Goal: Task Accomplishment & Management: Manage account settings

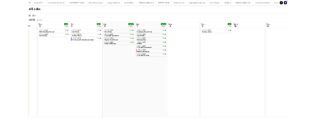
scroll to position [0, 269]
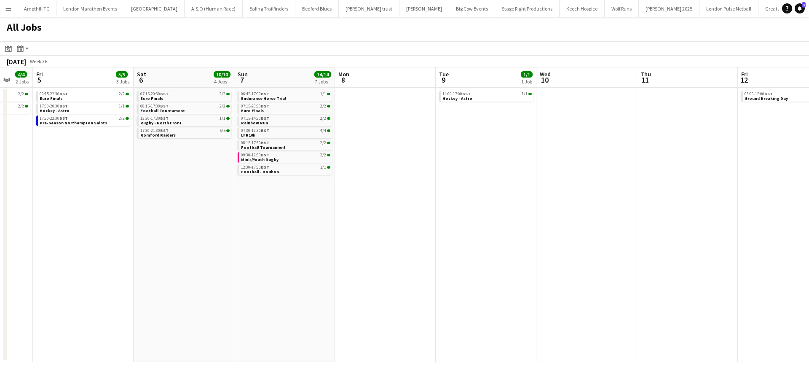
drag, startPoint x: 265, startPoint y: 197, endPoint x: 670, endPoint y: 195, distance: 404.7
click at [646, 195] on app-calendar-viewport "Tue 2 Wed 3 Thu 4 4/4 2 Jobs Fri 5 5/5 3 Jobs Sat 6 10/10 4 Jobs Sun 7 14/14 7 …" at bounding box center [404, 214] width 809 height 294
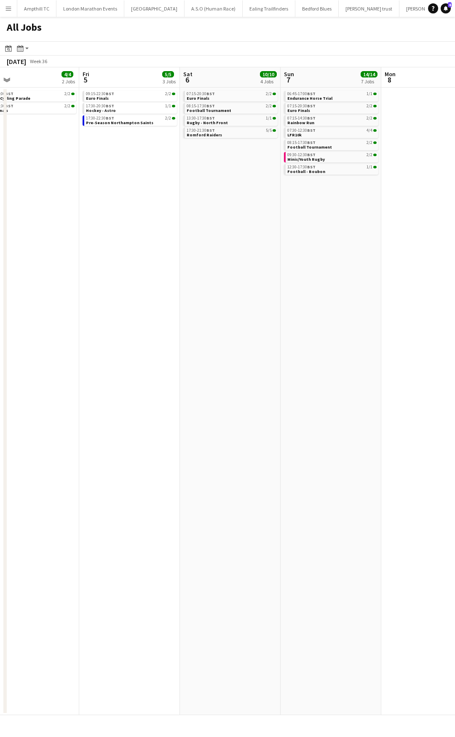
drag, startPoint x: 402, startPoint y: 347, endPoint x: 109, endPoint y: 369, distance: 293.1
click at [112, 292] on app-calendar-viewport "Mon 1 Tue 2 Wed 3 Thu 4 4/4 2 Jobs Fri 5 5/5 3 Jobs Sat 6 10/10 4 Jobs Sun 7 14…" at bounding box center [227, 391] width 455 height 648
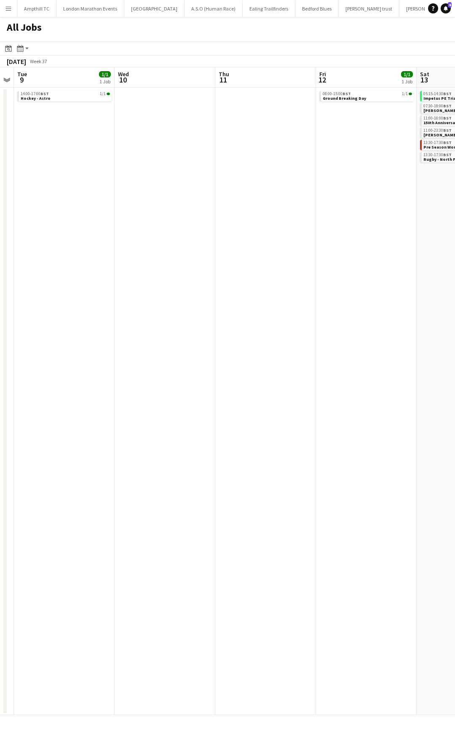
drag, startPoint x: 55, startPoint y: 413, endPoint x: 179, endPoint y: 390, distance: 125.5
click at [0, 292] on html "Menu Boards Boards Boards All jobs Status Workforce Workforce My Workforce Recr…" at bounding box center [227, 368] width 455 height 737
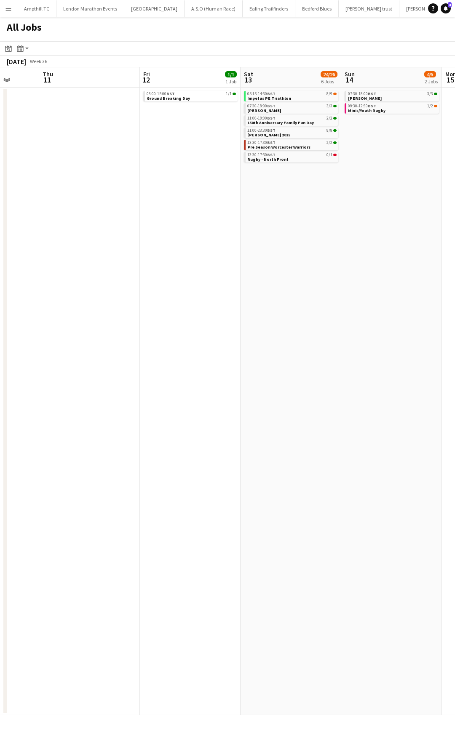
drag, startPoint x: 295, startPoint y: 412, endPoint x: -47, endPoint y: 421, distance: 342.5
click at [0, 292] on html "Menu Boards Boards Boards All jobs Status Workforce Workforce My Workforce Recr…" at bounding box center [227, 368] width 455 height 737
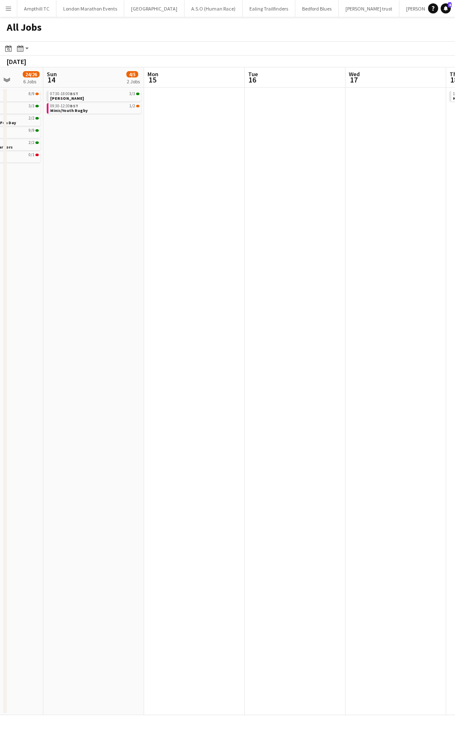
drag, startPoint x: 294, startPoint y: 426, endPoint x: 113, endPoint y: 426, distance: 181.1
click at [0, 292] on html "Menu Boards Boards Boards All jobs Status Workforce Workforce My Workforce Recr…" at bounding box center [227, 368] width 455 height 737
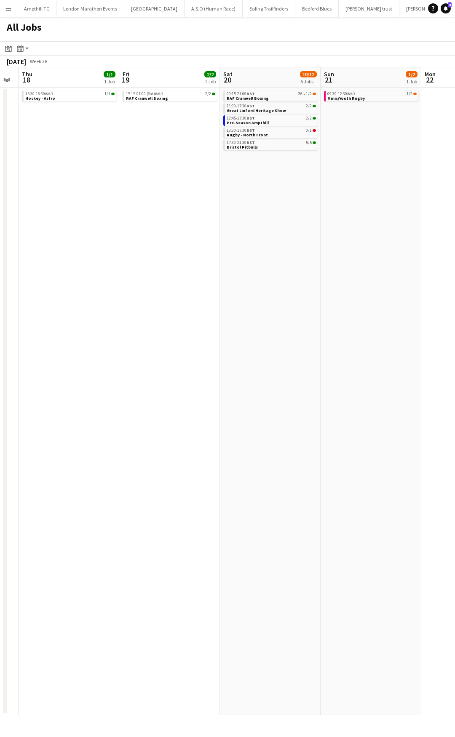
drag, startPoint x: 244, startPoint y: 435, endPoint x: -52, endPoint y: 408, distance: 296.9
click at [0, 292] on html "Menu Boards Boards Boards All jobs Status Workforce Workforce My Workforce Recr…" at bounding box center [227, 368] width 455 height 737
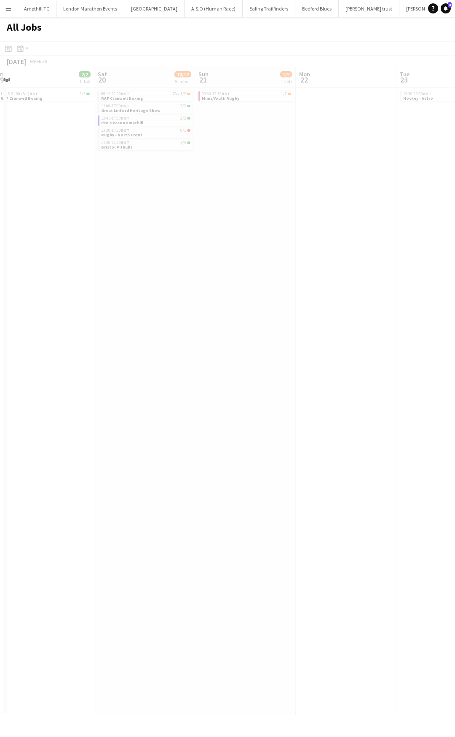
drag, startPoint x: 122, startPoint y: 403, endPoint x: 25, endPoint y: 396, distance: 97.5
click at [12, 292] on app-calendar-viewport "Wed 17 Thu 18 1/1 1 Job Fri 19 2/2 1 Job Sat 20 10/12 5 Jobs Sun 21 1/2 1 Job M…" at bounding box center [227, 391] width 455 height 648
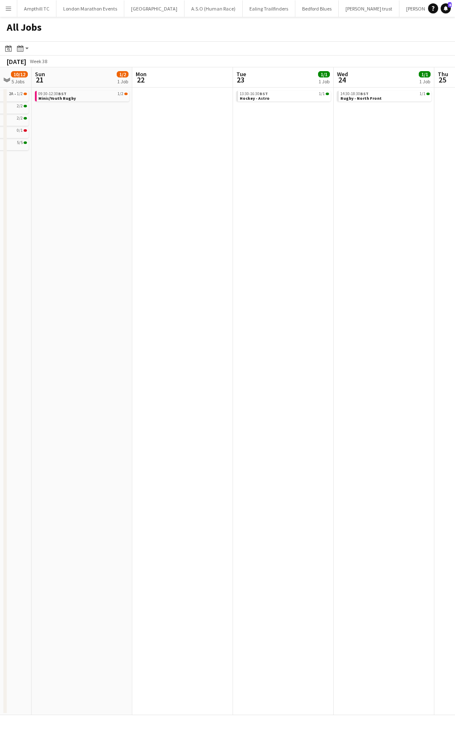
drag, startPoint x: 264, startPoint y: 182, endPoint x: 94, endPoint y: 218, distance: 173.9
click at [94, 218] on app-calendar-viewport "Wed 17 Thu 18 1/1 1 Job Fri 19 2/2 1 Job Sat 20 10/12 5 Jobs Sun 21 1/2 1 Job M…" at bounding box center [227, 391] width 455 height 648
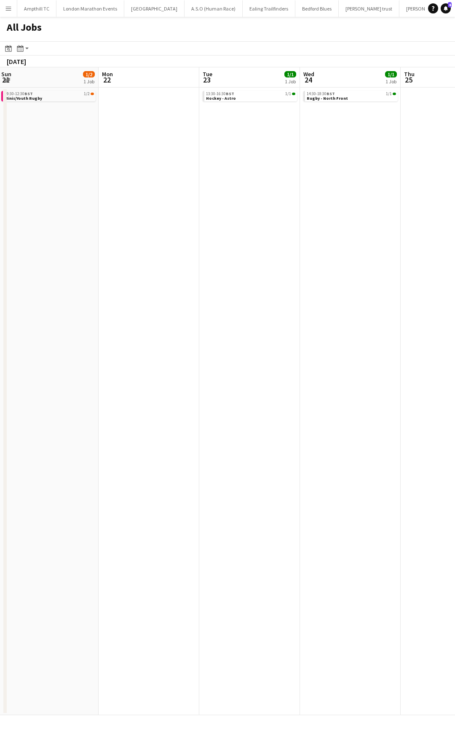
drag, startPoint x: 258, startPoint y: 235, endPoint x: 133, endPoint y: 234, distance: 124.7
click at [140, 234] on app-calendar-viewport "Fri 19 2/2 1 Job Sat 20 10/12 5 Jobs Sun 21 1/2 1 Job Mon 22 Tue 23 1/1 1 Job W…" at bounding box center [227, 391] width 455 height 648
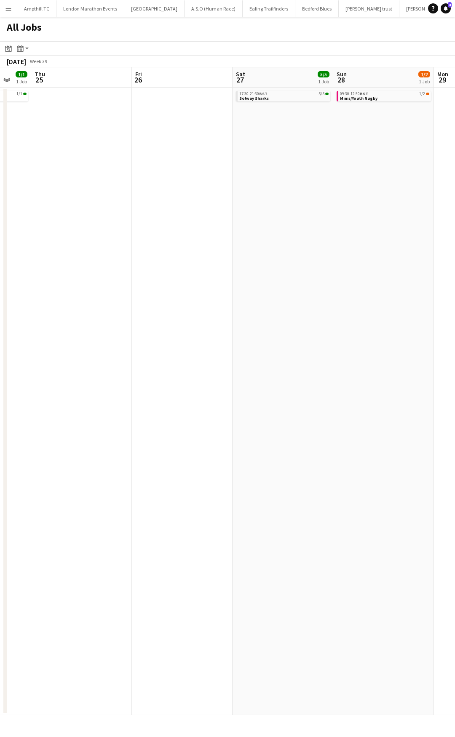
drag, startPoint x: 282, startPoint y: 240, endPoint x: 44, endPoint y: 253, distance: 237.8
click at [47, 253] on app-calendar-viewport "Sun 21 1/2 1 Job Mon 22 Tue 23 1/1 1 Job Wed 24 1/1 1 Job Thu 25 Fri 26 Sat 27 …" at bounding box center [227, 391] width 455 height 648
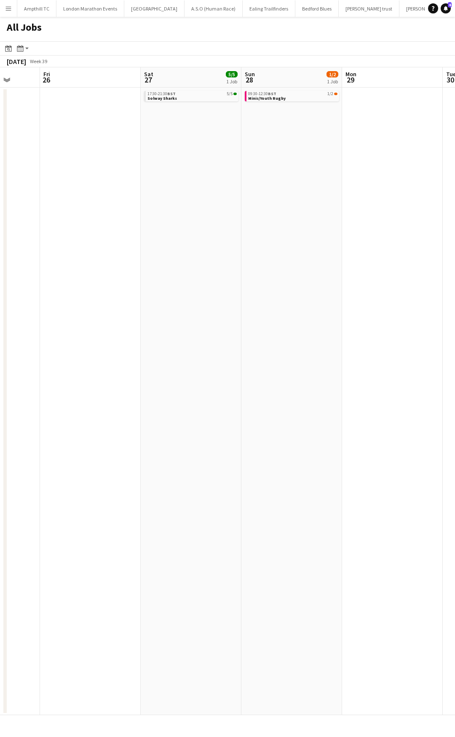
click at [11, 253] on app-all-jobs "All Jobs Date picker SEP 2025 SEP 2025 Monday M Tuesday T Wednesday W Thursday …" at bounding box center [227, 366] width 455 height 699
drag, startPoint x: 205, startPoint y: 249, endPoint x: 35, endPoint y: 249, distance: 170.1
click at [35, 249] on app-calendar-viewport "Fri 26 Sat 27 5/5 1 Job Sun 28 1/2 1 Job Mon 29 Tue 30 Wed 1 1/1 1 Job Thu 2 Fr…" at bounding box center [227, 391] width 455 height 648
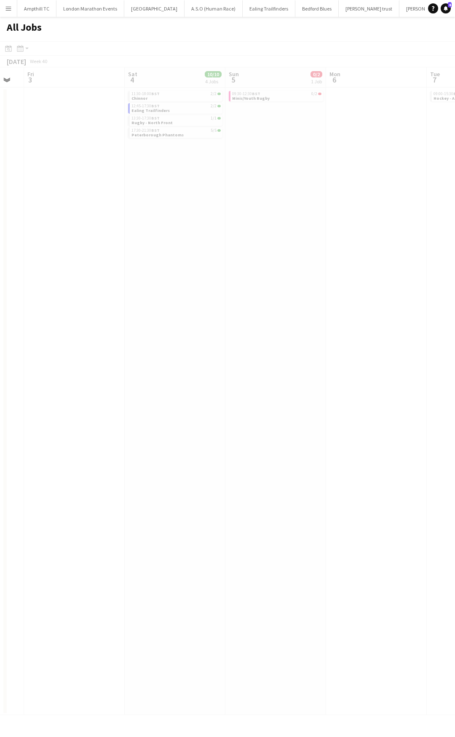
drag, startPoint x: 161, startPoint y: 254, endPoint x: 23, endPoint y: 253, distance: 138.1
click at [15, 254] on app-calendar-viewport "Tue 30 Wed 1 1/1 1 Job Thu 2 Fri 3 Sat 4 10/10 4 Jobs Sun 5 0/2 1 Job Mon 6 Tue…" at bounding box center [227, 391] width 455 height 648
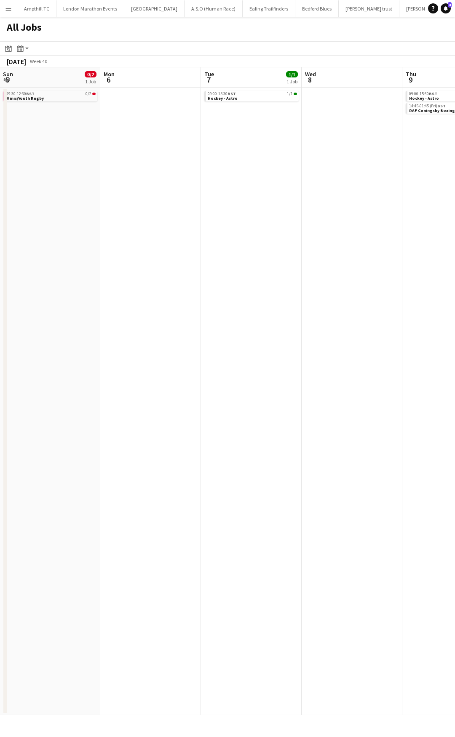
drag, startPoint x: 178, startPoint y: 249, endPoint x: -43, endPoint y: 252, distance: 220.7
click at [0, 252] on html "Menu Boards Boards Boards All jobs Status Workforce Workforce My Workforce Recr…" at bounding box center [227, 368] width 455 height 737
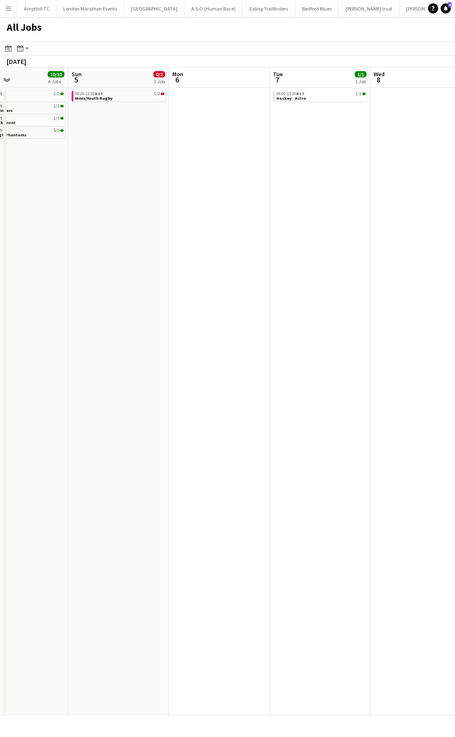
drag, startPoint x: 131, startPoint y: 251, endPoint x: -17, endPoint y: 251, distance: 147.8
click at [0, 251] on html "Menu Boards Boards Boards All jobs Status Workforce Workforce My Workforce Recr…" at bounding box center [227, 368] width 455 height 737
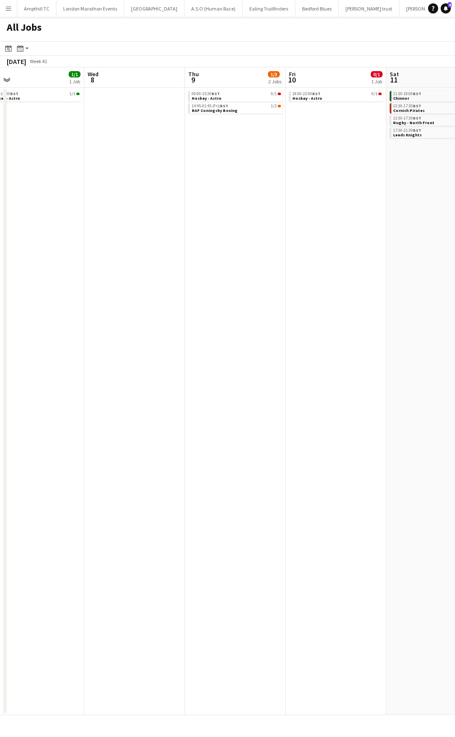
drag, startPoint x: 337, startPoint y: 243, endPoint x: 138, endPoint y: 245, distance: 199.2
click at [142, 245] on app-calendar-viewport "Sat 4 10/10 4 Jobs Sun 5 0/2 1 Job Mon 6 Tue 7 1/1 1 Job Wed 8 Thu 9 1/3 2 Jobs…" at bounding box center [227, 391] width 455 height 648
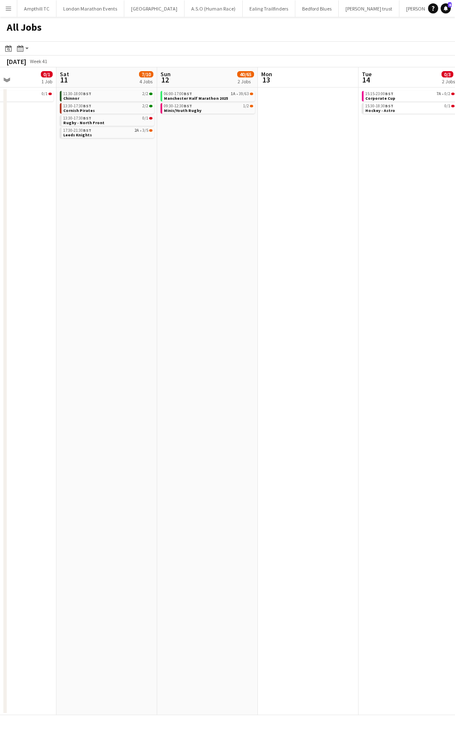
drag, startPoint x: 275, startPoint y: 240, endPoint x: 145, endPoint y: 235, distance: 129.8
click at [74, 241] on app-calendar-viewport "Tue 7 1/1 1 Job Wed 8 Thu 9 1/3 2 Jobs Fri 10 0/1 1 Job Sat 11 7/10 4 Jobs Sun …" at bounding box center [227, 391] width 455 height 648
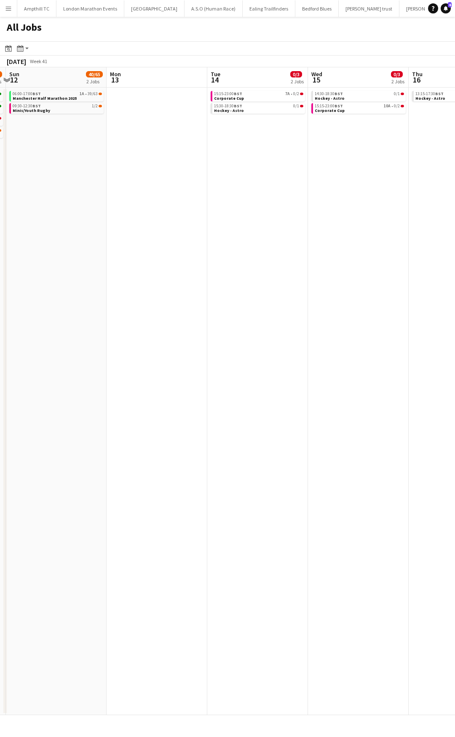
drag, startPoint x: 208, startPoint y: 237, endPoint x: 360, endPoint y: 232, distance: 152.1
click at [155, 232] on app-calendar-viewport "Thu 9 1/3 2 Jobs Fri 10 0/1 1 Job Sat 11 7/10 4 Jobs Sun 12 40/65 2 Jobs Mon 13…" at bounding box center [227, 391] width 455 height 648
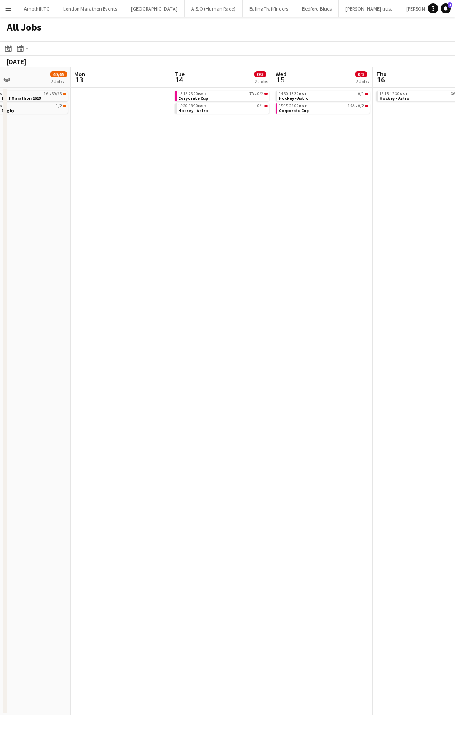
drag, startPoint x: 350, startPoint y: 232, endPoint x: 148, endPoint y: 240, distance: 201.4
click at [145, 240] on app-calendar-viewport "Thu 9 1/3 2 Jobs Fri 10 0/1 1 Job Sat 11 7/10 4 Jobs Sun 12 40/65 2 Jobs Mon 13…" at bounding box center [227, 391] width 455 height 648
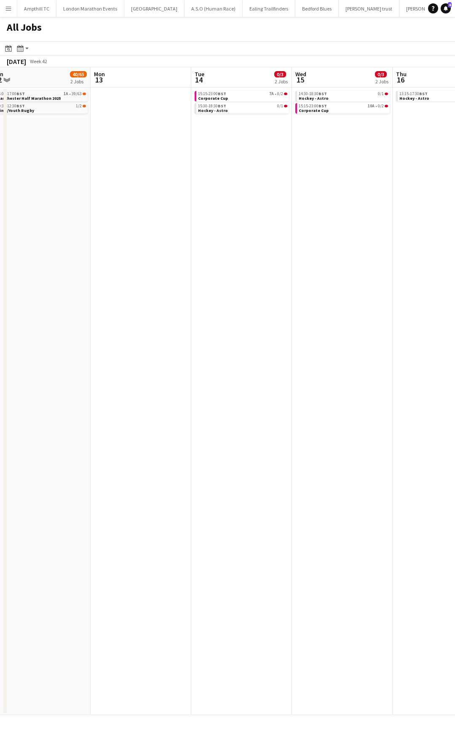
drag, startPoint x: 292, startPoint y: 240, endPoint x: 149, endPoint y: 240, distance: 142.3
click at [136, 240] on app-calendar-viewport "Fri 10 0/1 1 Job Sat 11 7/10 4 Jobs Sun 12 40/65 2 Jobs Mon 13 Tue 14 0/3 2 Job…" at bounding box center [227, 391] width 455 height 648
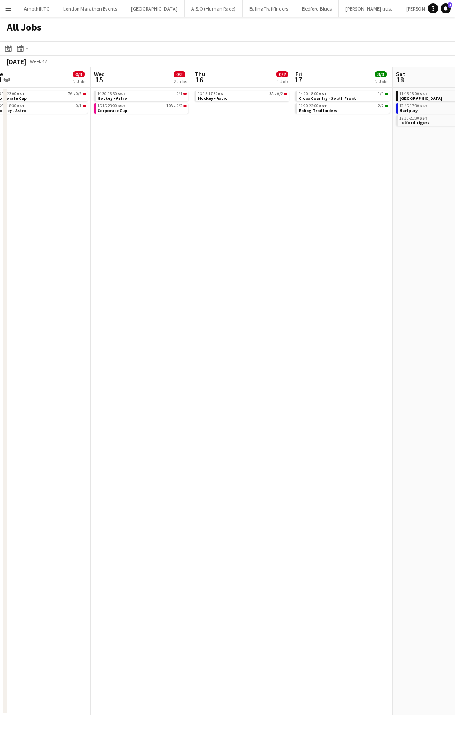
scroll to position [0, 305]
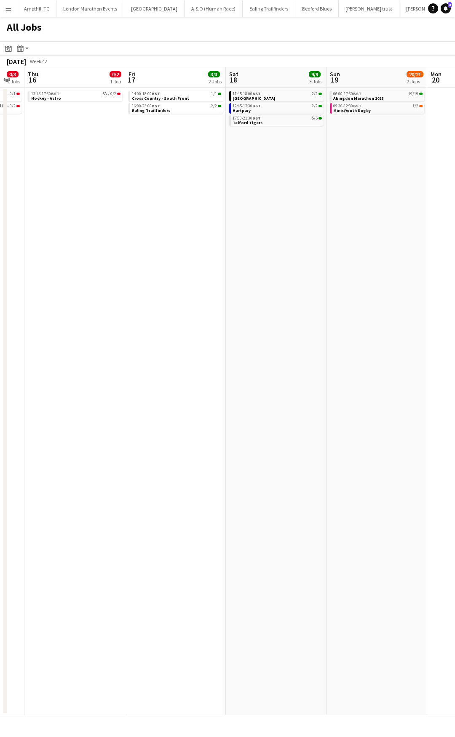
drag, startPoint x: 284, startPoint y: 240, endPoint x: 242, endPoint y: 242, distance: 42.6
click at [152, 241] on app-calendar-viewport "Sun 12 40/65 2 Jobs Mon 13 Tue 14 0/3 2 Jobs Wed 15 0/3 2 Jobs Thu 16 0/2 1 Job…" at bounding box center [227, 391] width 455 height 648
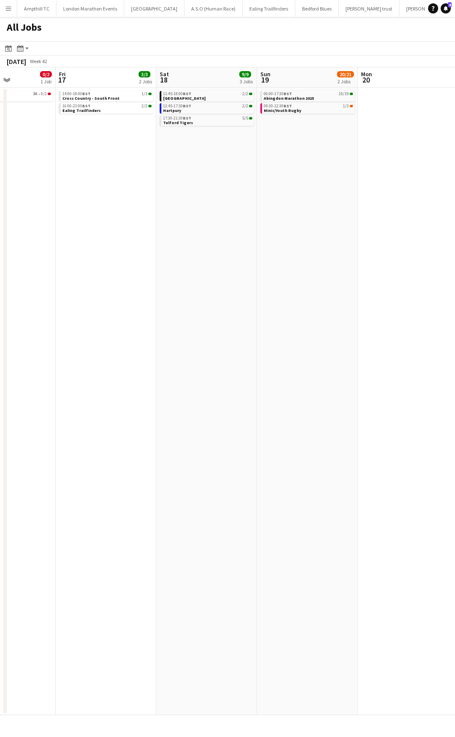
drag, startPoint x: 147, startPoint y: 190, endPoint x: 125, endPoint y: 207, distance: 27.4
click at [125, 207] on app-calendar-viewport "Mon 13 Tue 14 0/3 2 Jobs Wed 15 0/3 2 Jobs Thu 16 0/2 1 Job Fri 17 3/3 2 Jobs S…" at bounding box center [227, 391] width 455 height 648
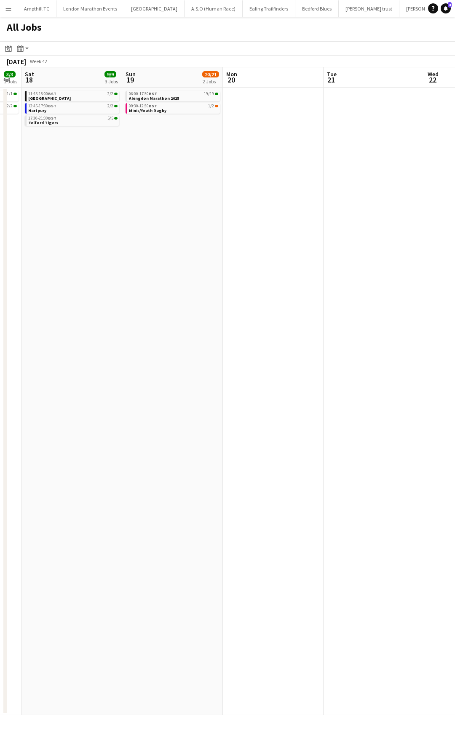
drag, startPoint x: 223, startPoint y: 212, endPoint x: 180, endPoint y: 212, distance: 43.0
click at [171, 212] on app-calendar-viewport "Wed 15 0/3 2 Jobs Thu 16 0/2 1 Job Fri 17 3/3 2 Jobs Sat 18 9/9 3 Jobs Sun 19 2…" at bounding box center [227, 391] width 455 height 648
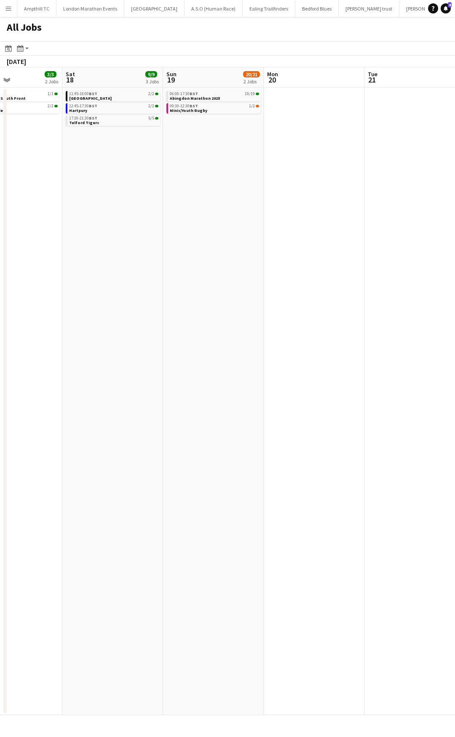
drag, startPoint x: 378, startPoint y: 215, endPoint x: 125, endPoint y: 215, distance: 253.1
click at [125, 215] on app-calendar-viewport "Wed 15 0/3 2 Jobs Thu 16 0/2 1 Job Fri 17 3/3 2 Jobs Sat 18 9/9 3 Jobs Sun 19 2…" at bounding box center [227, 391] width 455 height 648
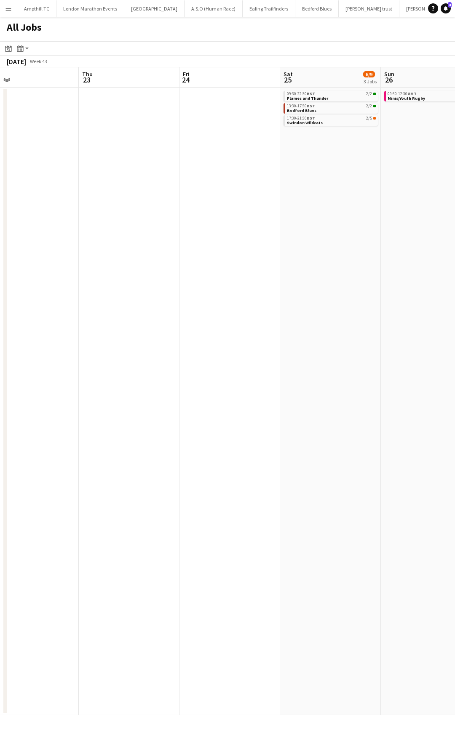
drag, startPoint x: 267, startPoint y: 216, endPoint x: 142, endPoint y: 216, distance: 124.7
click at [143, 216] on app-calendar-viewport "Sun 19 20/21 2 Jobs Mon 20 Tue 21 Wed 22 Thu 23 Fri 24 Sat 25 6/9 3 Jobs Sun 26…" at bounding box center [227, 391] width 455 height 648
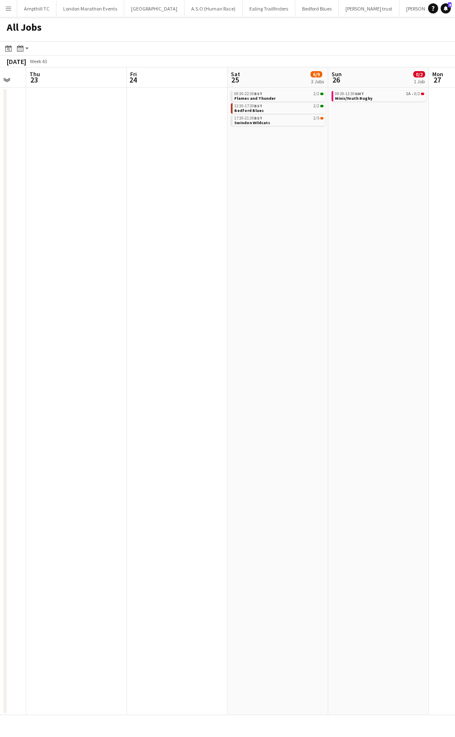
click at [128, 224] on app-all-jobs "All Jobs Date picker SEP 2025 SEP 2025 Monday M Tuesday T Wednesday W Thursday …" at bounding box center [227, 366] width 455 height 699
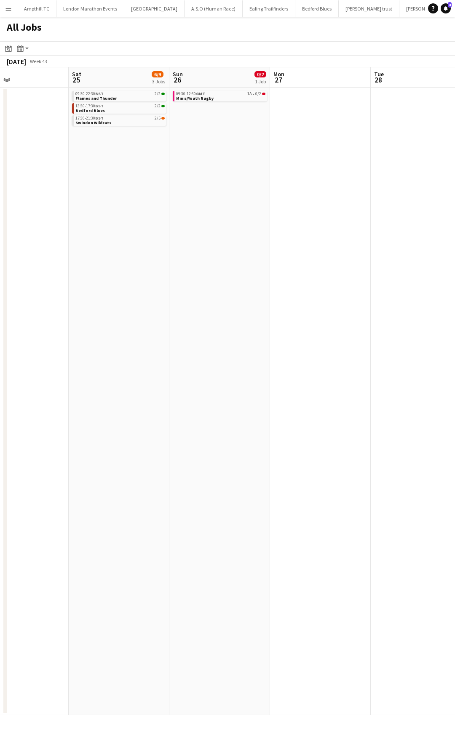
drag, startPoint x: 325, startPoint y: 221, endPoint x: 233, endPoint y: 217, distance: 92.3
click at [152, 221] on app-calendar-viewport "Tue 21 Wed 22 Thu 23 Fri 24 Sat 25 6/9 3 Jobs Sun 26 0/2 1 Job Mon 27 Tue 28 We…" at bounding box center [227, 391] width 455 height 648
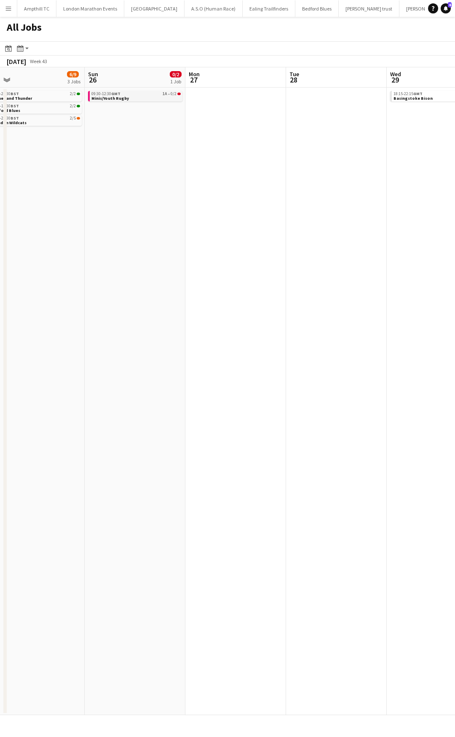
click at [149, 98] on link "09:30-12:30 GMT 1A • 0/2 Minis/Youth Rugby" at bounding box center [135, 96] width 89 height 10
drag, startPoint x: 288, startPoint y: 182, endPoint x: 69, endPoint y: 196, distance: 219.0
click at [76, 196] on app-calendar-viewport "Wed 22 Thu 23 Fri 24 Sat 25 6/9 3 Jobs Sun 26 0/2 1 Job Mon 27 Tue 28 Wed 29 5/…" at bounding box center [227, 391] width 455 height 648
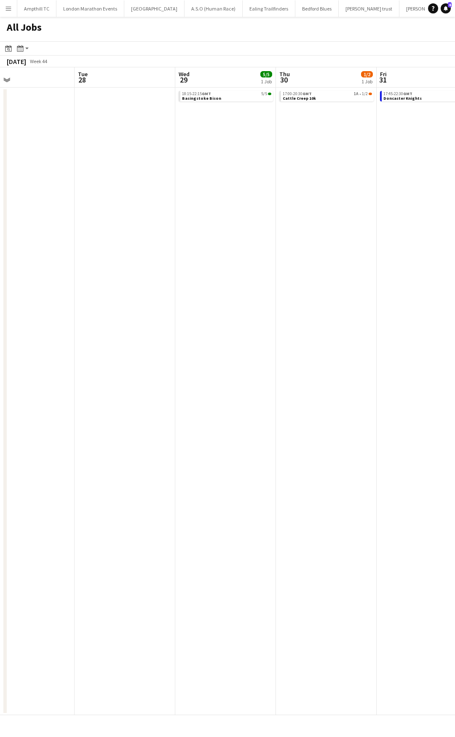
scroll to position [0, 204]
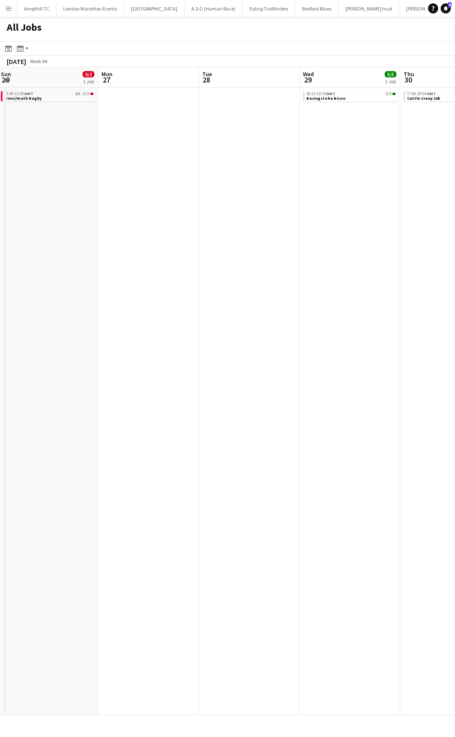
click at [113, 214] on app-all-jobs "All Jobs Date picker SEP 2025 SEP 2025 Monday M Tuesday T Wednesday W Thursday …" at bounding box center [227, 366] width 455 height 699
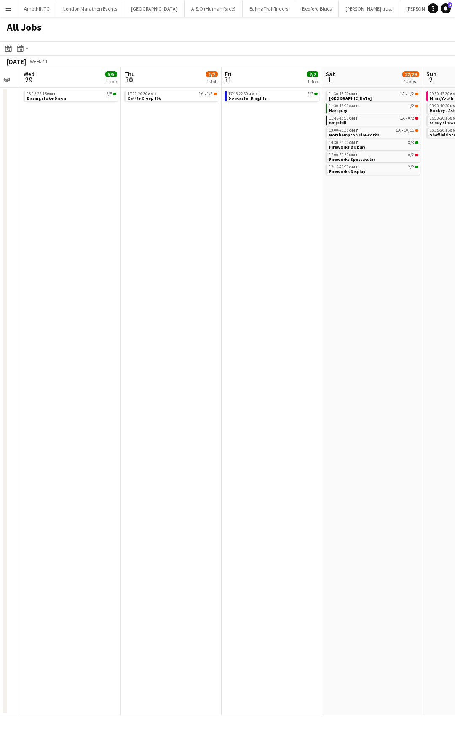
drag, startPoint x: 314, startPoint y: 162, endPoint x: 106, endPoint y: 185, distance: 209.3
click at [106, 185] on app-calendar-viewport "Sun 26 0/2 1 Job Mon 27 Tue 28 Wed 29 5/5 1 Job Thu 30 1/2 1 Job Fri 31 2/2 1 J…" at bounding box center [227, 391] width 455 height 648
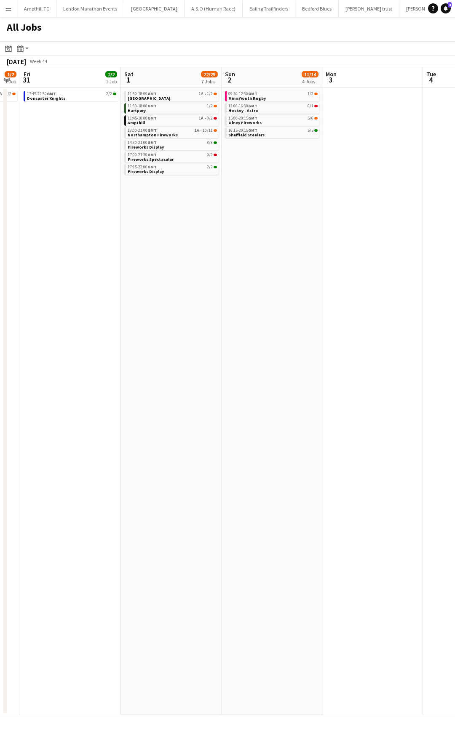
scroll to position [0, 219]
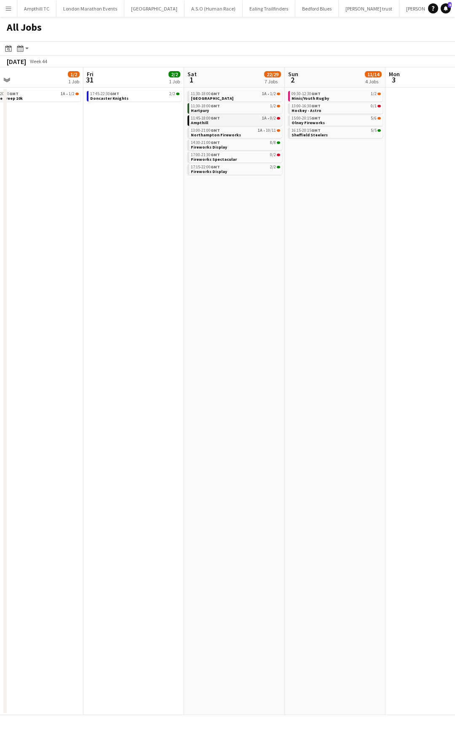
click at [264, 122] on link "11:45-18:00 GMT 1A • 0/2 Ampthill" at bounding box center [235, 120] width 89 height 10
click at [251, 94] on div "11:30-18:00 GMT 1A • 1/2" at bounding box center [235, 94] width 89 height 4
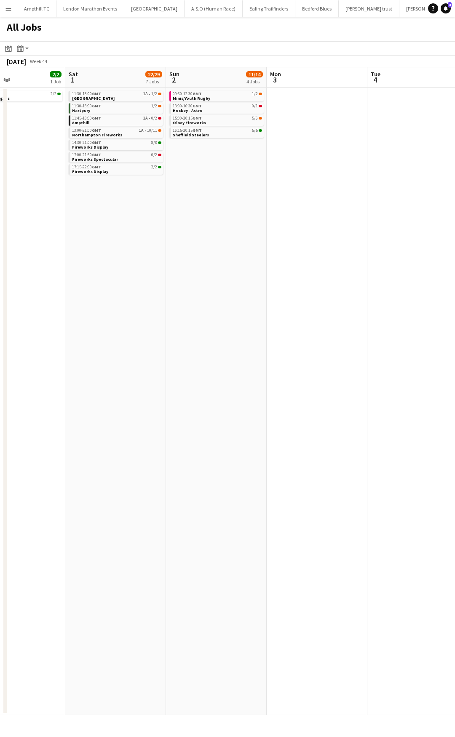
click at [113, 171] on app-all-jobs "All Jobs Date picker SEP 2025 SEP 2025 Monday M Tuesday T Wednesday W Thursday …" at bounding box center [227, 366] width 455 height 699
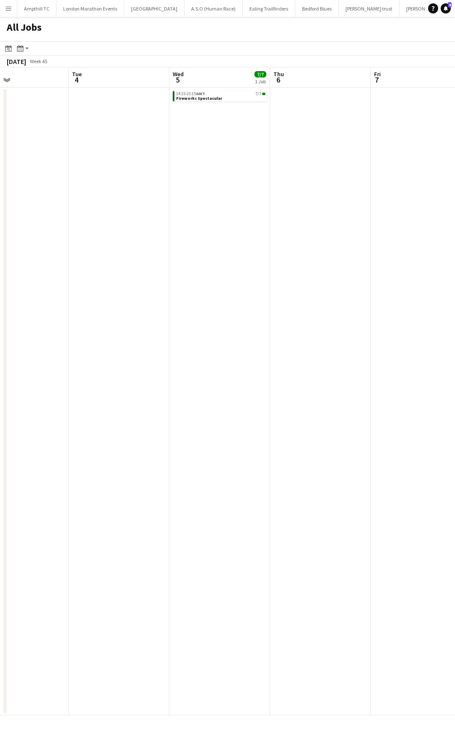
drag, startPoint x: 163, startPoint y: 184, endPoint x: 74, endPoint y: 180, distance: 89.0
click at [34, 184] on app-calendar-viewport "Sat 1 22/29 7 Jobs Sun 2 11/14 4 Jobs Mon 3 Tue 4 Wed 5 7/7 1 Job Thu 6 Fri 7 S…" at bounding box center [227, 391] width 455 height 648
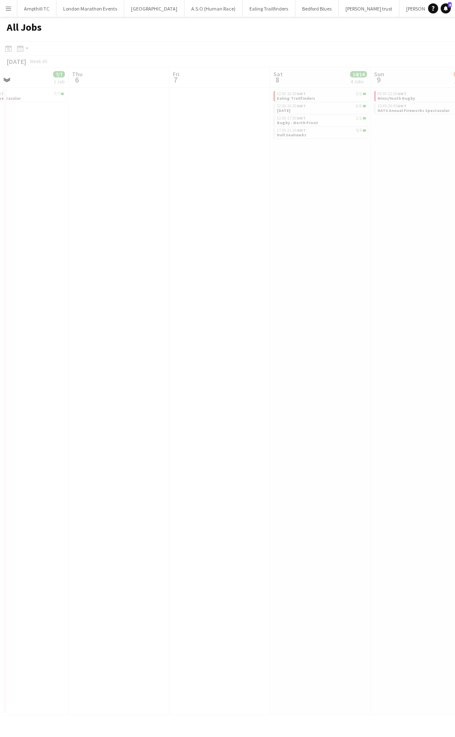
drag, startPoint x: 142, startPoint y: 182, endPoint x: 8, endPoint y: 183, distance: 133.5
click at [9, 182] on app-calendar-viewport "Mon 3 Tue 4 Wed 5 7/7 1 Job Thu 6 Fri 7 Sat 8 14/14 4 Jobs Sun 9 2/4 2 Jobs Mon…" at bounding box center [227, 391] width 455 height 648
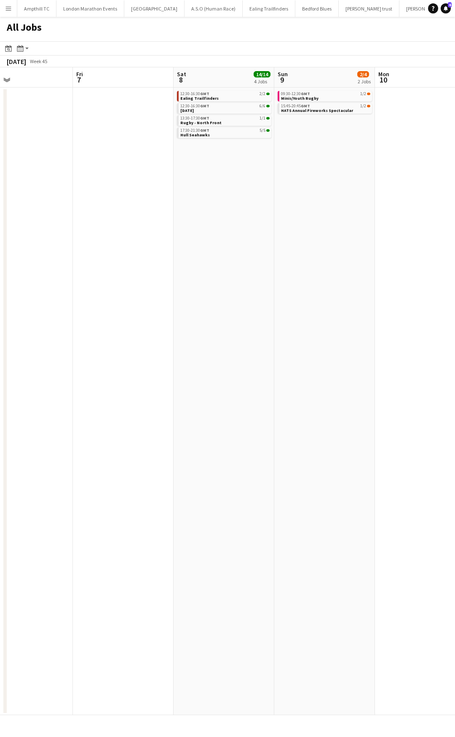
drag, startPoint x: 285, startPoint y: 167, endPoint x: 44, endPoint y: 180, distance: 240.8
click at [49, 180] on app-calendar-viewport "Mon 3 Tue 4 Wed 5 7/7 1 Job Thu 6 Fri 7 Sat 8 14/14 4 Jobs Sun 9 2/4 2 Jobs Mon…" at bounding box center [227, 391] width 455 height 648
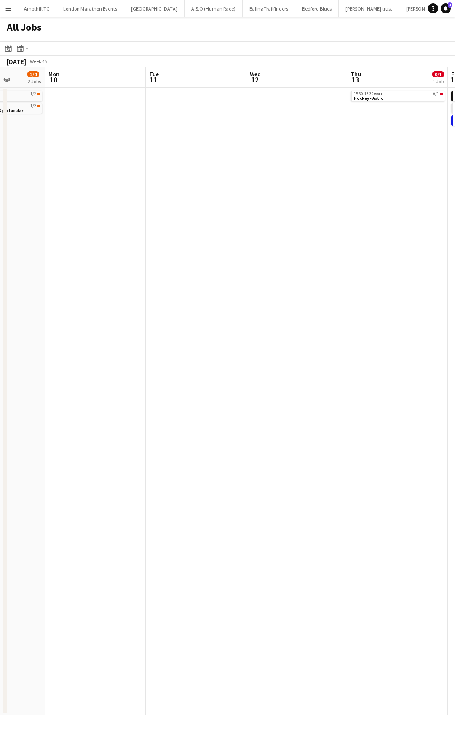
drag, startPoint x: 243, startPoint y: 180, endPoint x: -10, endPoint y: 187, distance: 253.2
click at [0, 187] on html "Menu Boards Boards Boards All jobs Status Workforce Workforce My Workforce Recr…" at bounding box center [227, 368] width 455 height 737
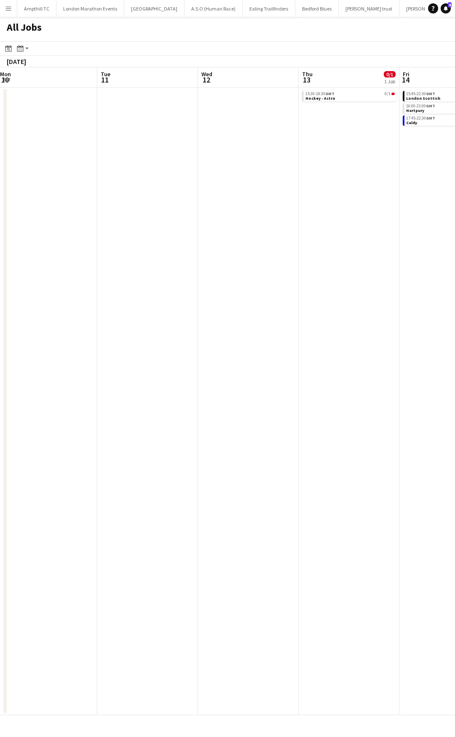
drag
click at [0, 198] on html "Menu Boards Boards Boards All jobs Status Workforce Workforce My Workforce Recr…" at bounding box center [227, 368] width 455 height 737
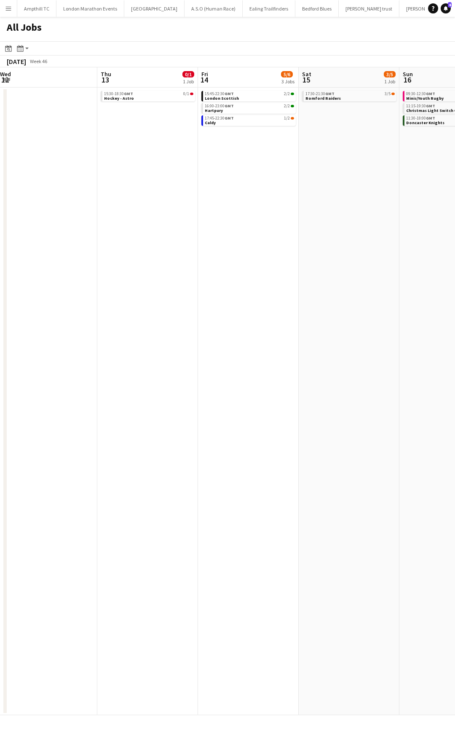
scroll to position [0, 267]
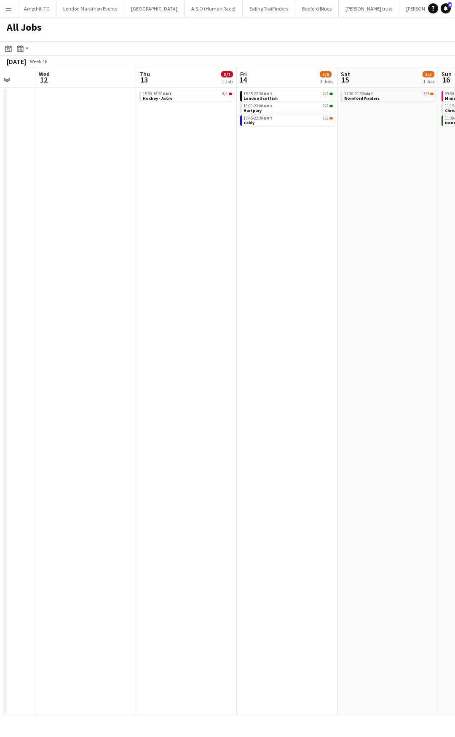
click at [27, 198] on app-all-jobs "All Jobs Date picker SEP 2025 SEP 2025 Monday M Tuesday T Wednesday W Thursday …" at bounding box center [227, 366] width 455 height 699
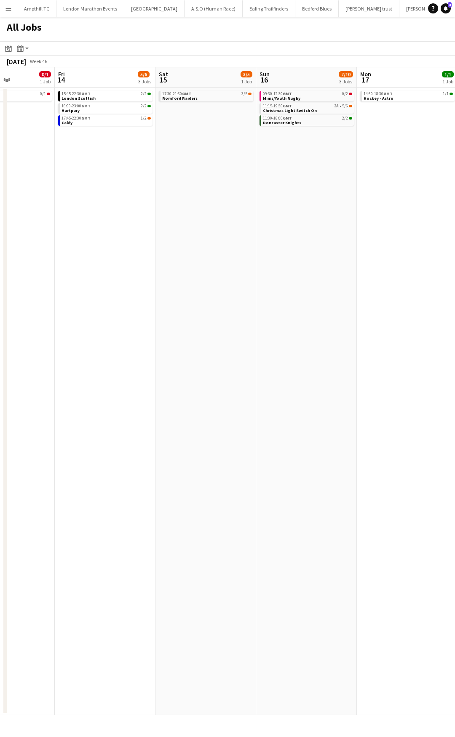
click at [0, 198] on html "Menu Boards Boards Boards All jobs Status Workforce Workforce My Workforce Recr…" at bounding box center [227, 368] width 455 height 737
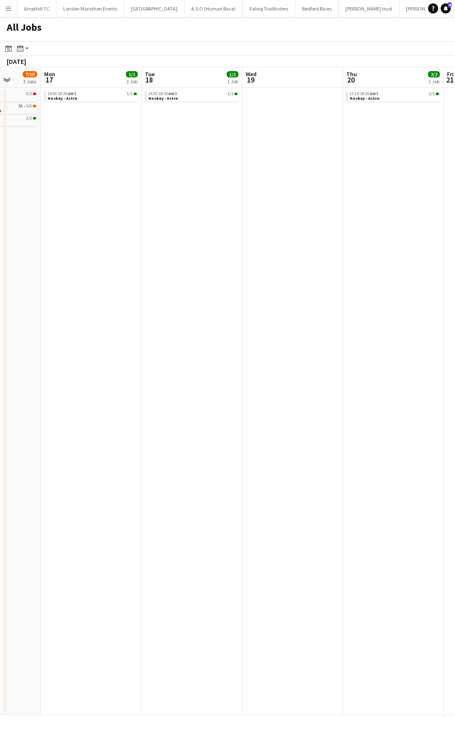
click at [0, 215] on html "Menu Boards Boards Boards All jobs Status Workforce Workforce My Workforce Recr…" at bounding box center [227, 368] width 455 height 737
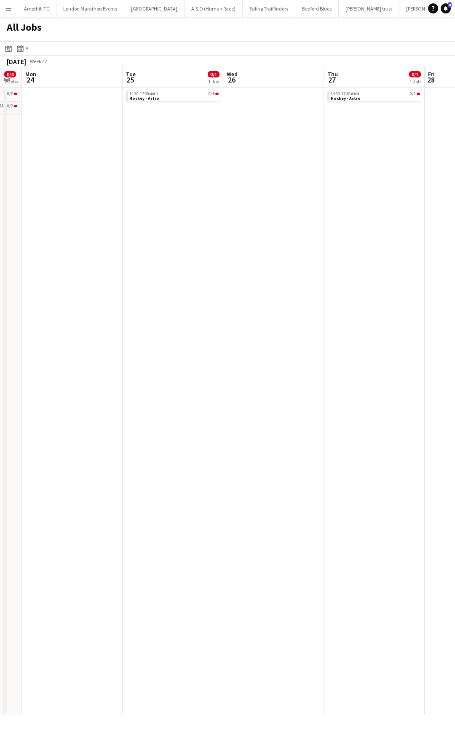
drag, startPoint x: 351, startPoint y: 147, endPoint x: 16, endPoint y: 160, distance: 335.4
click at [0, 175] on html "Menu Boards Boards Boards All jobs Status Workforce Workforce My Workforce Recr…" at bounding box center [227, 368] width 455 height 737
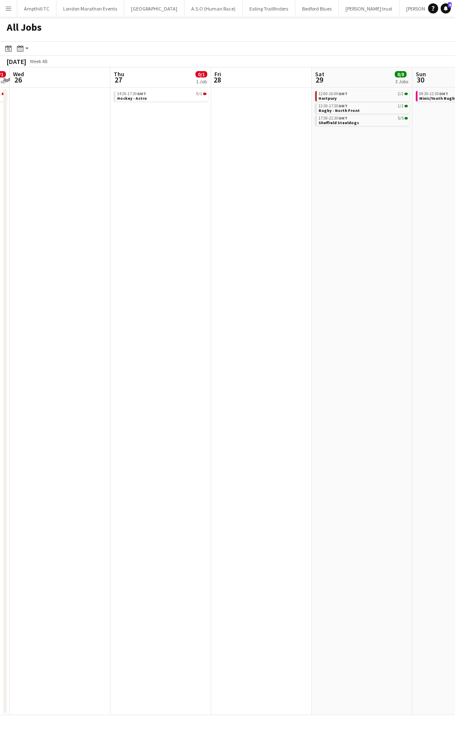
click at [0, 172] on html "Menu Boards Boards Boards All jobs Status Workforce Workforce My Workforce Recr…" at bounding box center [227, 368] width 455 height 737
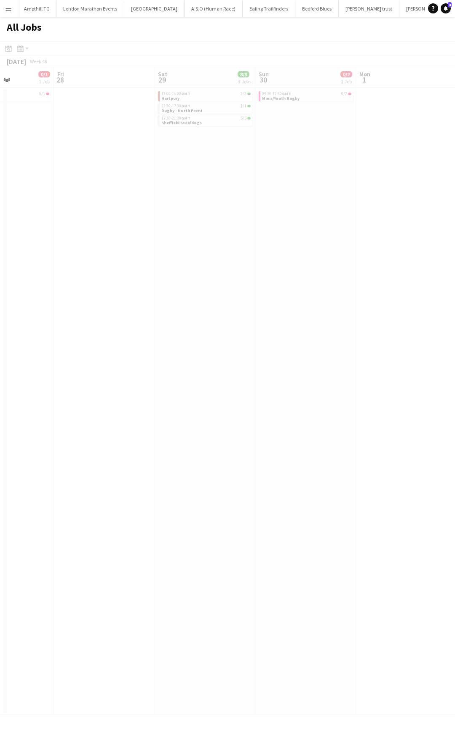
click at [0, 185] on html "Menu Boards Boards Boards All jobs Status Workforce Workforce My Workforce Recr…" at bounding box center [227, 368] width 455 height 737
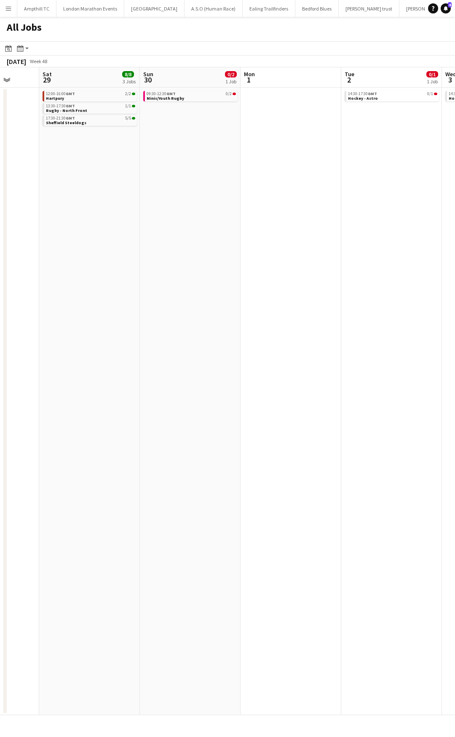
click at [0, 188] on html "Menu Boards Boards Boards All jobs Status Workforce Workforce My Workforce Recr…" at bounding box center [227, 368] width 455 height 737
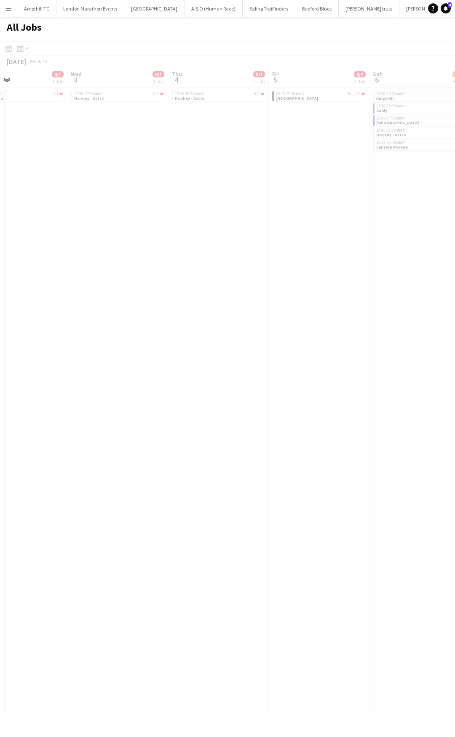
click at [0, 193] on html "Menu Boards Boards Boards All jobs Status Workforce Workforce My Workforce Recr…" at bounding box center [227, 368] width 455 height 737
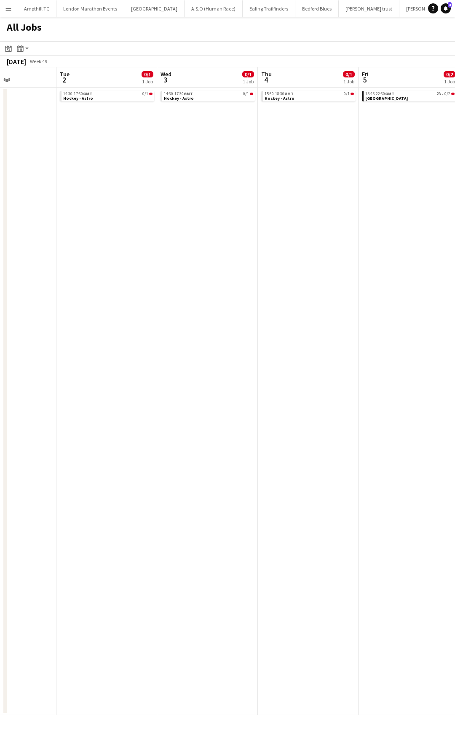
click at [0, 195] on html "Menu Boards Boards Boards All jobs Status Workforce Workforce My Workforce Recr…" at bounding box center [227, 368] width 455 height 737
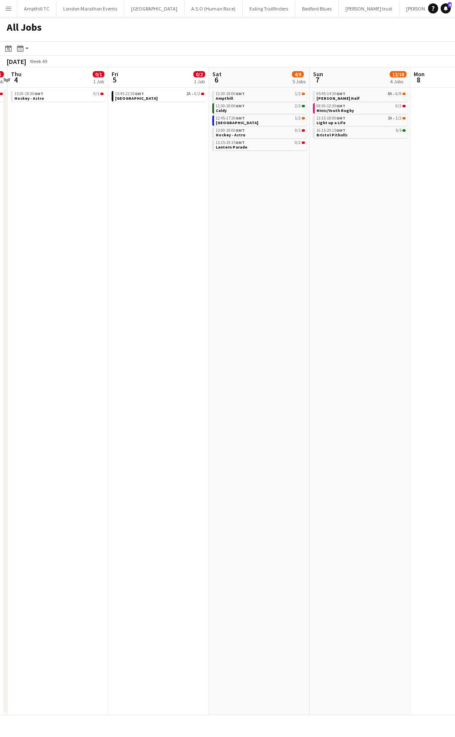
click at [64, 188] on app-calendar-viewport "Mon 1 Tue 2 0/1 1 Job Wed 3 0/1 1 Job Thu 4 0/1 1 Job Fri 5 0/2 1 Job Sat 6 4/9…" at bounding box center [227, 391] width 455 height 648
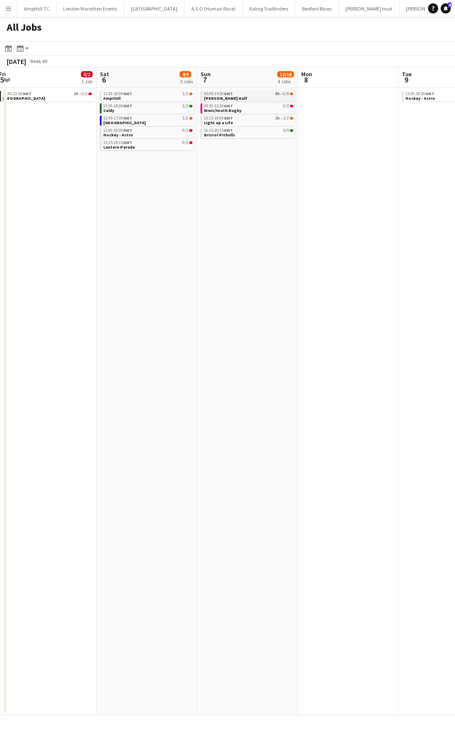
click at [272, 97] on link "05:45-14:30 GMT 8A • 6/9 MK Winter Half" at bounding box center [248, 96] width 89 height 10
click at [250, 121] on link "13:15-18:00 GMT 3A • 1/2 Light up a Life" at bounding box center [248, 120] width 89 height 10
click at [260, 94] on div "05:45-14:30 GMT 8A • 6/9" at bounding box center [248, 94] width 89 height 4
click at [247, 112] on link "09:30-12:30 GMT 0/2 Minis/Youth Rugby" at bounding box center [248, 108] width 89 height 10
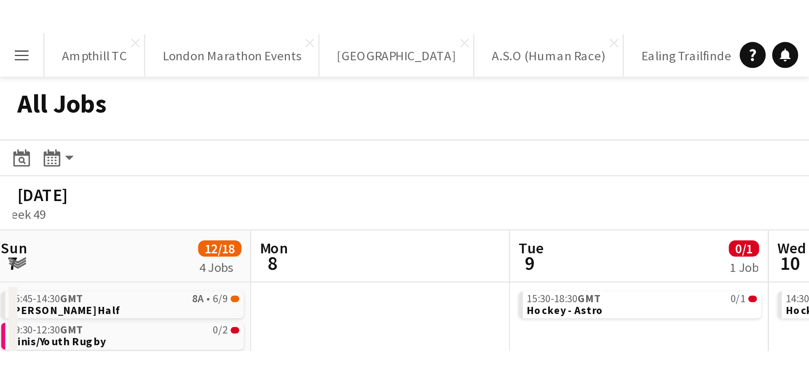
scroll to position [0, 305]
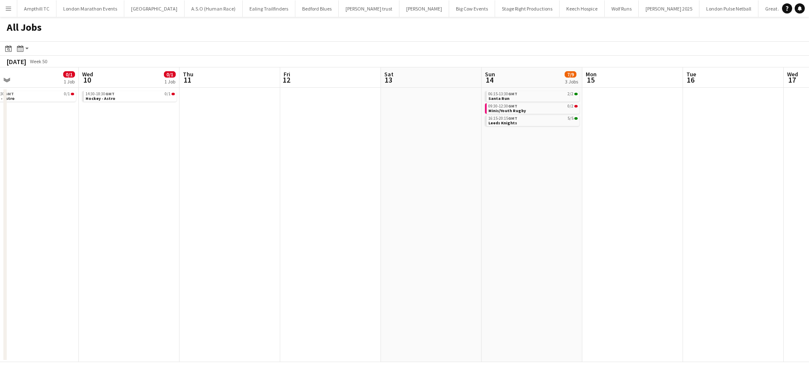
drag, startPoint x: 359, startPoint y: 208, endPoint x: 439, endPoint y: 208, distance: 80.4
click at [438, 208] on app-calendar-viewport "Sun 7 12/18 4 Jobs Mon 8 Tue 9 0/1 1 Job Wed 10 0/1 1 Job Thu 11 Fri 12 Sat 13 …" at bounding box center [404, 214] width 809 height 294
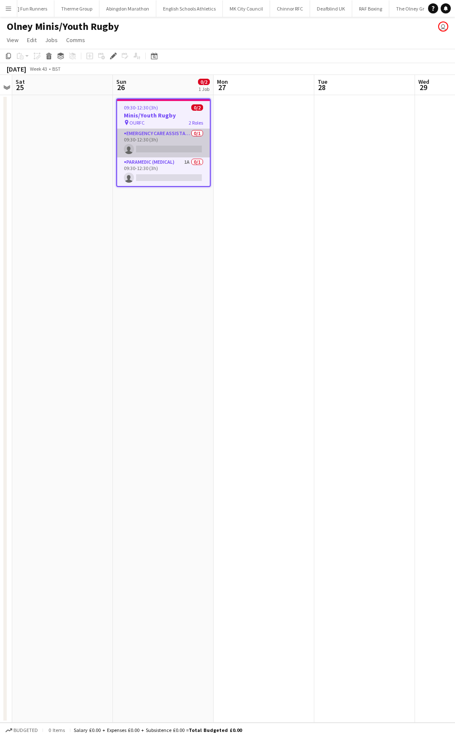
scroll to position [0, 1364]
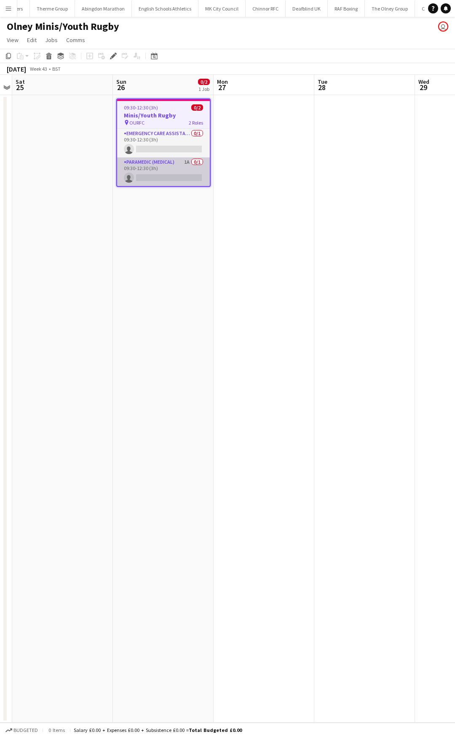
click at [171, 166] on app-card-role "Paramedic (Medical) 1A 0/1 09:30-12:30 (3h) single-neutral-actions" at bounding box center [163, 172] width 93 height 29
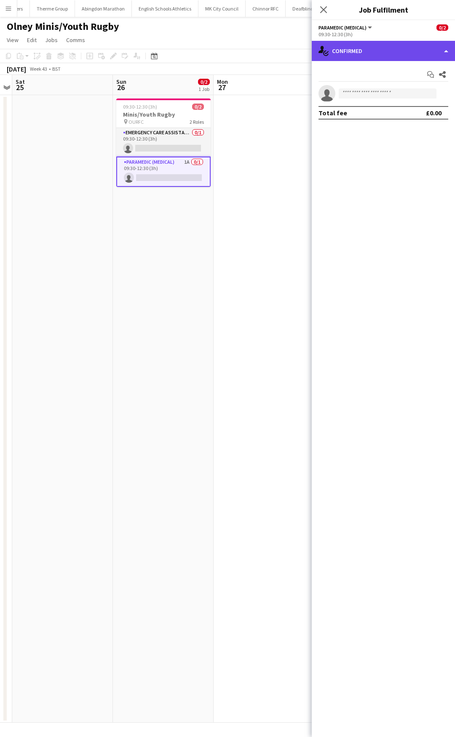
click at [369, 51] on div "single-neutral-actions-check-2 Confirmed" at bounding box center [383, 51] width 143 height 20
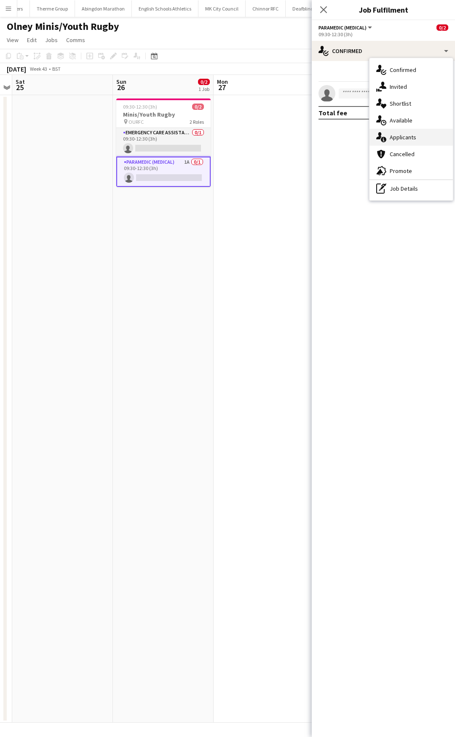
click at [423, 138] on div "single-neutral-actions-information Applicants" at bounding box center [410, 137] width 83 height 17
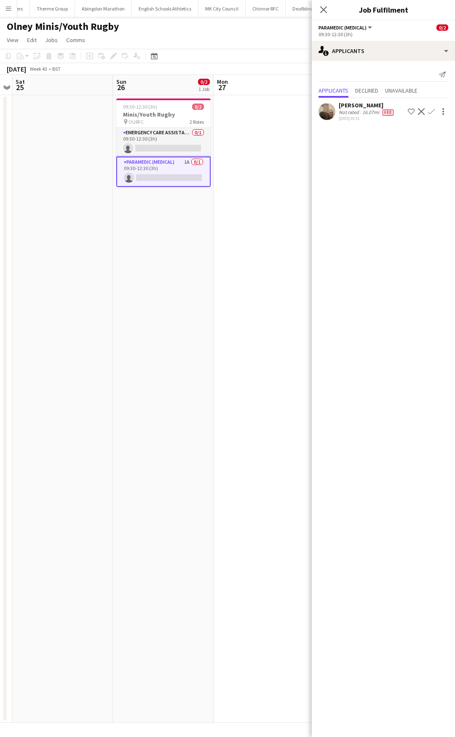
click at [431, 113] on app-icon "Confirm" at bounding box center [431, 111] width 7 height 7
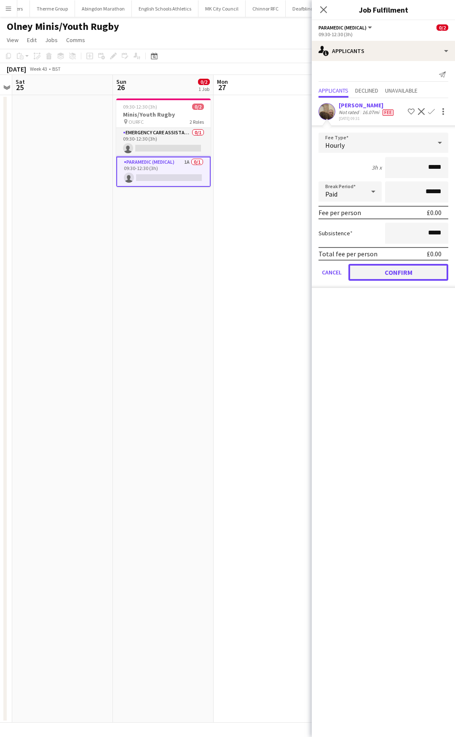
click at [392, 274] on button "Confirm" at bounding box center [398, 272] width 100 height 17
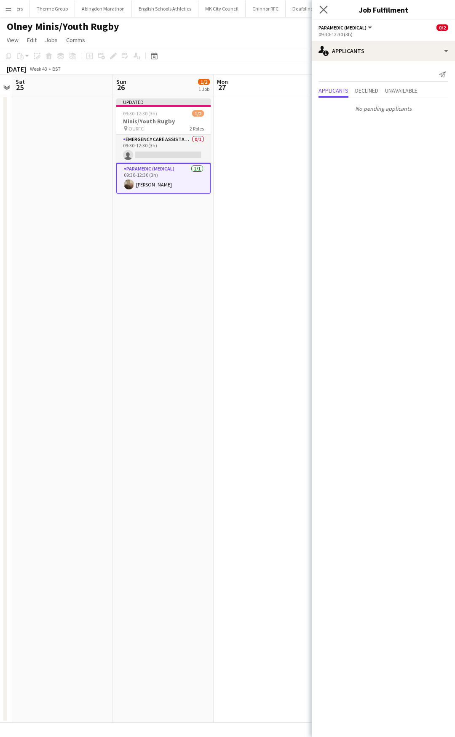
click at [328, 6] on app-icon "Close pop-in" at bounding box center [324, 10] width 12 height 12
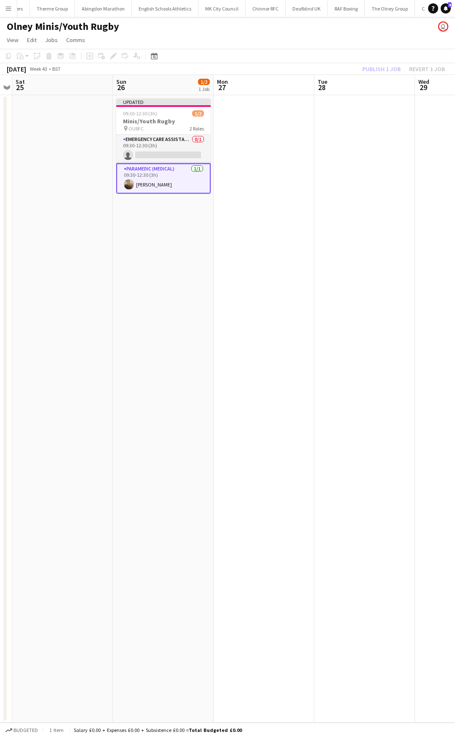
click at [301, 125] on app-date-cell at bounding box center [264, 409] width 101 height 628
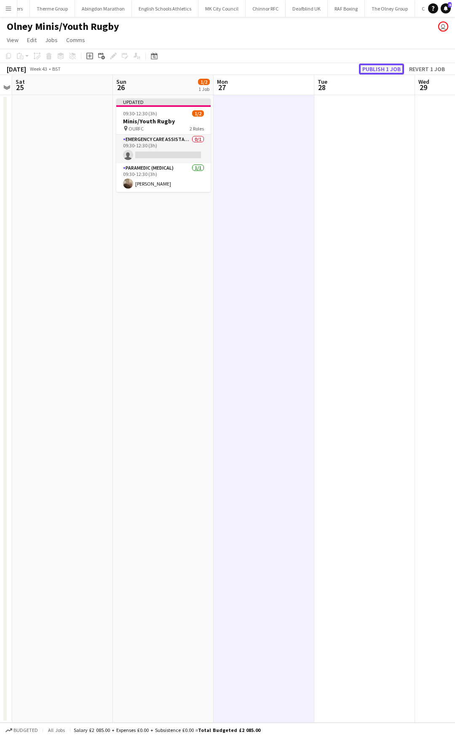
click at [397, 69] on button "Publish 1 job" at bounding box center [381, 69] width 45 height 11
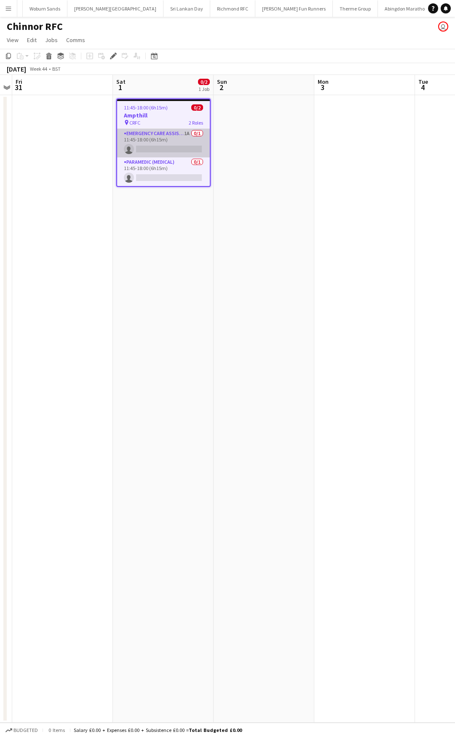
scroll to position [0, 1106]
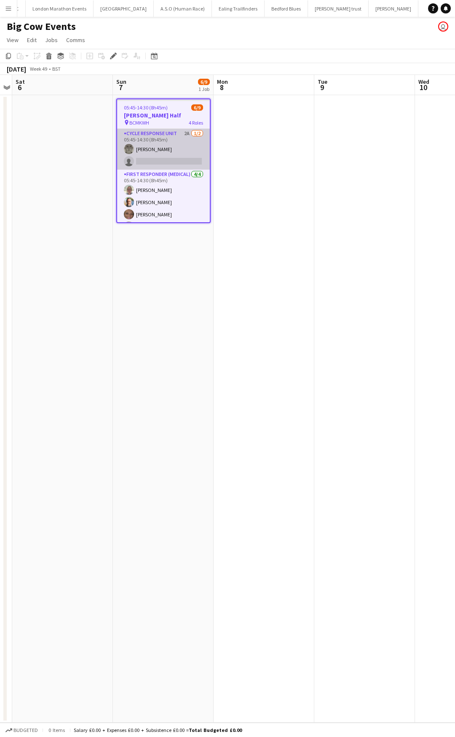
click at [173, 136] on app-card-role "Cycle Response Unit 2A [DATE] 05:45-14:30 (8h45m) [PERSON_NAME] single-neutral-…" at bounding box center [163, 149] width 93 height 41
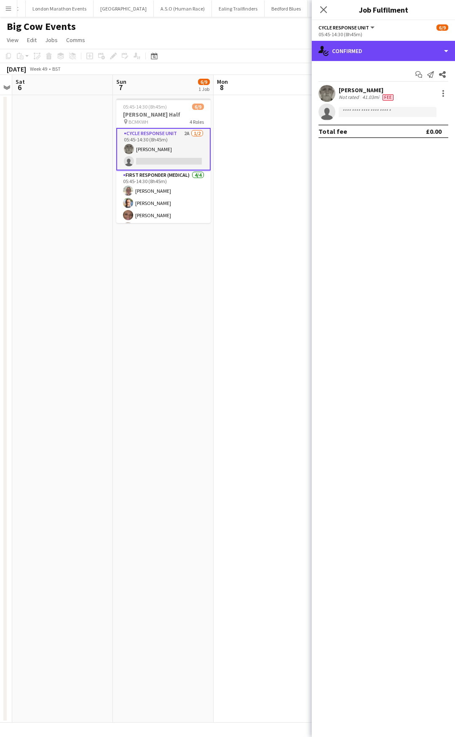
drag, startPoint x: 422, startPoint y: 59, endPoint x: 423, endPoint y: 67, distance: 8.9
click at [423, 59] on div "single-neutral-actions-check-2 Confirmed" at bounding box center [383, 51] width 143 height 20
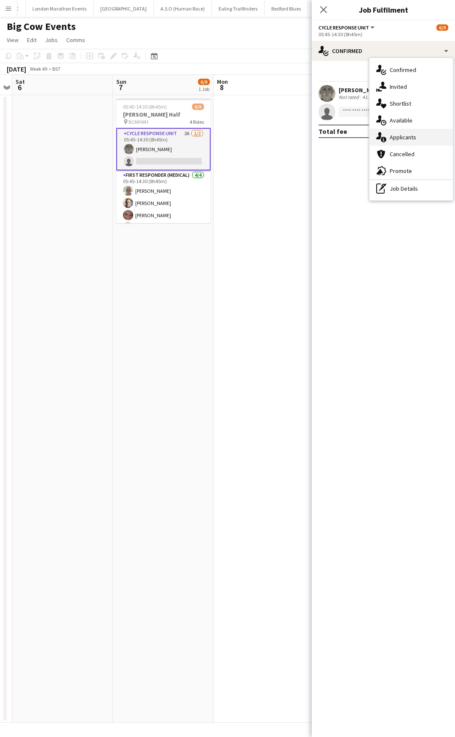
click at [424, 136] on div "single-neutral-actions-information Applicants" at bounding box center [410, 137] width 83 height 17
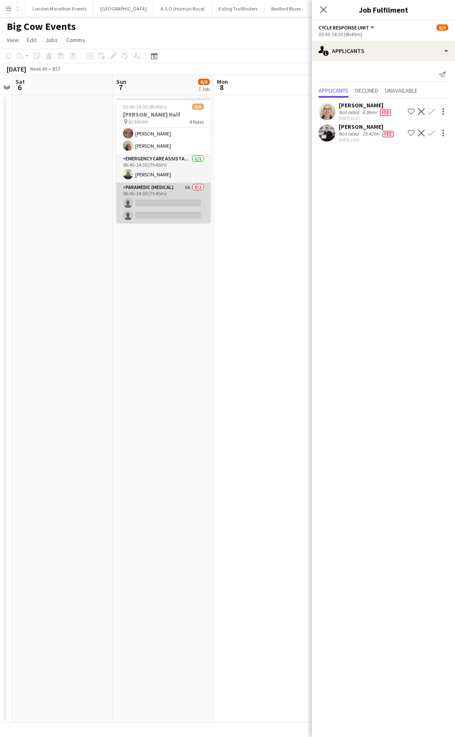
scroll to position [82, 0]
click at [432, 112] on app-icon "Confirm" at bounding box center [431, 111] width 7 height 7
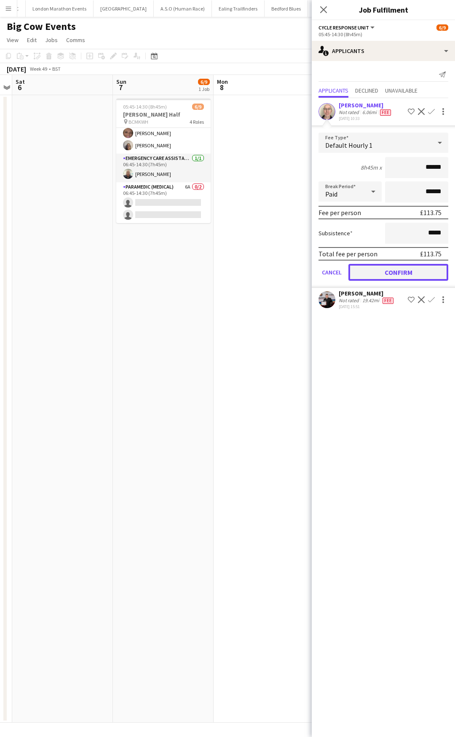
click at [393, 273] on button "Confirm" at bounding box center [398, 272] width 100 height 17
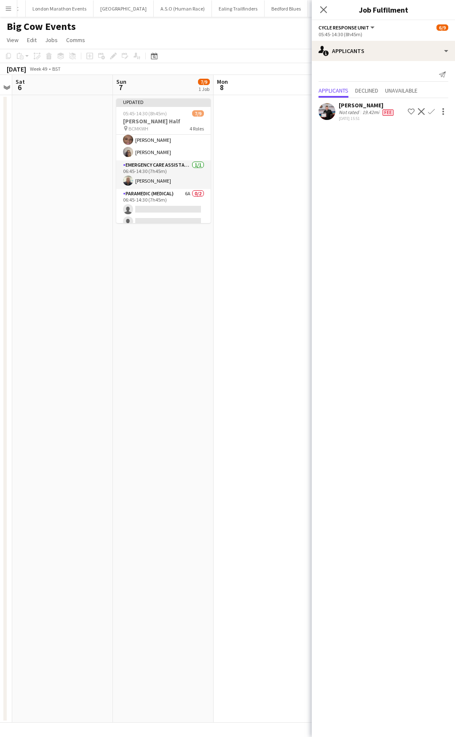
click at [430, 112] on app-icon "Confirm" at bounding box center [431, 111] width 7 height 7
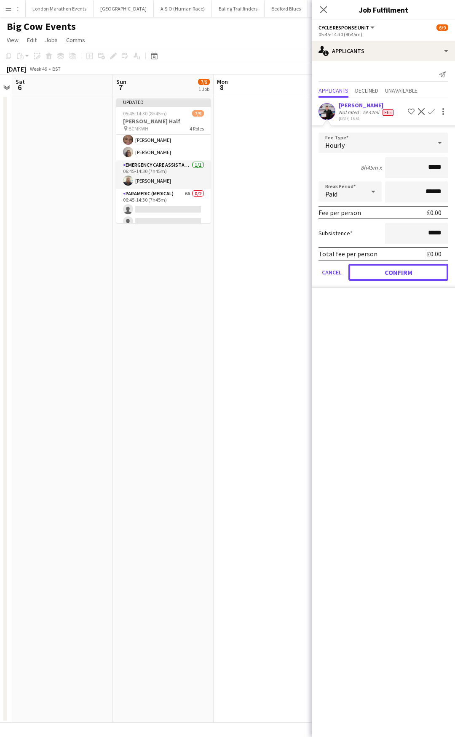
click at [403, 272] on button "Confirm" at bounding box center [398, 272] width 100 height 17
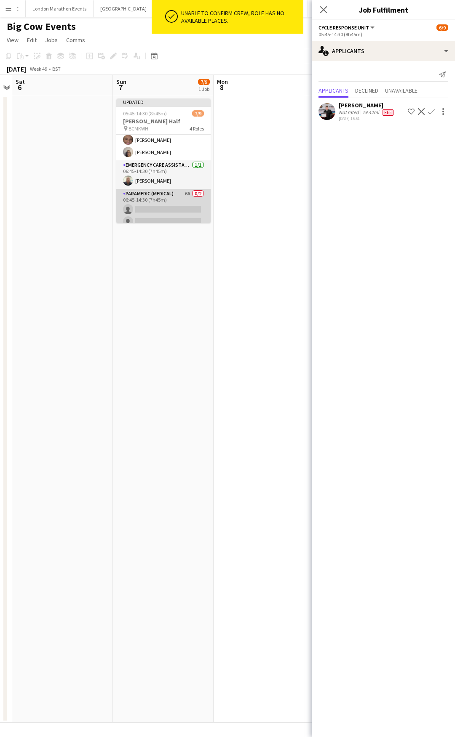
click at [159, 210] on app-card-role "Paramedic (Medical) 6A 0/2 06:45-14:30 (7h45m) single-neutral-actions single-ne…" at bounding box center [163, 209] width 94 height 41
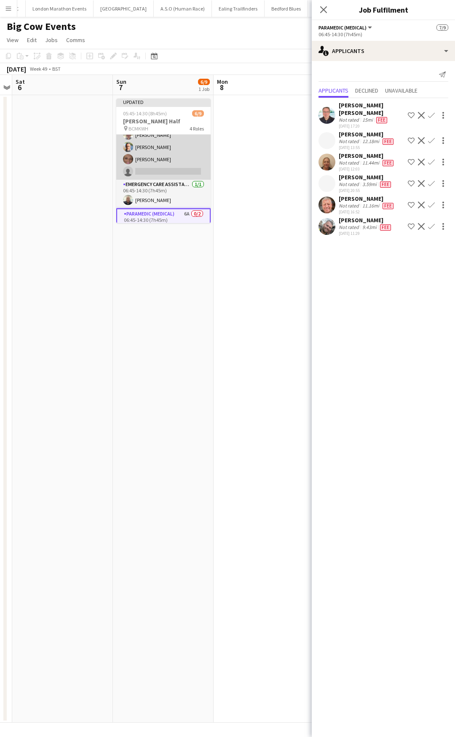
scroll to position [47, 0]
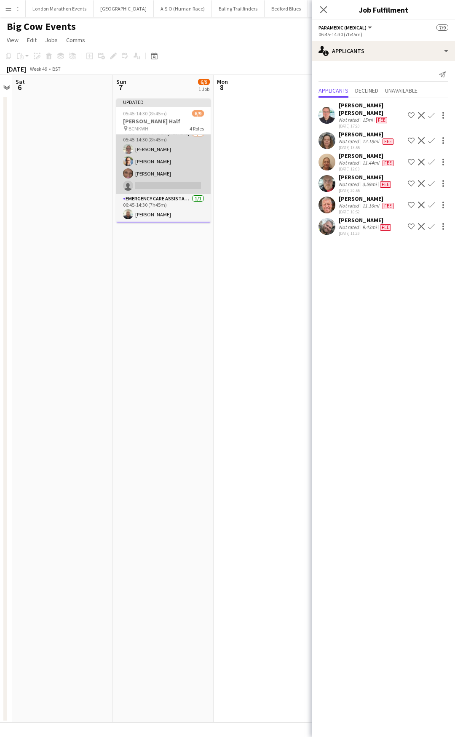
click at [171, 183] on app-card-role "First Responder (Medical) 3/4 05:45-14:30 (8h45m) Lorna Millar Kevin Arnold Cha…" at bounding box center [163, 161] width 94 height 65
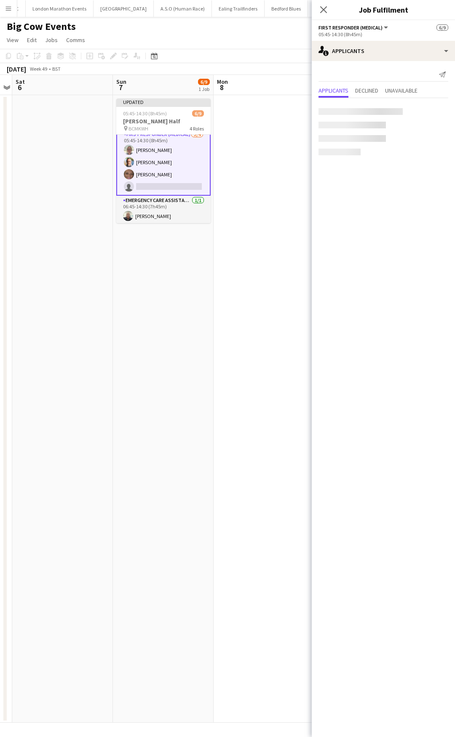
scroll to position [48, 0]
click at [190, 184] on app-card-role "First Responder (Medical) 3/4 05:45-14:30 (8h45m) Lorna Millar Kevin Arnold Cha…" at bounding box center [163, 161] width 94 height 67
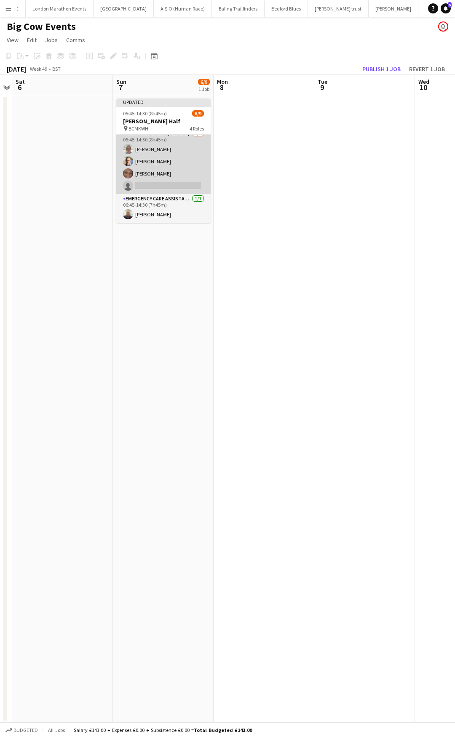
click at [169, 180] on app-card-role "First Responder (Medical) 3/4 05:45-14:30 (8h45m) Lorna Millar Kevin Arnold Cha…" at bounding box center [163, 161] width 94 height 65
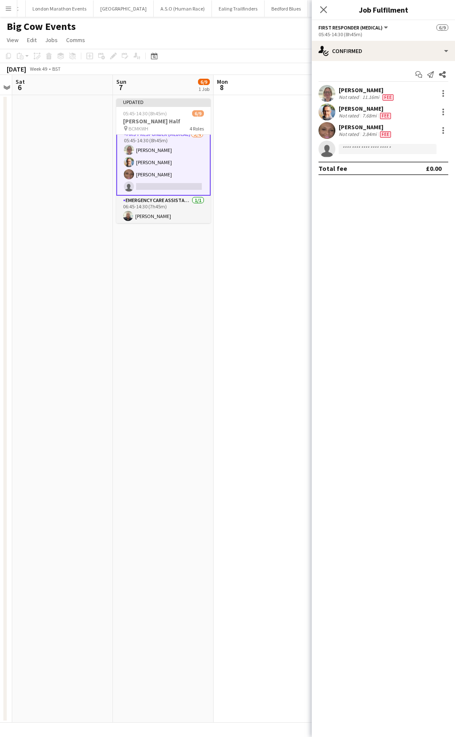
scroll to position [48, 0]
click at [367, 144] on input at bounding box center [388, 149] width 98 height 10
type input "****"
click at [362, 168] on span "keownseldon2005@gmail.com" at bounding box center [387, 168] width 84 height 7
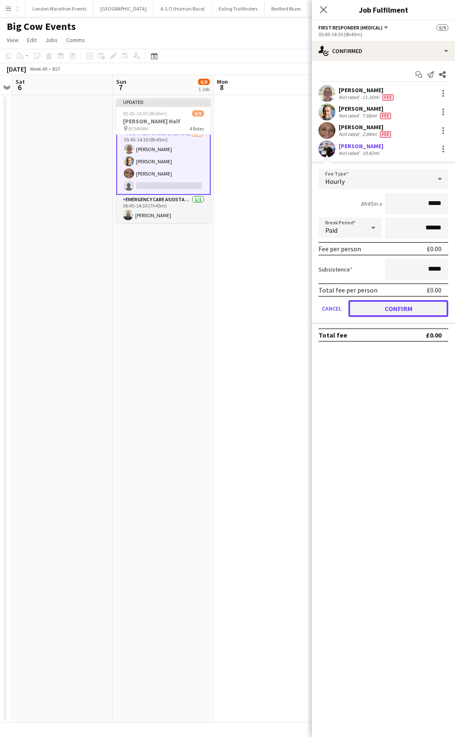
click at [365, 307] on button "Confirm" at bounding box center [398, 308] width 100 height 17
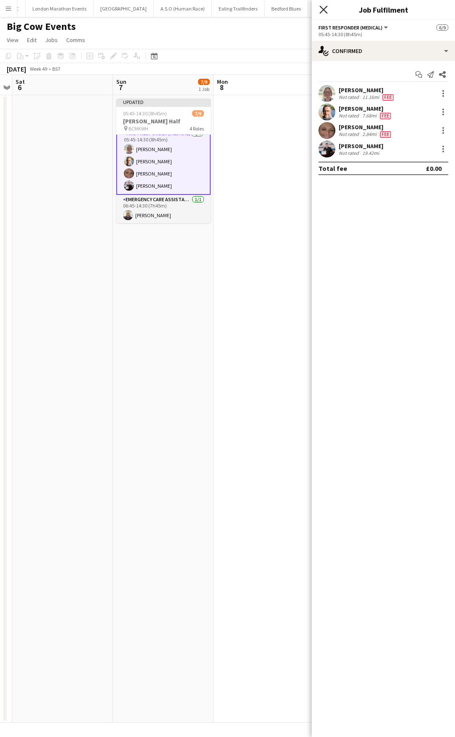
click at [321, 7] on icon at bounding box center [323, 9] width 8 height 8
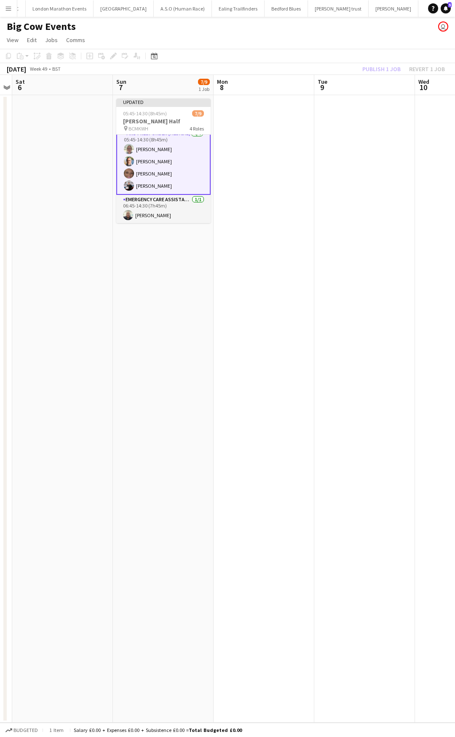
click at [163, 151] on app-card-role "First Responder (Medical) 4/4 05:45-14:30 (8h45m) Lorna Millar Kevin Arnold Cha…" at bounding box center [163, 161] width 94 height 67
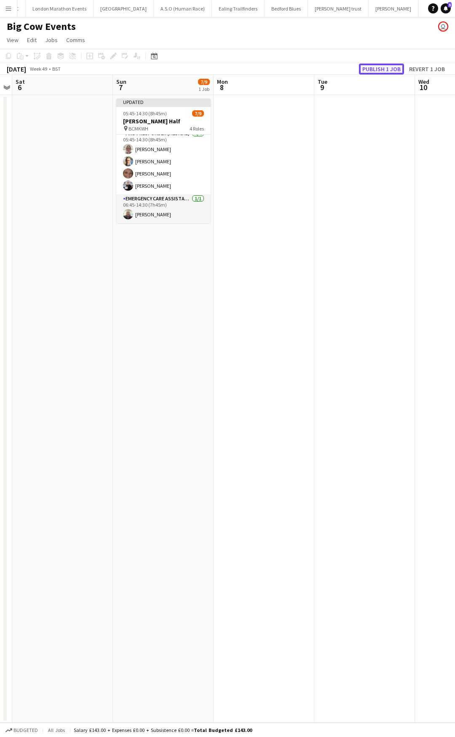
click at [385, 67] on button "Publish 1 job" at bounding box center [381, 69] width 45 height 11
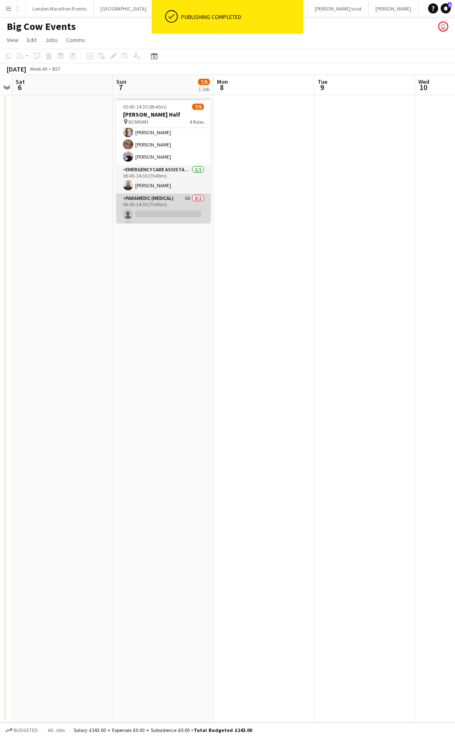
scroll to position [80, 0]
click at [170, 192] on app-card-role "Paramedic (Medical) 6A 0/2 06:45-14:30 (7h45m) single-neutral-actions single-ne…" at bounding box center [163, 202] width 94 height 41
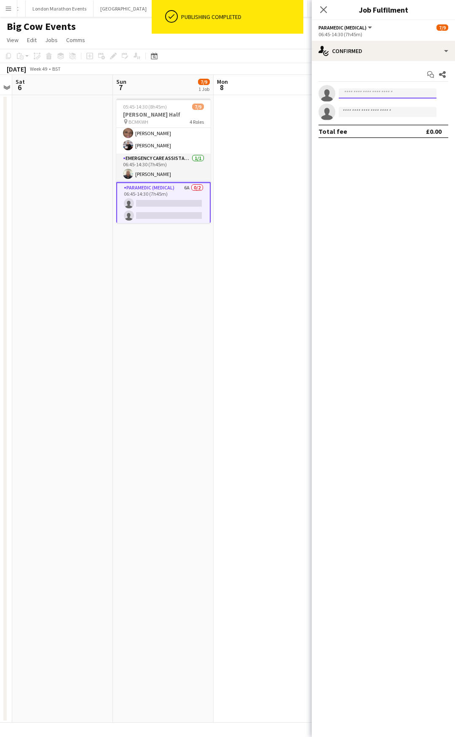
click at [393, 90] on input at bounding box center [388, 93] width 98 height 10
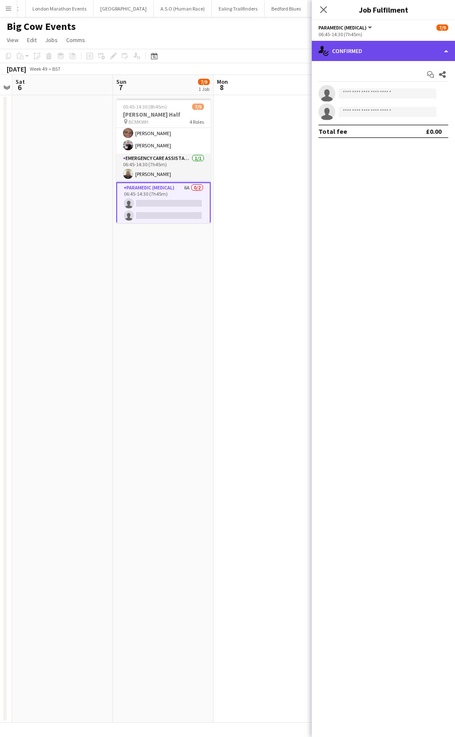
click at [400, 51] on div "single-neutral-actions-check-2 Confirmed" at bounding box center [383, 51] width 143 height 20
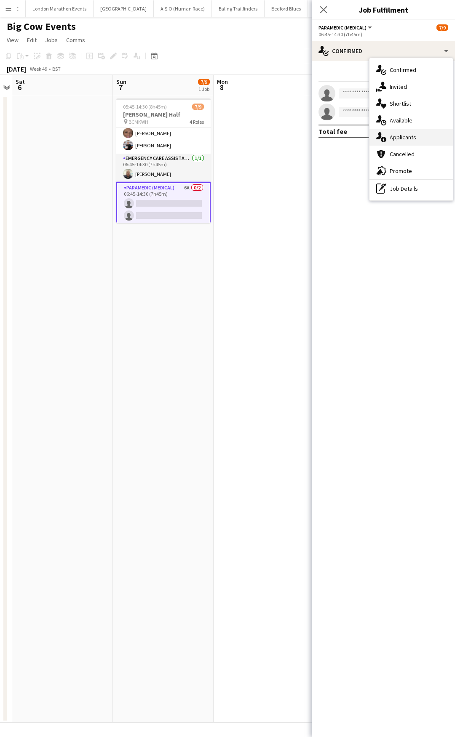
click at [408, 132] on div "single-neutral-actions-information Applicants" at bounding box center [410, 137] width 83 height 17
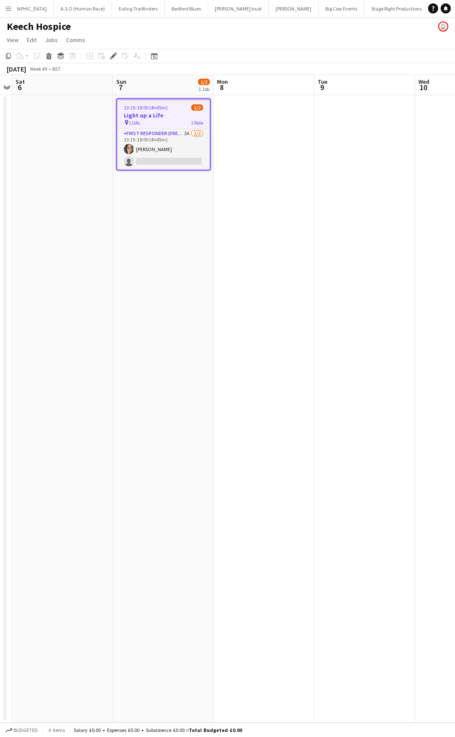
scroll to position [0, 139]
click at [173, 136] on app-card-role "First Responder (FREC 3) 3A 1/2 13:15-18:00 (4h45m) Natasha Evans single-neutra…" at bounding box center [163, 149] width 93 height 41
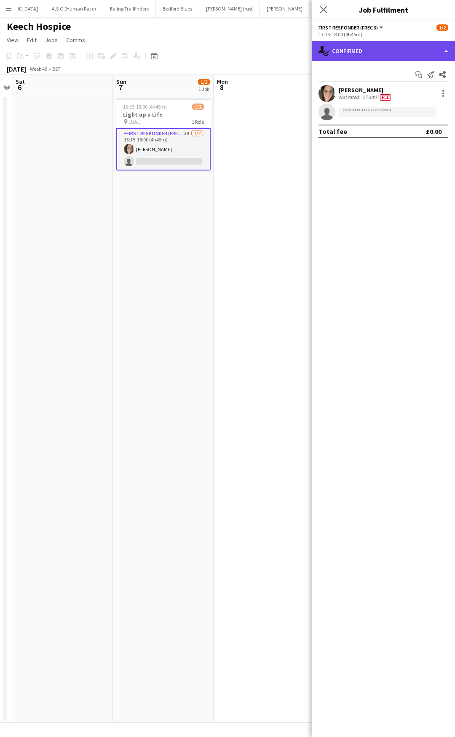
click at [388, 51] on div "single-neutral-actions-check-2 Confirmed" at bounding box center [383, 51] width 143 height 20
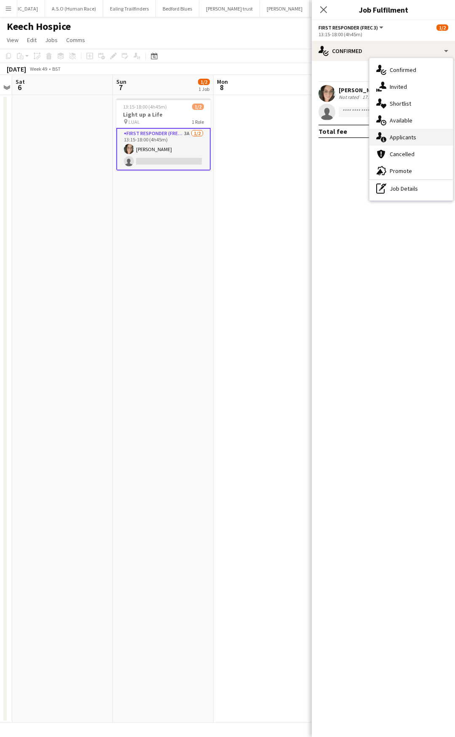
click at [426, 142] on div "single-neutral-actions-information Applicants" at bounding box center [410, 137] width 83 height 17
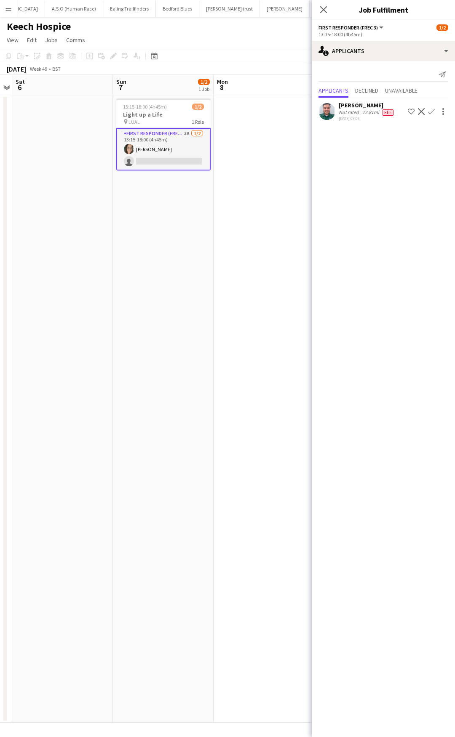
click at [388, 111] on span "Fee" at bounding box center [387, 112] width 11 height 6
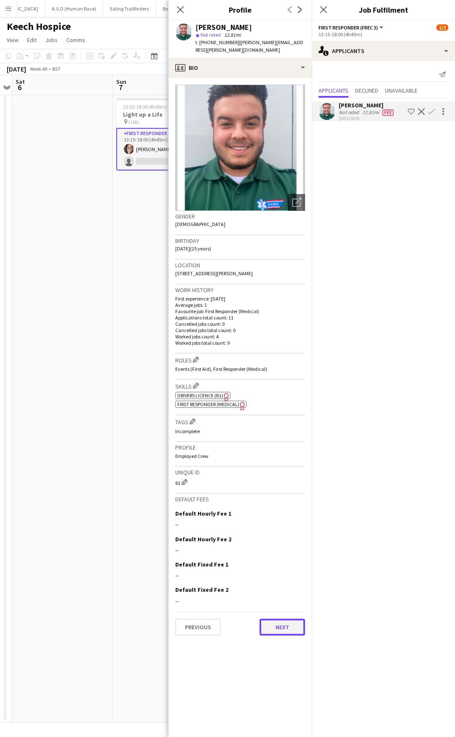
click at [289, 628] on button "Next" at bounding box center [281, 627] width 45 height 17
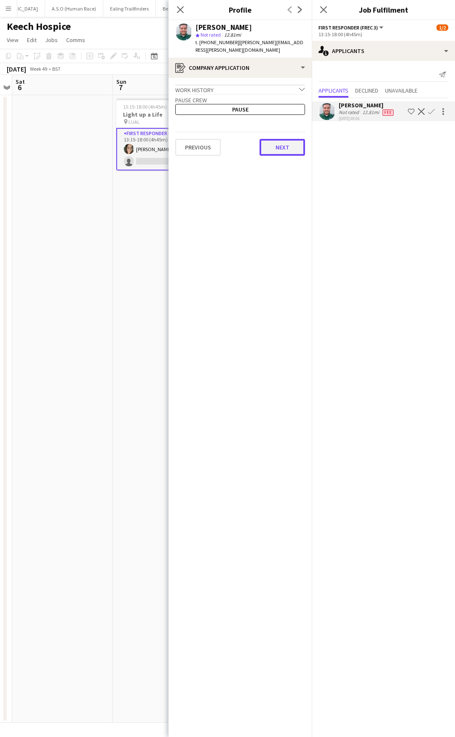
click at [293, 143] on button "Next" at bounding box center [281, 147] width 45 height 17
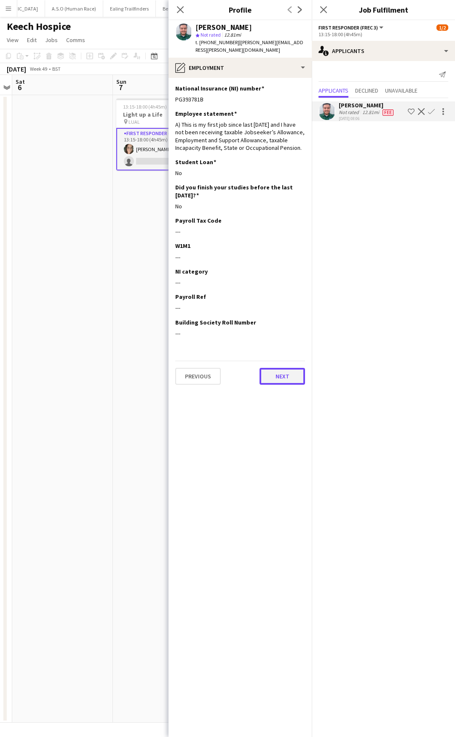
click at [287, 378] on button "Next" at bounding box center [281, 376] width 45 height 17
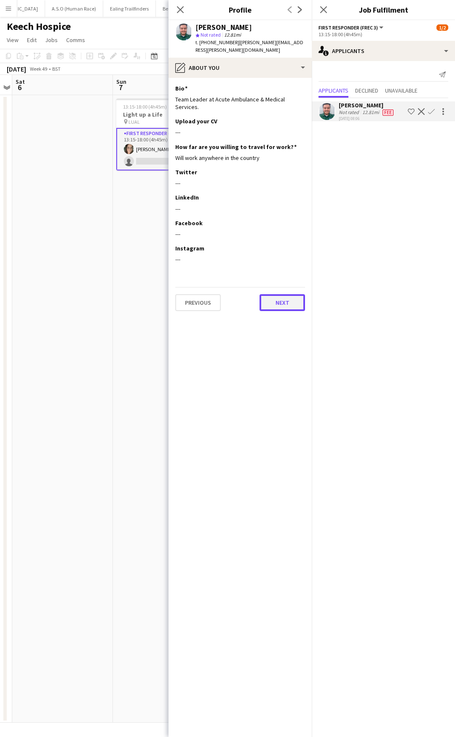
click at [275, 294] on button "Next" at bounding box center [281, 302] width 45 height 17
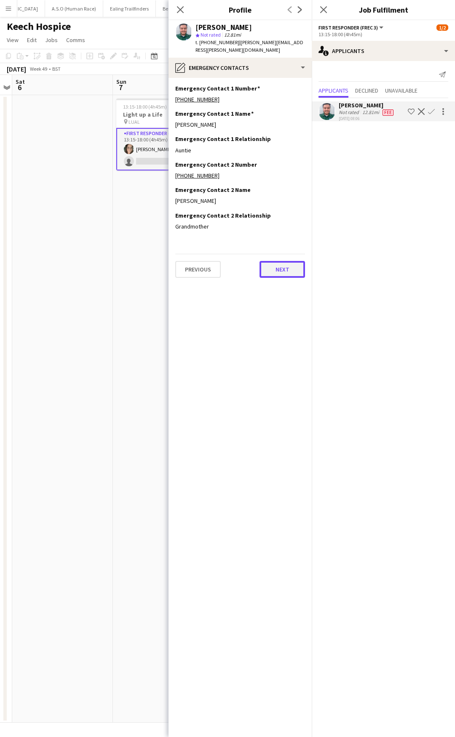
click at [277, 264] on button "Next" at bounding box center [281, 269] width 45 height 17
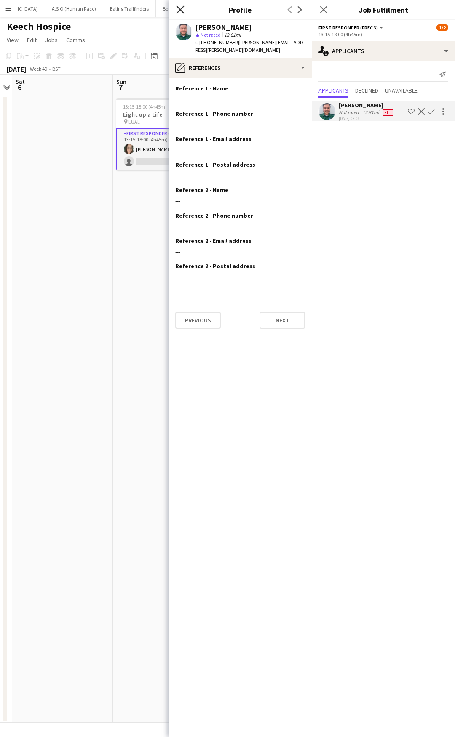
click at [180, 10] on icon at bounding box center [180, 9] width 8 height 8
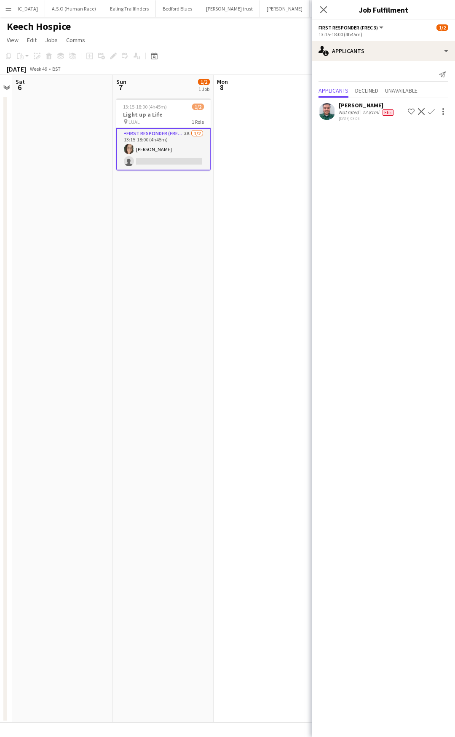
click at [432, 112] on app-icon "Confirm" at bounding box center [431, 111] width 7 height 7
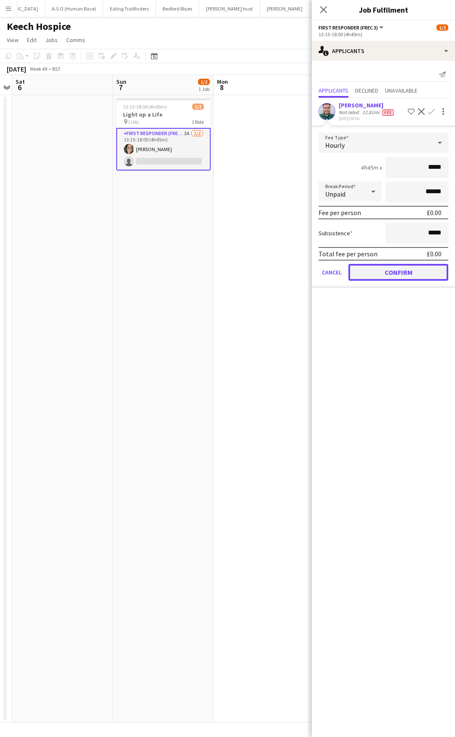
click at [395, 271] on button "Confirm" at bounding box center [398, 272] width 100 height 17
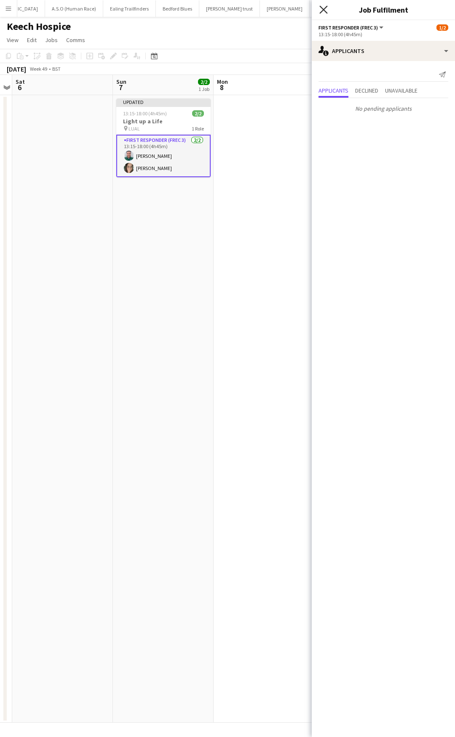
click at [326, 11] on icon "Close pop-in" at bounding box center [323, 9] width 8 height 8
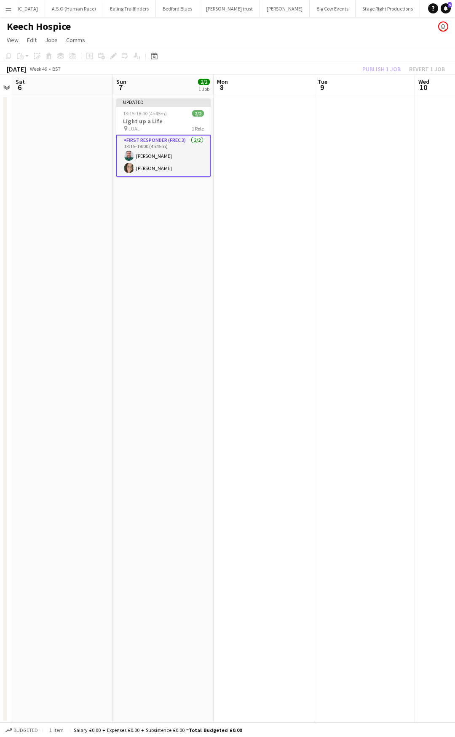
click at [375, 68] on div "Publish 1 job Revert 1 job" at bounding box center [403, 69] width 103 height 11
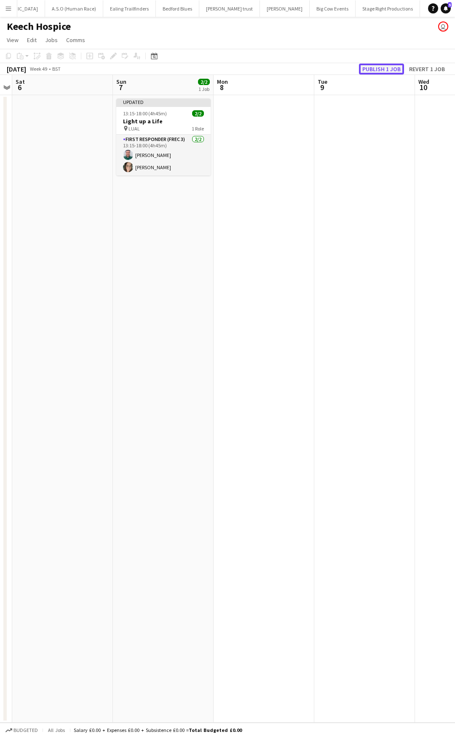
click at [375, 68] on button "Publish 1 job" at bounding box center [381, 69] width 45 height 11
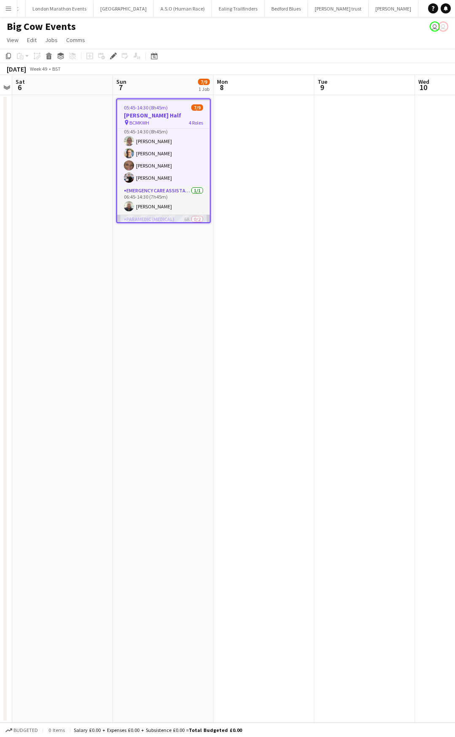
scroll to position [82, 0]
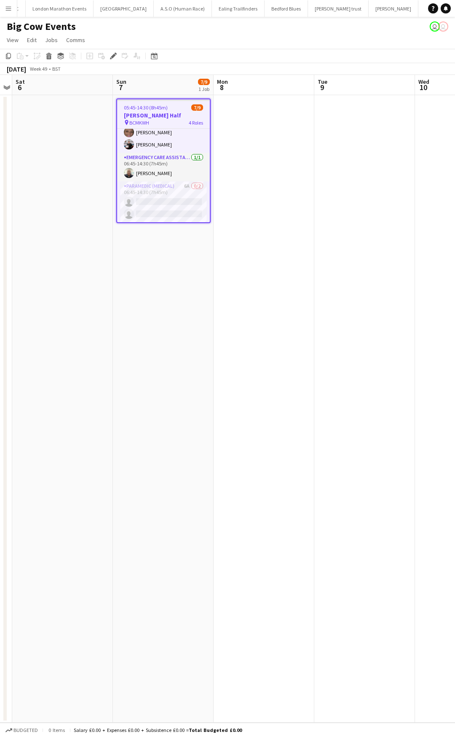
drag, startPoint x: 158, startPoint y: 198, endPoint x: 266, endPoint y: 152, distance: 117.2
click at [158, 198] on app-card-role "Paramedic (Medical) 6A 0/2 06:45-14:30 (7h45m) single-neutral-actions single-ne…" at bounding box center [163, 202] width 93 height 41
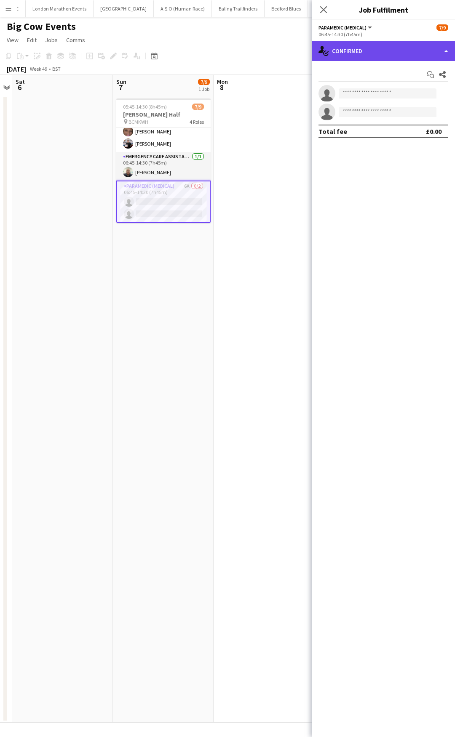
click at [399, 53] on div "single-neutral-actions-check-2 Confirmed" at bounding box center [383, 51] width 143 height 20
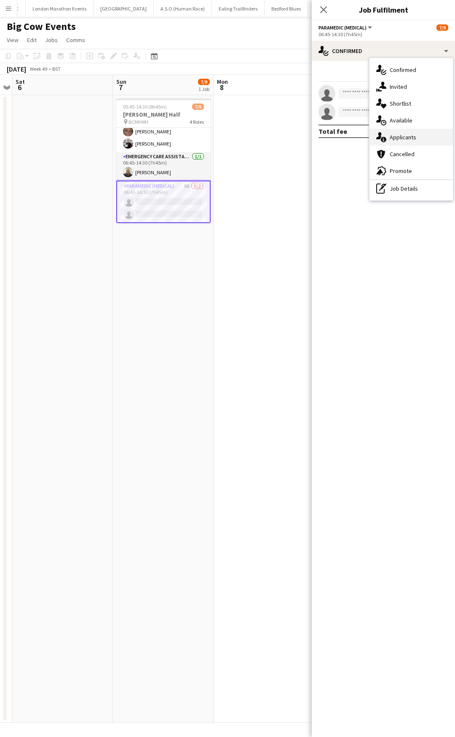
click at [416, 141] on div "single-neutral-actions-information Applicants" at bounding box center [410, 137] width 83 height 17
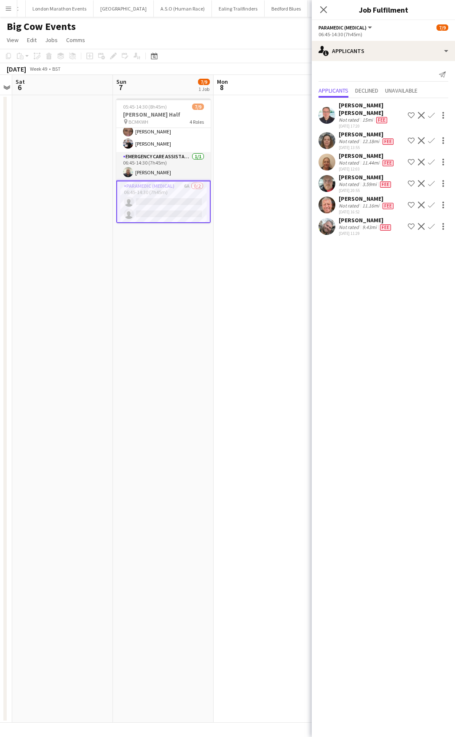
click at [430, 114] on app-icon "Confirm" at bounding box center [431, 115] width 7 height 7
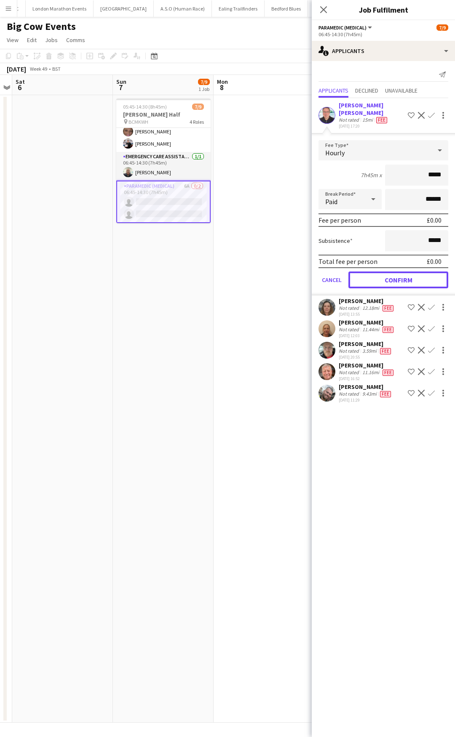
click at [405, 272] on button "Confirm" at bounding box center [398, 280] width 100 height 17
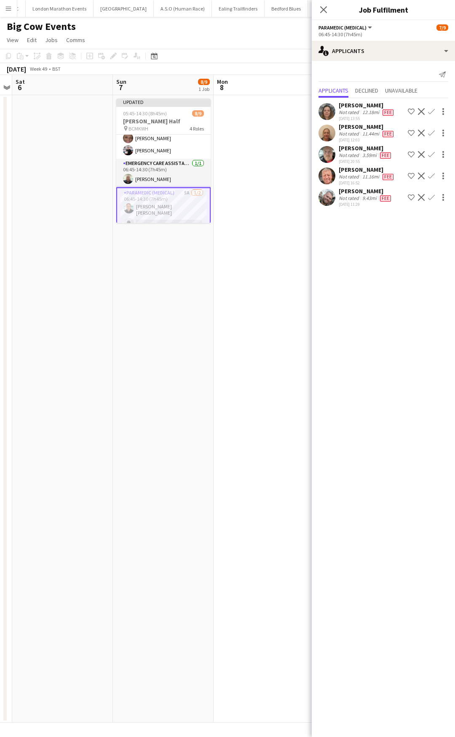
click at [430, 134] on app-icon "Confirm" at bounding box center [431, 133] width 7 height 7
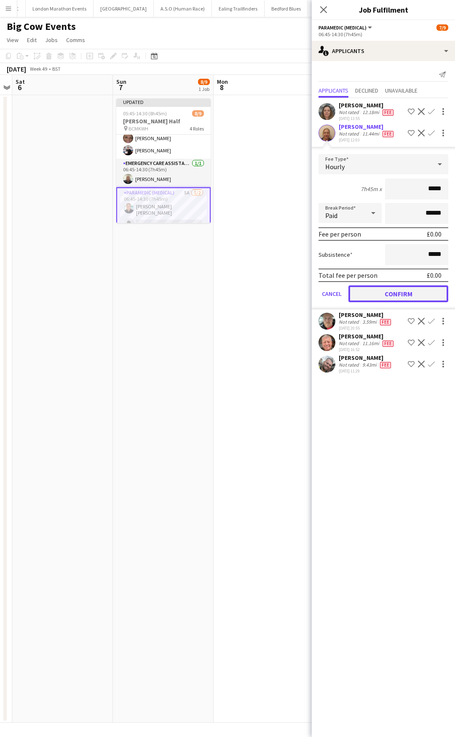
click at [382, 292] on button "Confirm" at bounding box center [398, 294] width 100 height 17
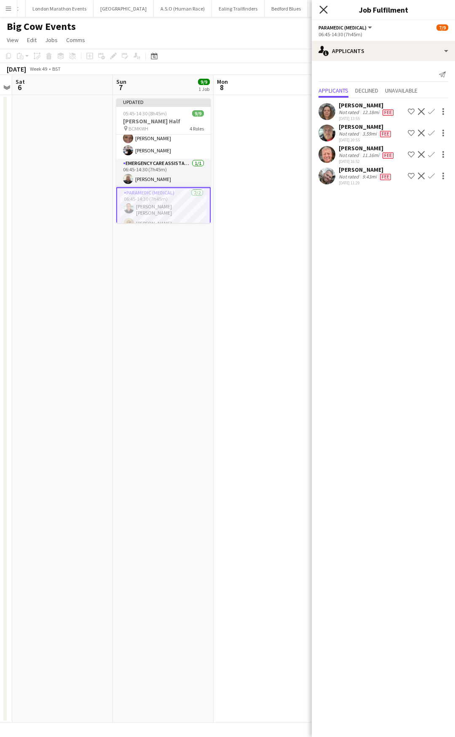
click at [320, 10] on icon "Close pop-in" at bounding box center [323, 9] width 8 height 8
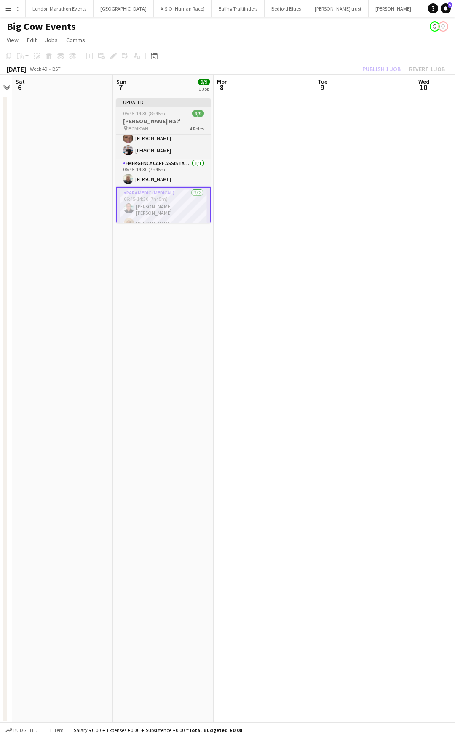
click at [172, 123] on h3 "MK Winter Half" at bounding box center [163, 121] width 94 height 8
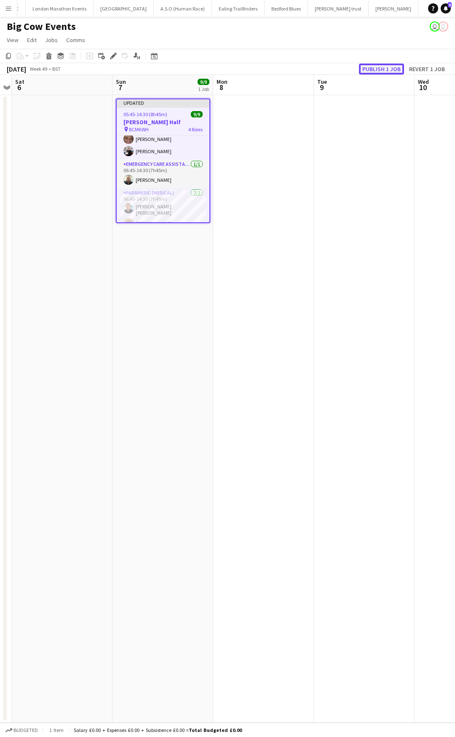
click at [380, 72] on button "Publish 1 job" at bounding box center [381, 69] width 45 height 11
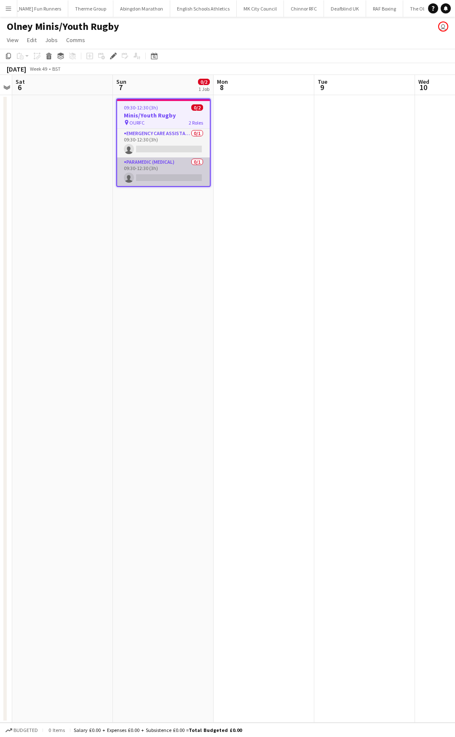
scroll to position [0, 1364]
click at [171, 182] on app-card-role "Paramedic (Medical) 0/1 09:30-12:30 (3h) single-neutral-actions" at bounding box center [163, 172] width 93 height 29
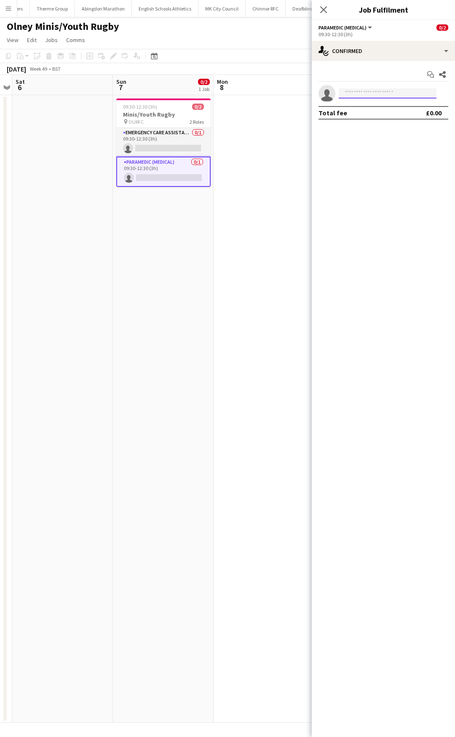
click at [356, 95] on input at bounding box center [388, 93] width 98 height 10
type input "****"
click at [373, 109] on span "[PERSON_NAME]" at bounding box center [369, 105] width 48 height 7
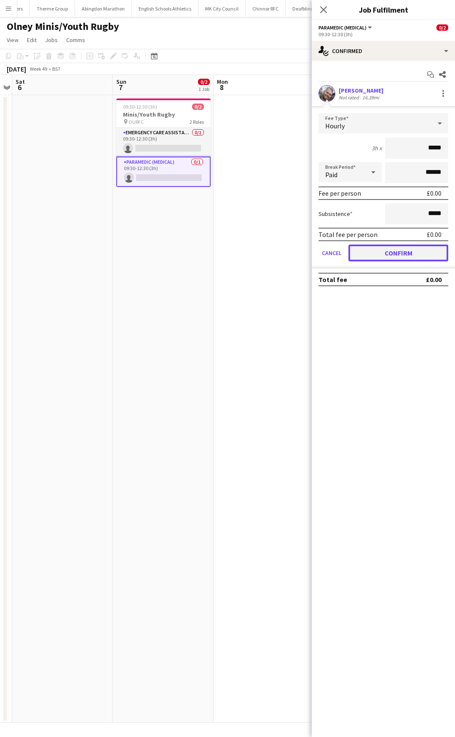
drag, startPoint x: 401, startPoint y: 250, endPoint x: 358, endPoint y: 137, distance: 121.0
click at [401, 251] on button "Confirm" at bounding box center [398, 253] width 100 height 17
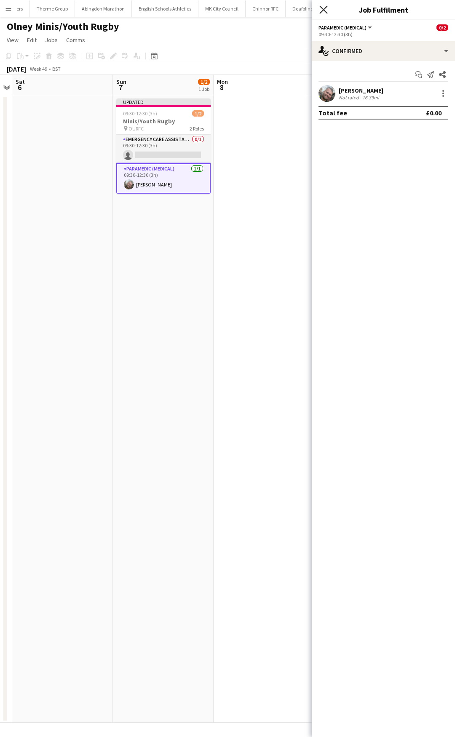
click at [325, 10] on icon "Close pop-in" at bounding box center [323, 9] width 8 height 8
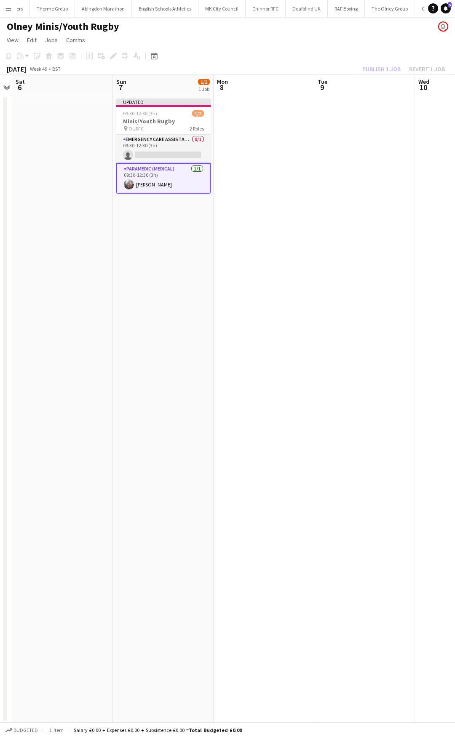
click at [258, 109] on app-date-cell at bounding box center [264, 409] width 101 height 628
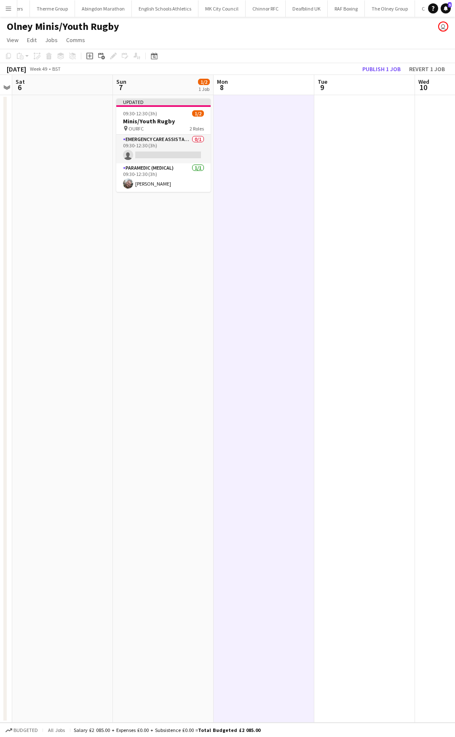
scroll to position [0, 290]
click at [383, 69] on button "Publish 1 job" at bounding box center [381, 69] width 45 height 11
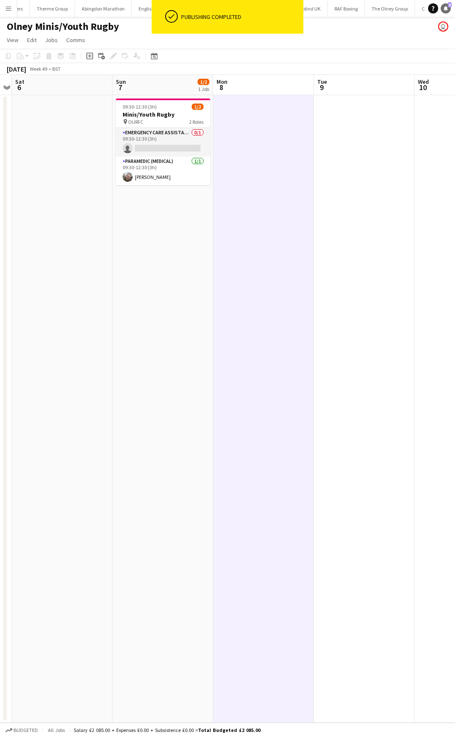
click at [446, 9] on icon at bounding box center [445, 8] width 4 height 4
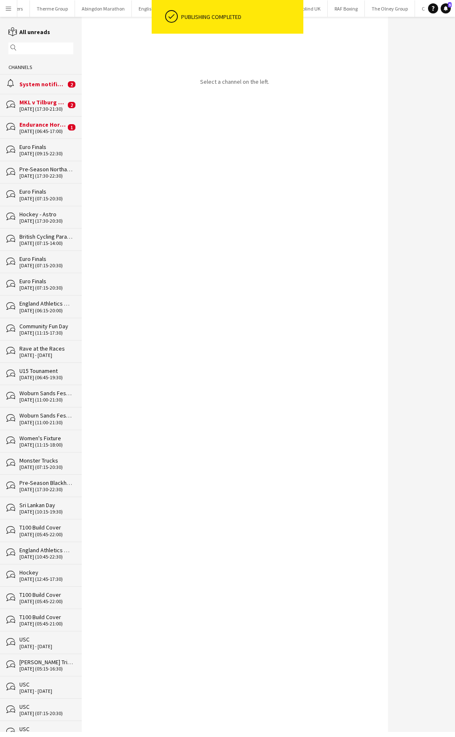
click at [52, 128] on div "Endurance Horse Trial" at bounding box center [42, 125] width 46 height 8
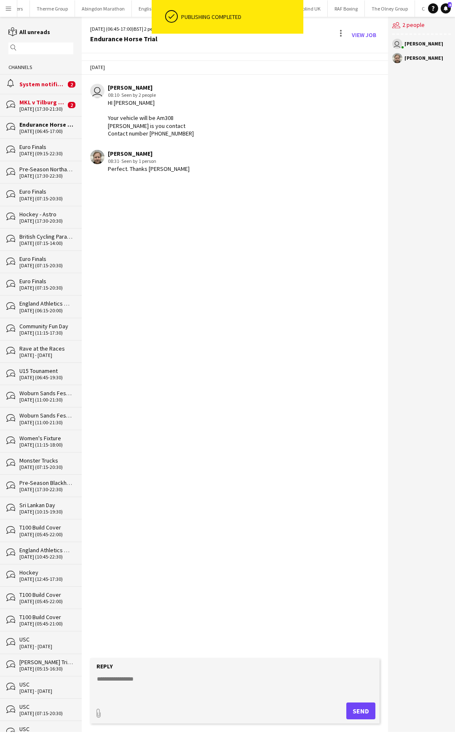
click at [51, 105] on div "MKL v Tilburg Trappers" at bounding box center [42, 103] width 46 height 8
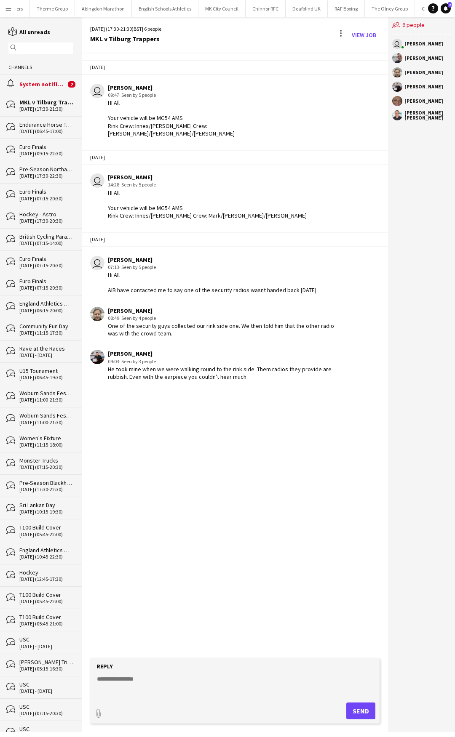
drag, startPoint x: 155, startPoint y: 692, endPoint x: 161, endPoint y: 685, distance: 9.5
click at [155, 692] on textarea at bounding box center [236, 686] width 280 height 22
type textarea "**********"
click at [360, 714] on button "Send" at bounding box center [360, 711] width 29 height 17
click at [46, 85] on div "System notifications" at bounding box center [42, 84] width 46 height 8
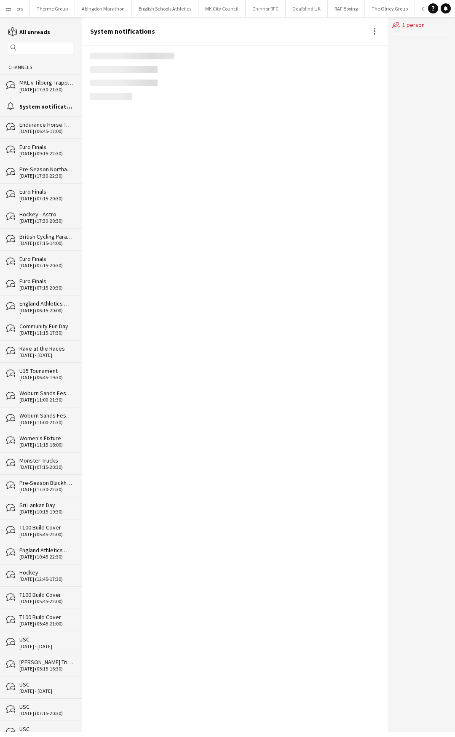
scroll to position [746, 0]
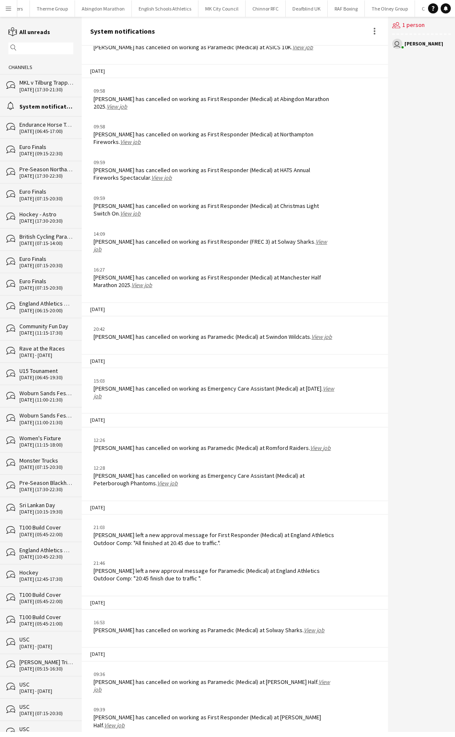
click at [48, 127] on div "Endurance Horse Trial" at bounding box center [46, 125] width 54 height 8
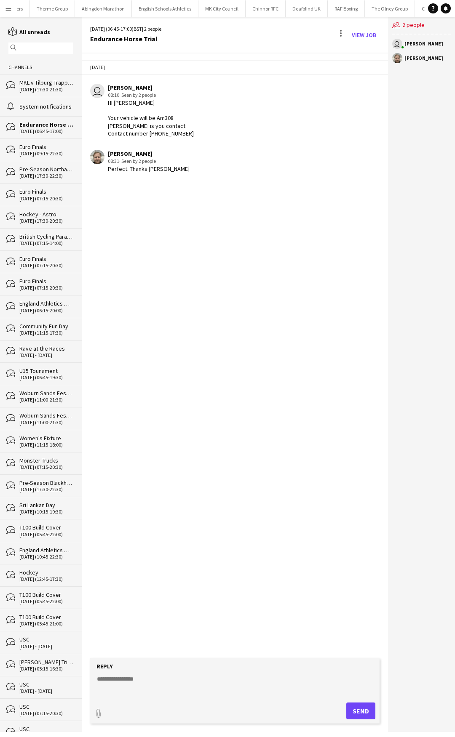
click at [44, 348] on div "Rave at the Races" at bounding box center [46, 349] width 54 height 8
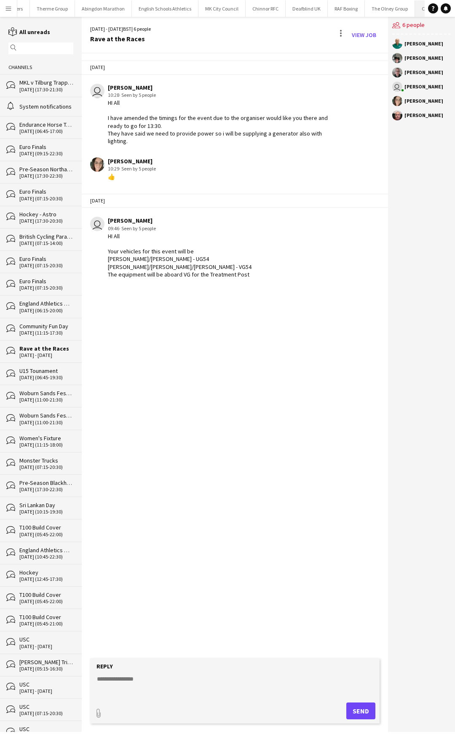
scroll to position [0, 1364]
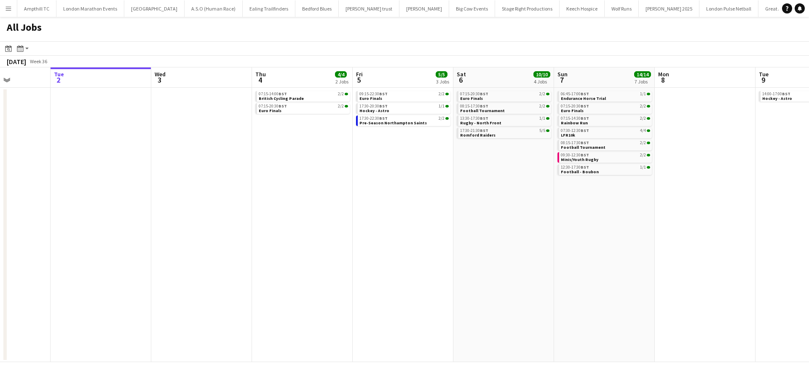
drag, startPoint x: 497, startPoint y: 199, endPoint x: 442, endPoint y: 203, distance: 54.5
click at [442, 203] on app-calendar-viewport "Sat 30 14/14 3 Jobs Sun 31 2/2 1 Job Mon 1 Tue 2 Wed 3 Thu 4 4/4 2 Jobs Fri 5 5…" at bounding box center [404, 214] width 809 height 294
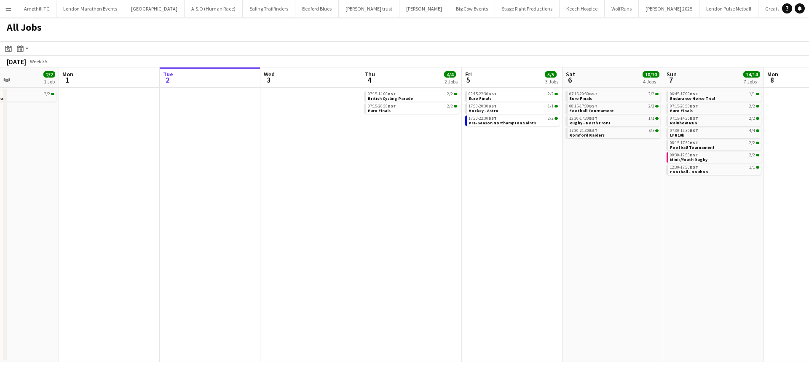
drag, startPoint x: 292, startPoint y: 219, endPoint x: 387, endPoint y: 247, distance: 99.0
click at [609, 220] on app-calendar-viewport "Fri 29 Sat 30 14/14 3 Jobs Sun 31 2/2 1 Job Mon 1 Tue 2 Wed 3 Thu 4 4/4 2 Jobs …" at bounding box center [404, 214] width 809 height 294
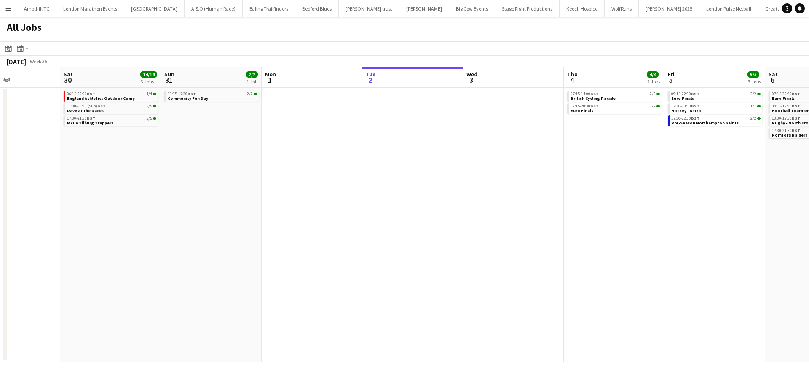
scroll to position [0, 222]
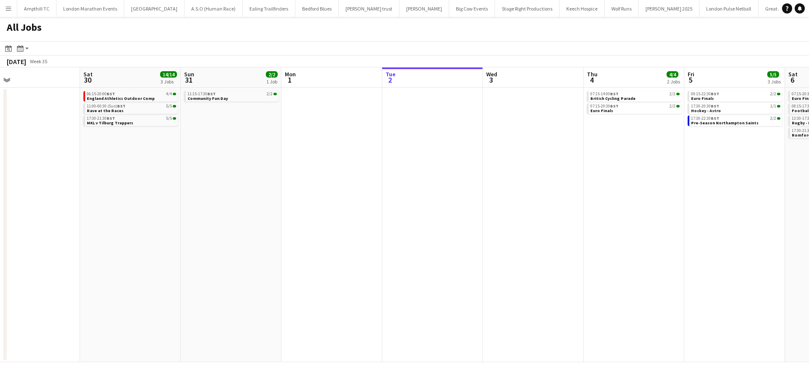
click at [495, 216] on app-all-jobs "All Jobs Date picker [DATE] [DATE] [DATE] M [DATE] T [DATE] W [DATE] T [DATE] F…" at bounding box center [404, 189] width 809 height 345
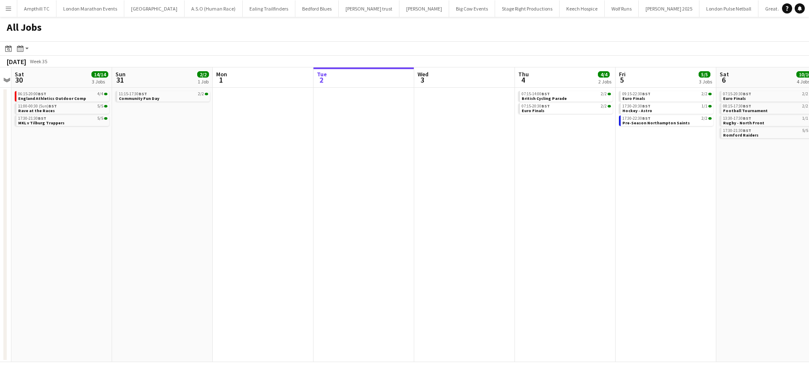
drag, startPoint x: 420, startPoint y: 182, endPoint x: 176, endPoint y: 201, distance: 245.4
click at [86, 200] on app-calendar-viewport "Tue 26 Wed 27 Thu 28 Fri 29 Sat 30 14/14 3 Jobs Sun 31 2/2 1 Job Mon 1 Tue 2 We…" at bounding box center [404, 214] width 809 height 294
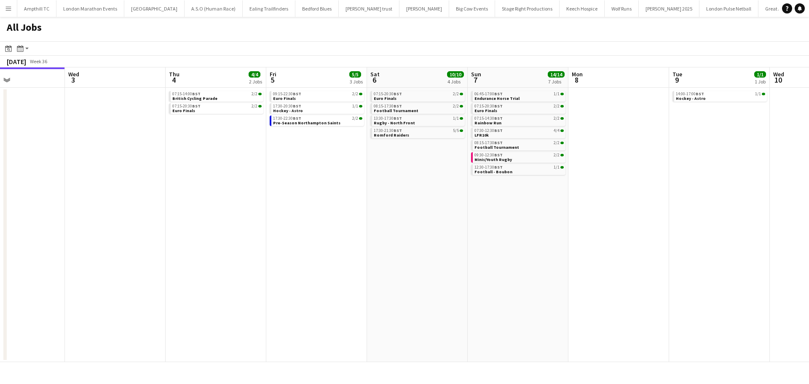
drag, startPoint x: 507, startPoint y: 204, endPoint x: 301, endPoint y: 210, distance: 206.4
click at [206, 213] on app-calendar-viewport "Sat 30 14/14 3 Jobs Sun 31 2/2 1 Job Mon 1 Tue 2 Wed 3 Thu 4 4/4 2 Jobs Fri 5 5…" at bounding box center [404, 214] width 809 height 294
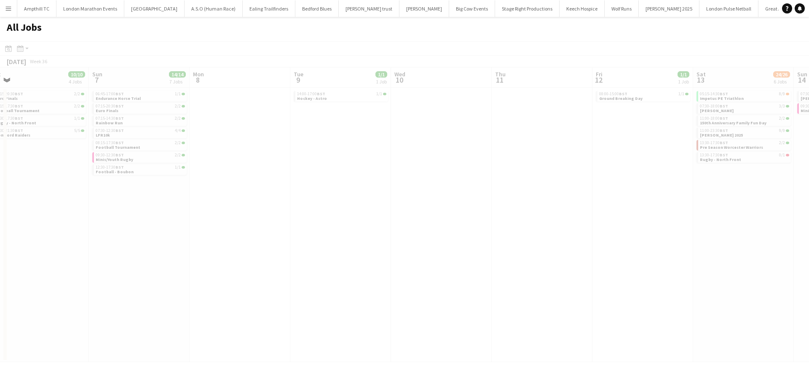
drag, startPoint x: 369, startPoint y: 210, endPoint x: 272, endPoint y: 204, distance: 97.5
click at [206, 212] on app-all-jobs "All Jobs Date picker SEP 2025 SEP 2025 Monday M Tuesday T Wednesday W Thursday …" at bounding box center [404, 189] width 809 height 345
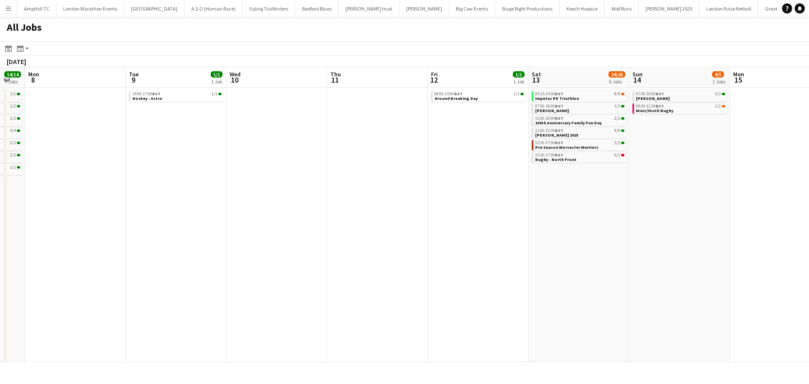
click at [413, 203] on app-calendar-viewport "Thu 4 4/4 2 Jobs Fri 5 5/5 3 Jobs Sat 6 10/10 4 Jobs Sun 7 14/14 7 Jobs Mon 8 T…" at bounding box center [404, 214] width 809 height 294
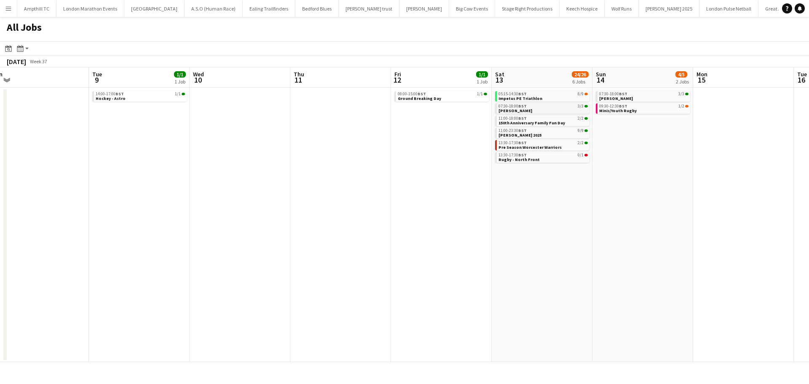
click at [535, 110] on link "07:30-18:00 BST 3/3 Autumn Wolf" at bounding box center [542, 108] width 89 height 10
click at [566, 122] on link "11:00-18:00 BST 2/2 150th Anniversary Family Fun Day" at bounding box center [542, 120] width 89 height 10
click at [543, 99] on link "05:15-14:30 BST 8/9 Impetus PE Triathlon" at bounding box center [542, 96] width 89 height 10
click at [545, 112] on link "07:30-18:00 BST 3/3 Autumn Wolf" at bounding box center [542, 108] width 89 height 10
click at [653, 111] on link "09:30-12:30 BST 1/2 Minis/Youth Rugby" at bounding box center [643, 108] width 89 height 10
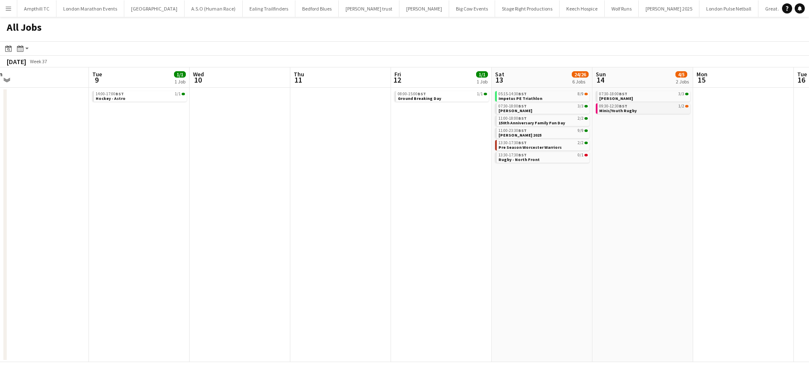
scroll to position [0, 415]
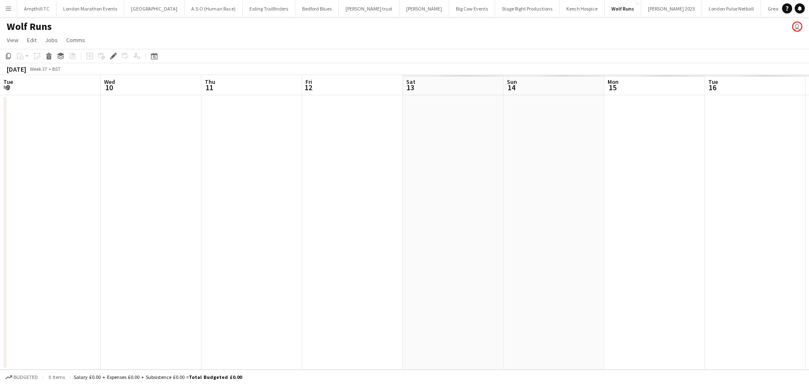
scroll to position [0, 290]
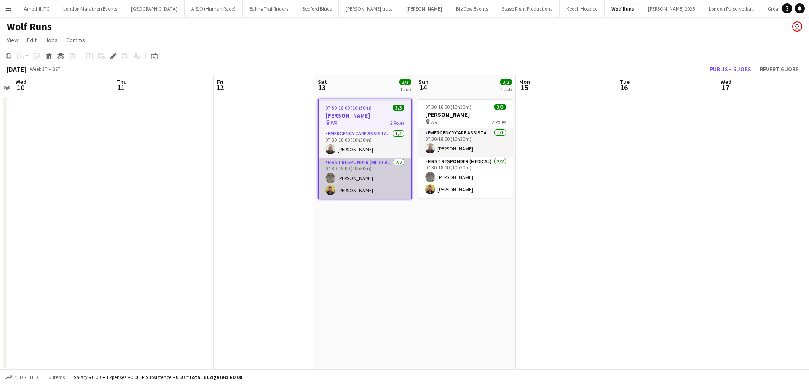
click at [378, 163] on app-card-role "First Responder (Medical) [DATE] 07:30-18:00 (10h30m) [PERSON_NAME] [PERSON_NAM…" at bounding box center [364, 178] width 93 height 41
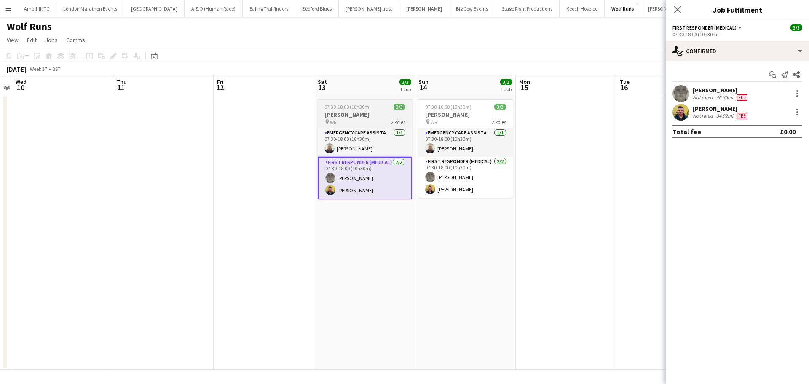
click at [371, 117] on h3 "[PERSON_NAME]" at bounding box center [365, 115] width 94 height 8
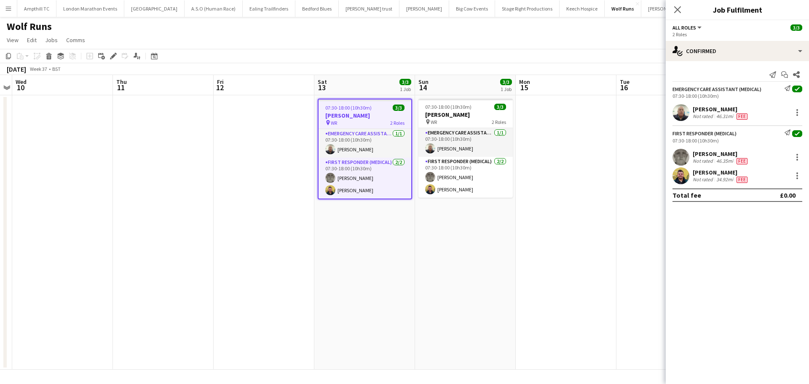
drag, startPoint x: 678, startPoint y: 10, endPoint x: 667, endPoint y: 16, distance: 12.3
click at [678, 10] on icon at bounding box center [677, 9] width 7 height 7
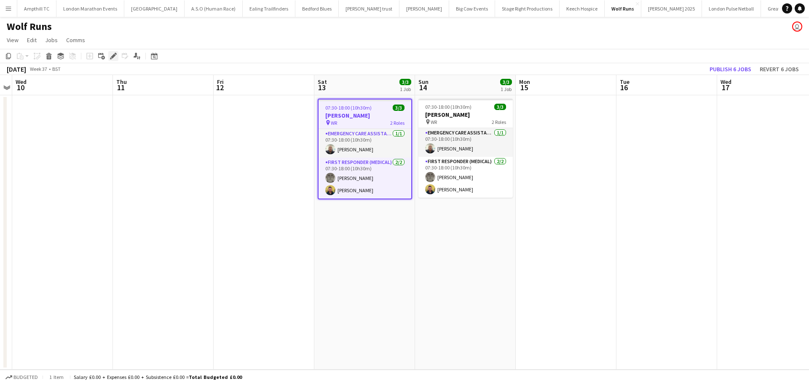
click at [114, 55] on icon at bounding box center [113, 56] width 5 height 5
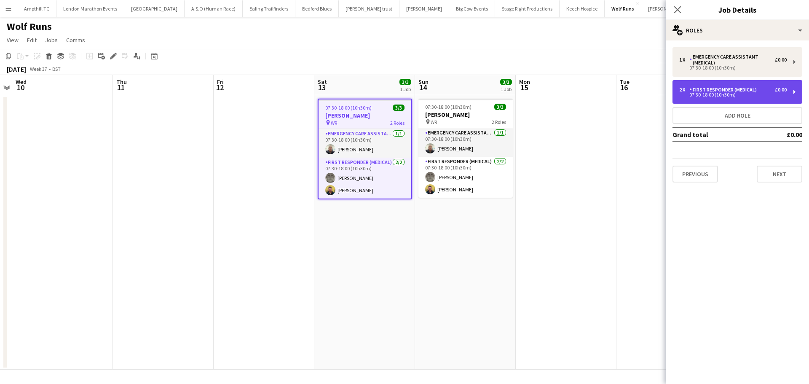
click at [768, 93] on div "07:30-18:00 (10h30m)" at bounding box center [732, 95] width 107 height 4
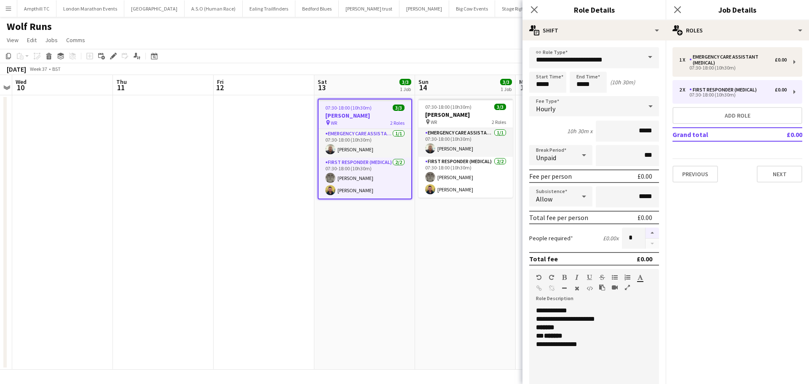
click at [647, 232] on button "button" at bounding box center [651, 232] width 13 height 11
type input "*"
drag, startPoint x: 454, startPoint y: 119, endPoint x: 636, endPoint y: 75, distance: 187.2
click at [455, 118] on div "pin WR 2 Roles" at bounding box center [465, 121] width 94 height 7
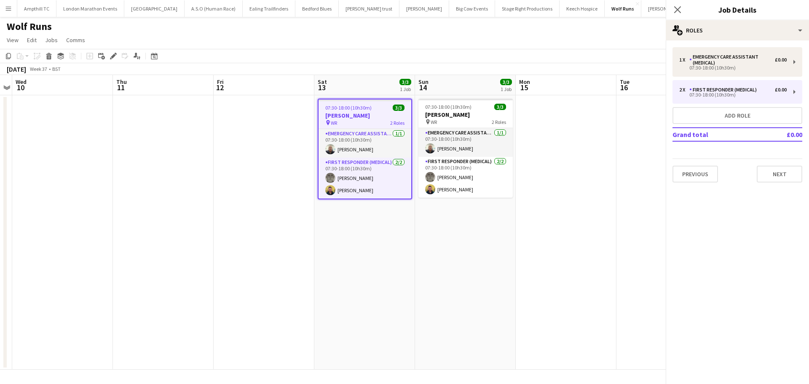
scroll to position [0, 289]
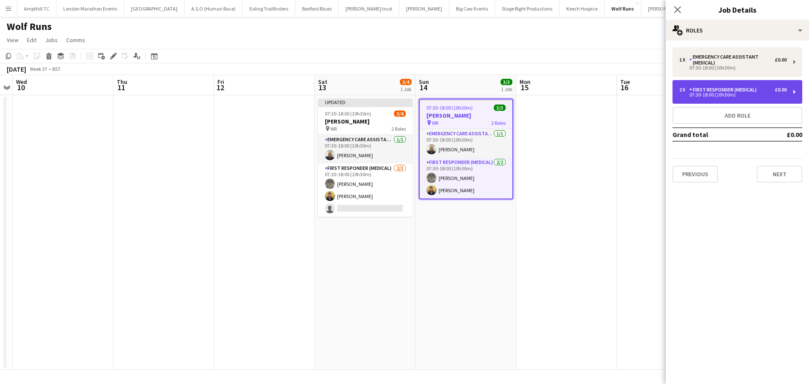
click at [762, 89] on div "2 x First Responder (Medical) £0.00" at bounding box center [732, 90] width 107 height 6
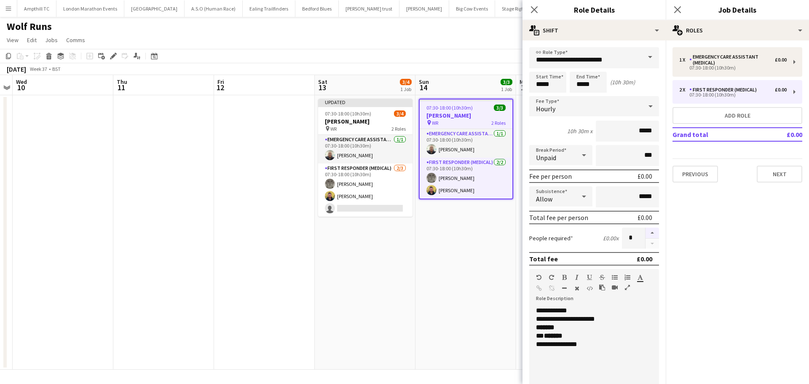
click at [646, 233] on button "button" at bounding box center [651, 232] width 13 height 11
type input "*"
click at [678, 10] on icon "Close pop-in" at bounding box center [677, 9] width 8 height 8
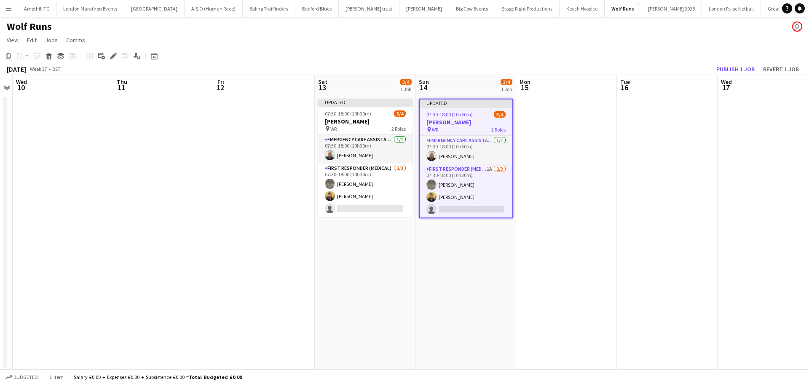
click at [559, 143] on app-date-cell at bounding box center [566, 232] width 101 height 274
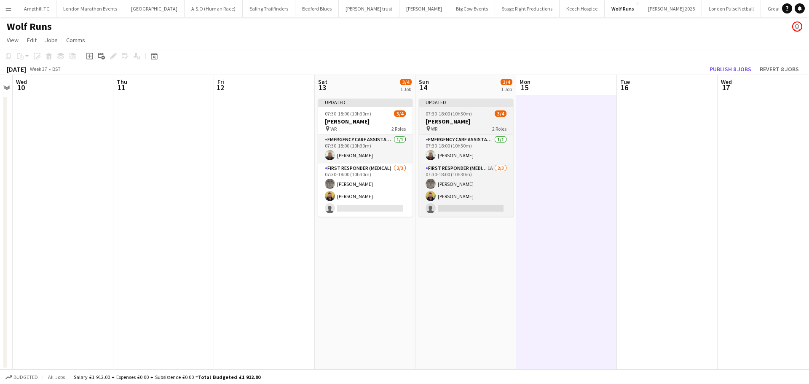
click at [471, 115] on div "07:30-18:00 (10h30m) 3/4" at bounding box center [466, 113] width 94 height 6
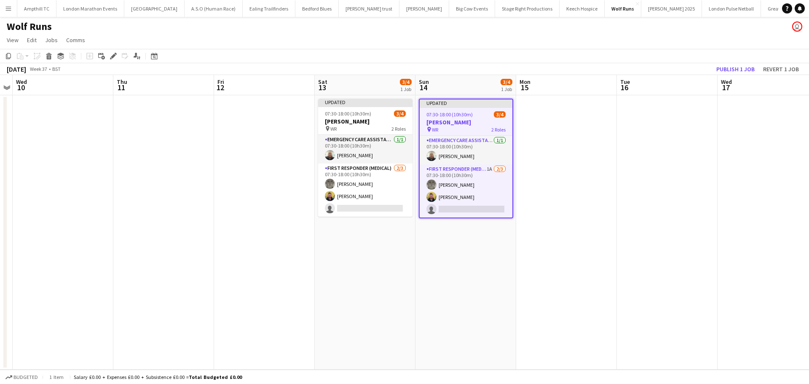
scroll to position [0, 290]
click at [747, 68] on button "Publish 1 job" at bounding box center [735, 69] width 45 height 11
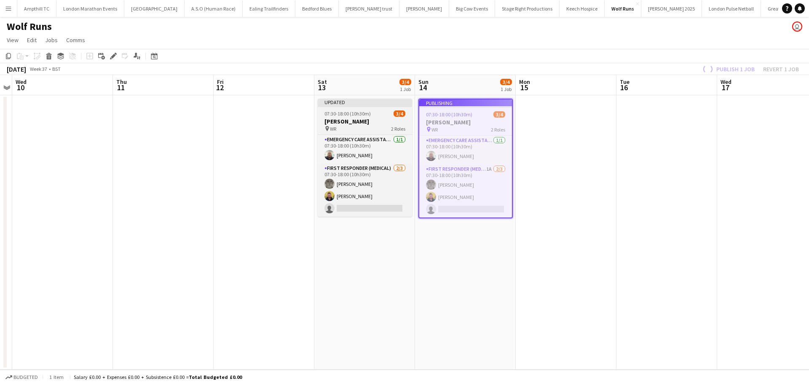
click at [355, 123] on h3 "[PERSON_NAME]" at bounding box center [365, 121] width 94 height 8
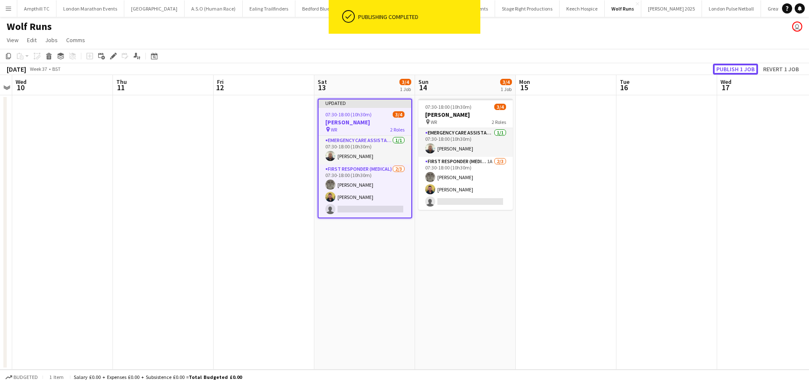
drag, startPoint x: 739, startPoint y: 66, endPoint x: 560, endPoint y: 113, distance: 185.1
click at [738, 66] on button "Publish 1 job" at bounding box center [735, 69] width 45 height 11
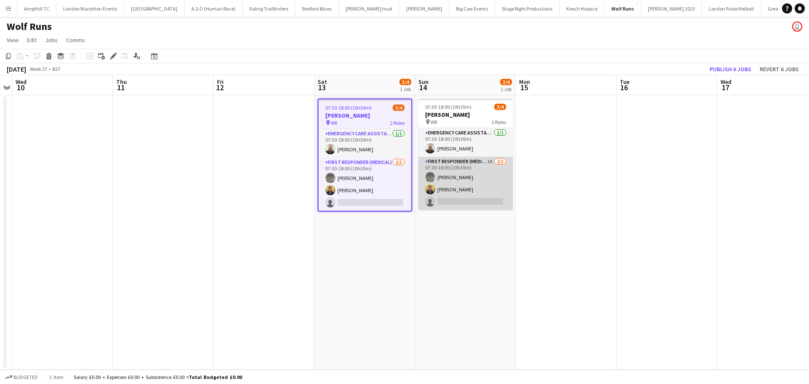
click at [474, 160] on app-card-role "First Responder (Medical) 1A 2/3 07:30-18:00 (10h30m) Darren Clarke Joshua Mill…" at bounding box center [465, 183] width 94 height 53
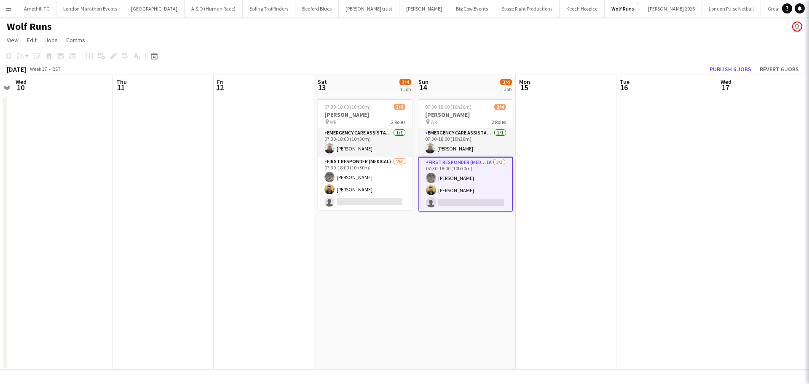
scroll to position [0, 289]
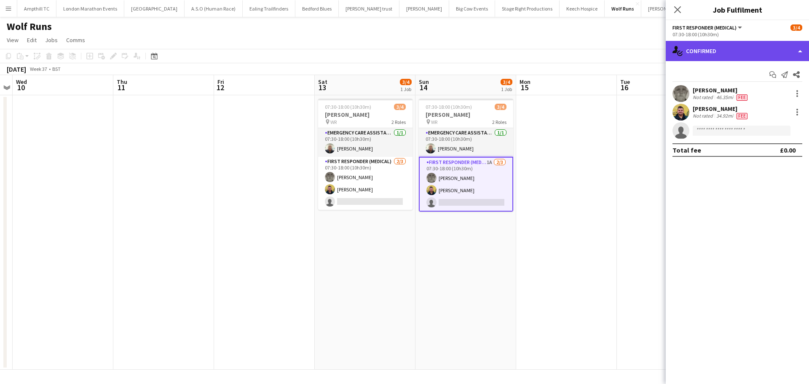
click at [757, 51] on div "single-neutral-actions-check-2 Confirmed" at bounding box center [736, 51] width 143 height 20
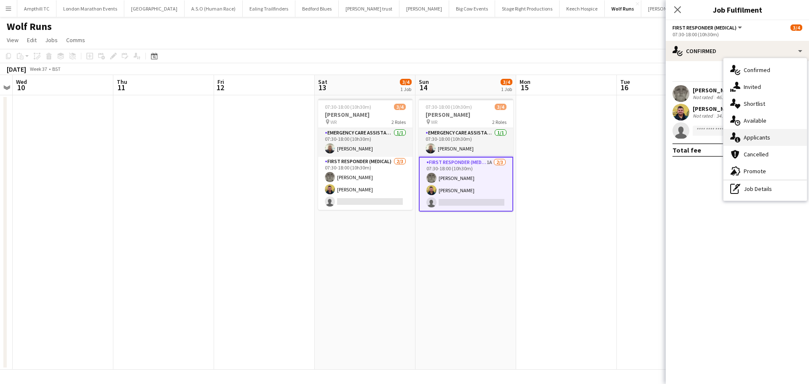
click at [780, 141] on div "single-neutral-actions-information Applicants" at bounding box center [764, 137] width 83 height 17
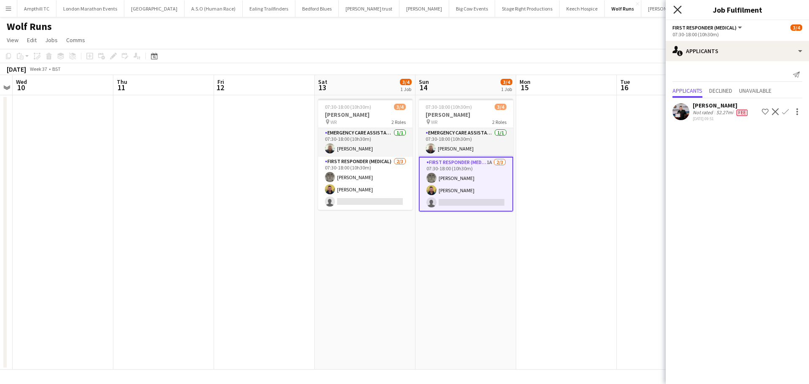
click at [677, 10] on icon at bounding box center [677, 9] width 8 height 8
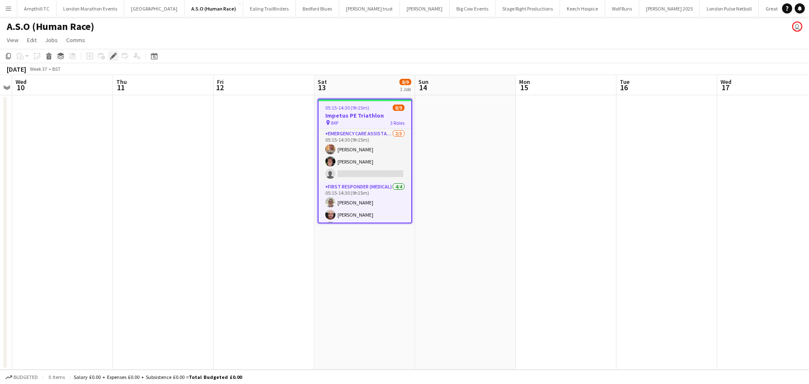
click at [110, 57] on icon "Edit" at bounding box center [113, 56] width 7 height 7
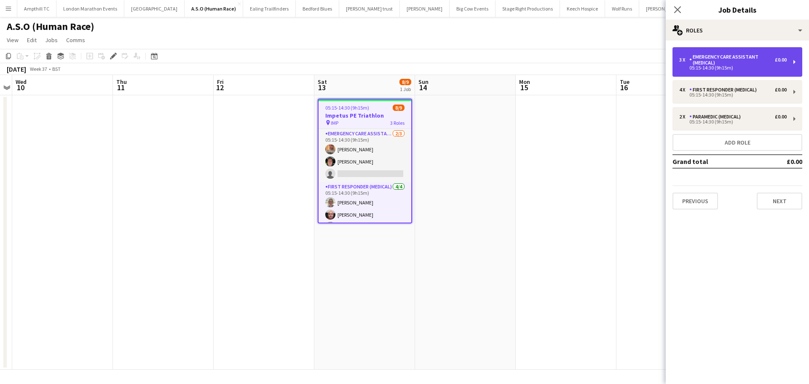
click at [743, 72] on div "3 x Emergency Care Assistant (Medical) £0.00 05:15-14:30 (9h15m)" at bounding box center [737, 61] width 130 height 29
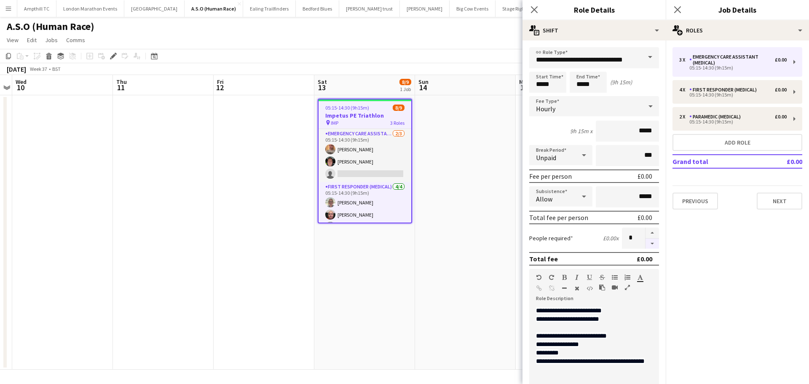
click at [646, 244] on button "button" at bounding box center [651, 243] width 13 height 11
type input "*"
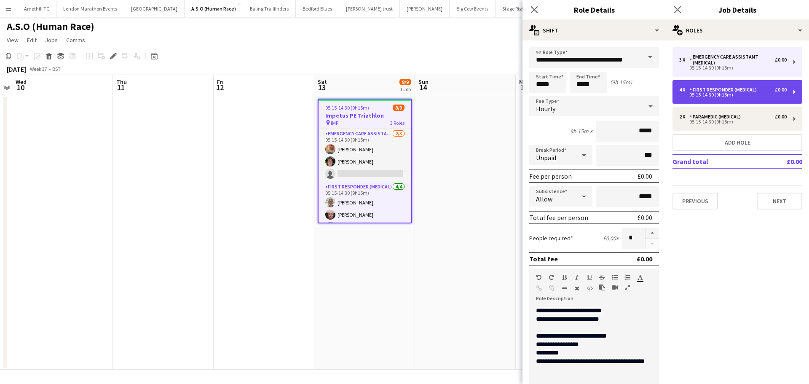
drag, startPoint x: 742, startPoint y: 98, endPoint x: 747, endPoint y: 102, distance: 6.7
click at [742, 98] on div "4 x First Responder (Medical) £0.00 05:15-14:30 (9h15m)" at bounding box center [737, 92] width 130 height 24
type input "**********"
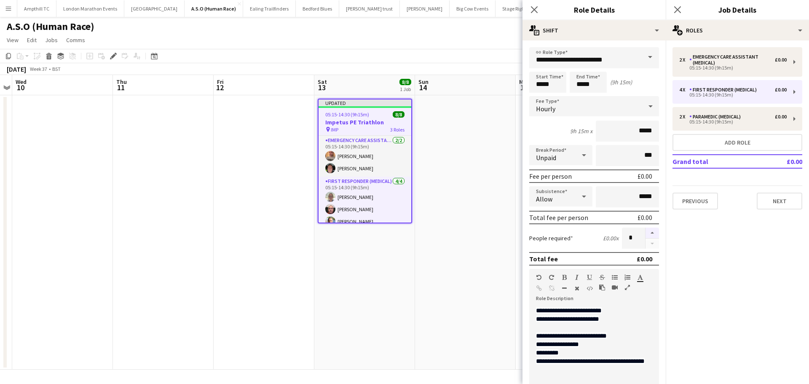
click at [646, 229] on button "button" at bounding box center [651, 232] width 13 height 11
type input "*"
click at [680, 8] on icon "Close pop-in" at bounding box center [677, 9] width 8 height 8
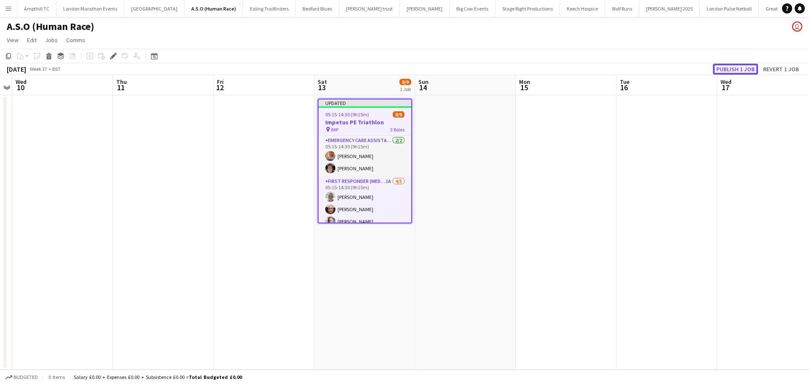
click at [753, 66] on button "Publish 1 job" at bounding box center [735, 69] width 45 height 11
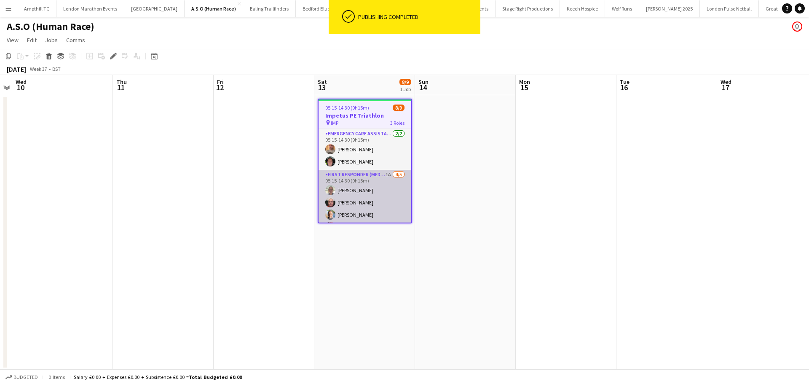
click at [375, 181] on app-card-role "First Responder (Medical) 1A 4/5 05:15-14:30 (9h15m) Lorna Millar Darren Butche…" at bounding box center [364, 208] width 93 height 77
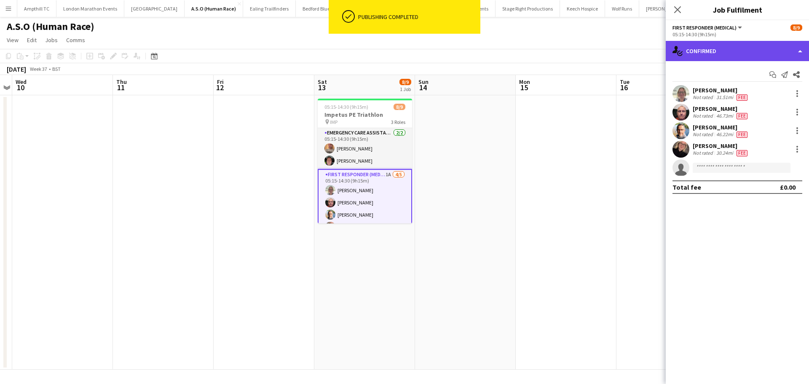
click at [722, 54] on div "single-neutral-actions-check-2 Confirmed" at bounding box center [736, 51] width 143 height 20
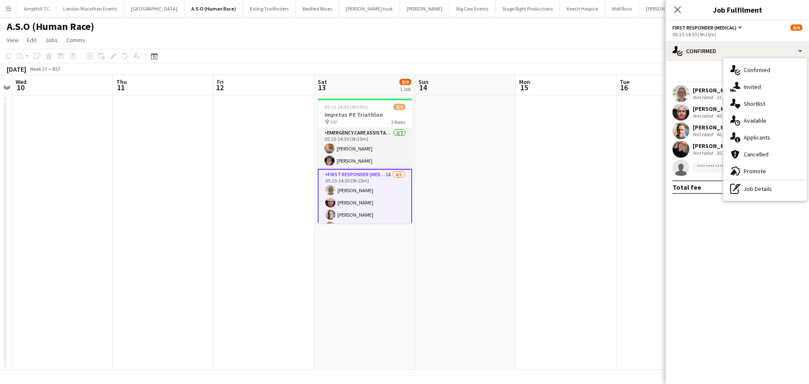
click at [763, 135] on span "Applicants" at bounding box center [756, 137] width 27 height 8
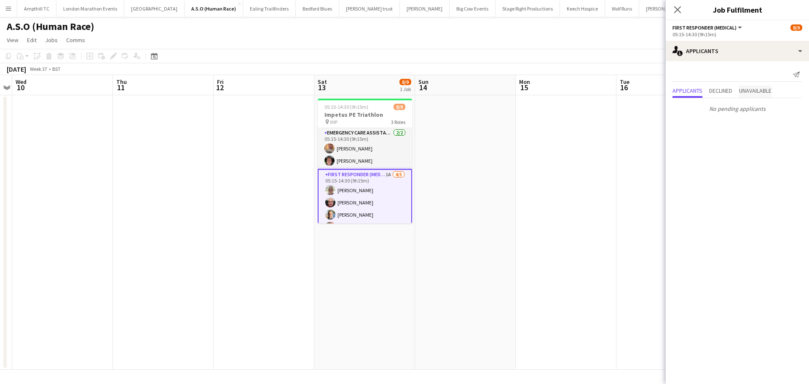
click at [756, 91] on span "Unavailable" at bounding box center [755, 91] width 32 height 6
click at [678, 11] on icon at bounding box center [677, 9] width 7 height 7
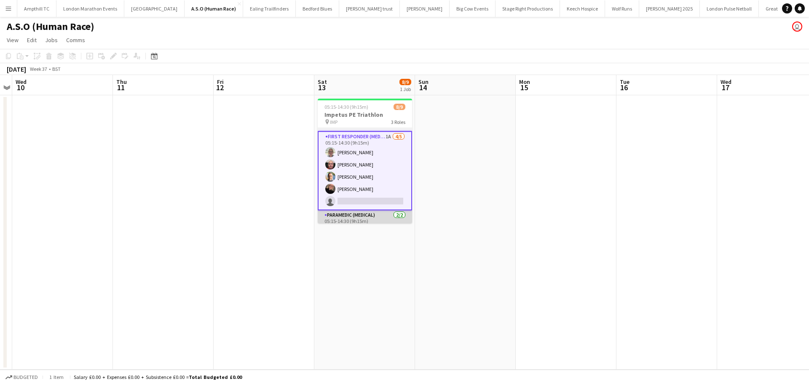
scroll to position [24, 0]
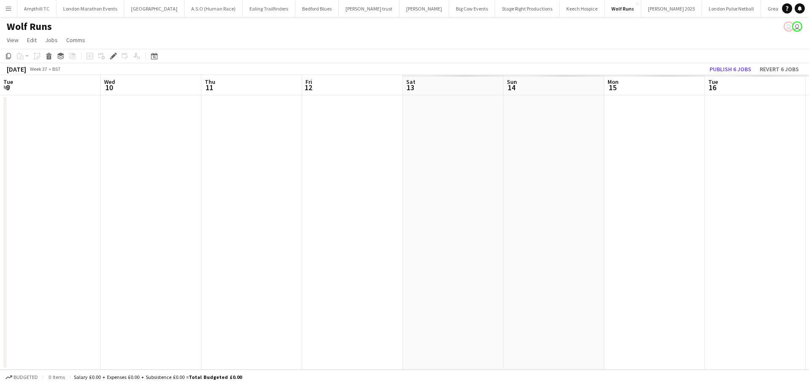
scroll to position [0, 290]
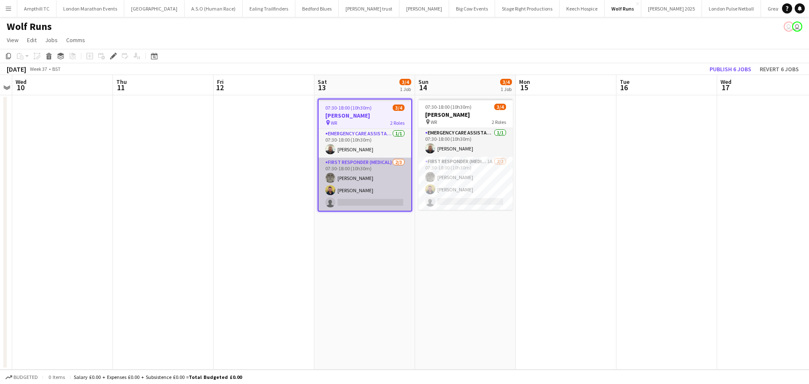
click at [352, 196] on app-card-role "First Responder (Medical) [DATE] 07:30-18:00 (10h30m) [PERSON_NAME] [PERSON_NAM…" at bounding box center [364, 184] width 93 height 53
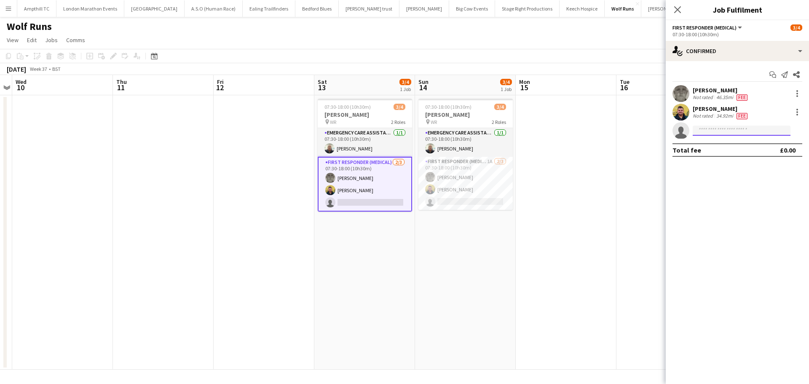
click at [708, 130] on input at bounding box center [741, 130] width 98 height 10
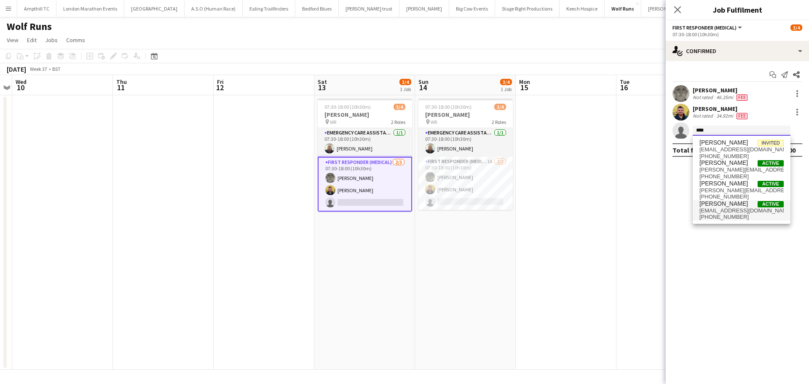
type input "****"
click at [724, 204] on span "[PERSON_NAME]" at bounding box center [723, 203] width 48 height 7
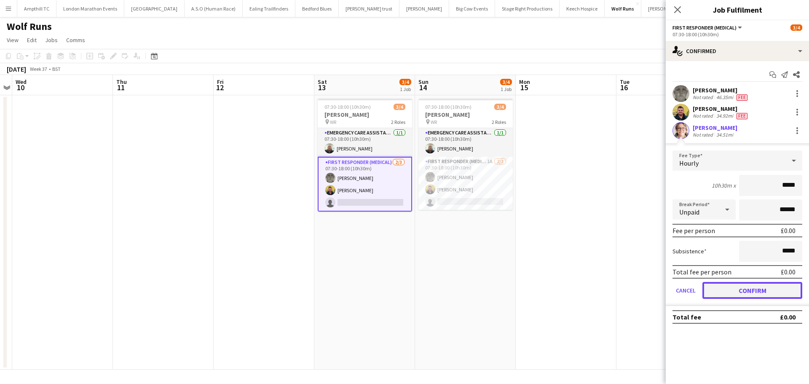
click at [751, 290] on button "Confirm" at bounding box center [752, 290] width 100 height 17
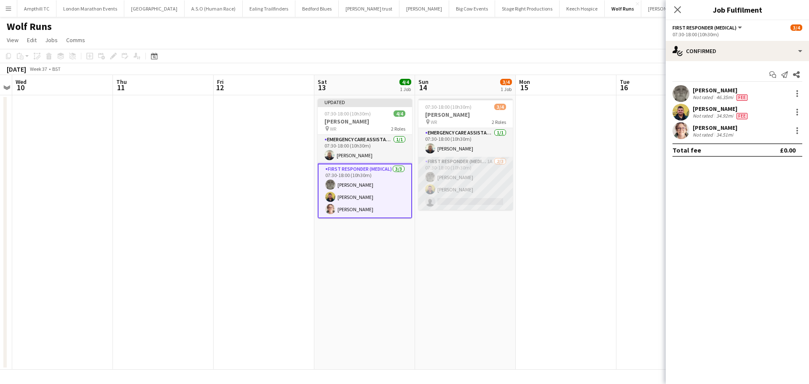
click at [472, 203] on app-card-role "First Responder (Medical) 1A 2/3 07:30-18:00 (10h30m) Darren Clarke Joshua Mill…" at bounding box center [465, 183] width 94 height 53
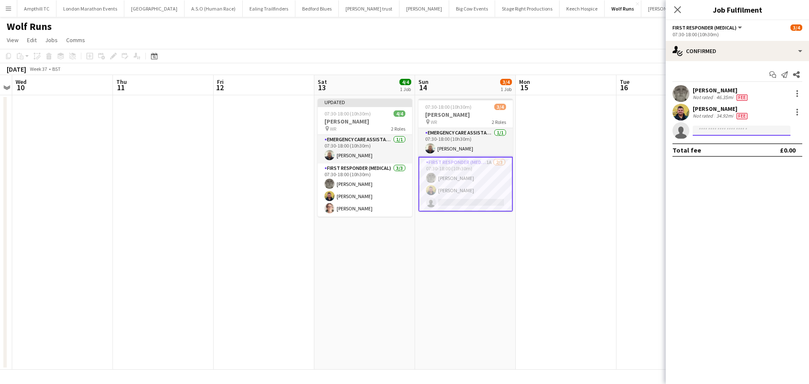
click at [730, 135] on input at bounding box center [741, 130] width 98 height 10
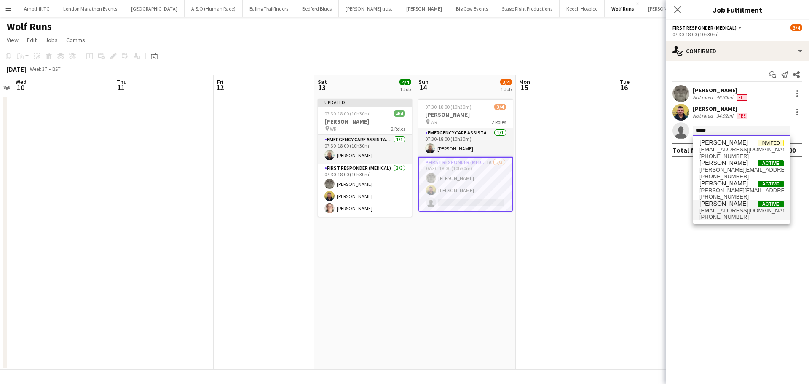
type input "*****"
click at [727, 208] on span "st1984@live.co.uk" at bounding box center [741, 210] width 84 height 7
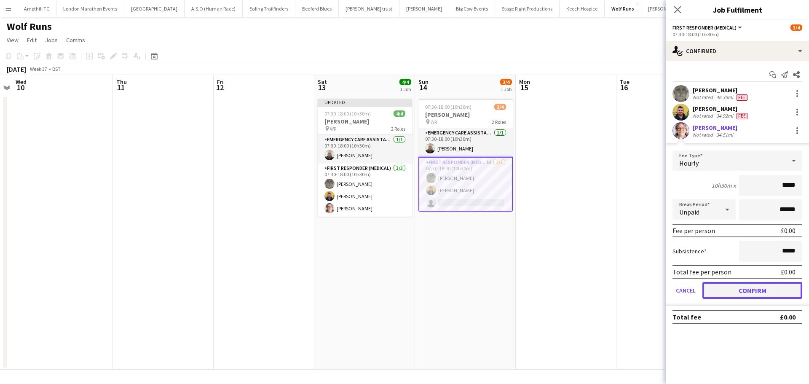
click at [721, 285] on button "Confirm" at bounding box center [752, 290] width 100 height 17
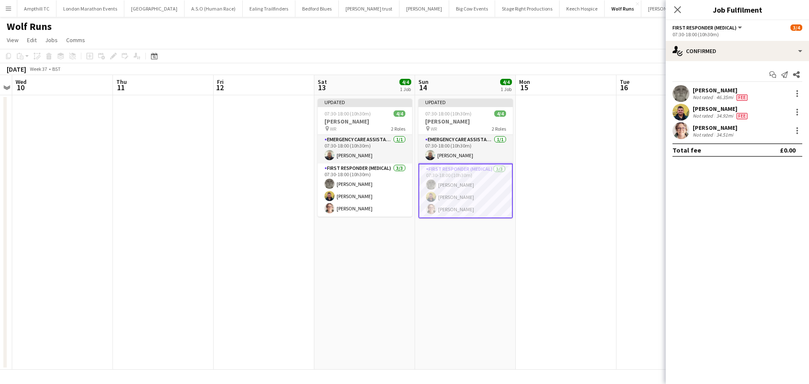
click at [679, 3] on div "Close pop-in" at bounding box center [677, 9] width 24 height 19
click at [678, 4] on div "Close pop-in" at bounding box center [677, 9] width 24 height 19
click at [674, 13] on icon at bounding box center [677, 9] width 8 height 8
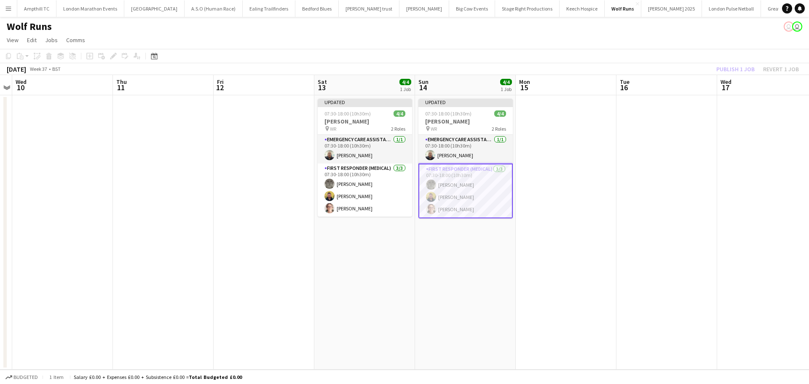
click at [624, 99] on app-date-cell at bounding box center [666, 232] width 101 height 274
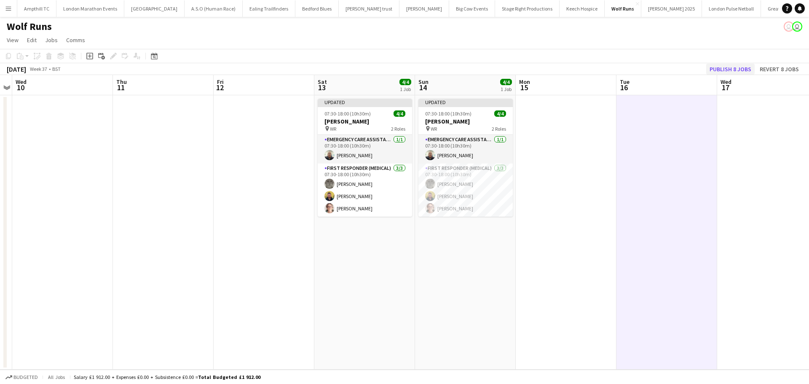
scroll to position [0, 289]
drag, startPoint x: 377, startPoint y: 123, endPoint x: 438, endPoint y: 117, distance: 60.6
click at [377, 123] on h3 "Autumn Wolf" at bounding box center [365, 121] width 94 height 8
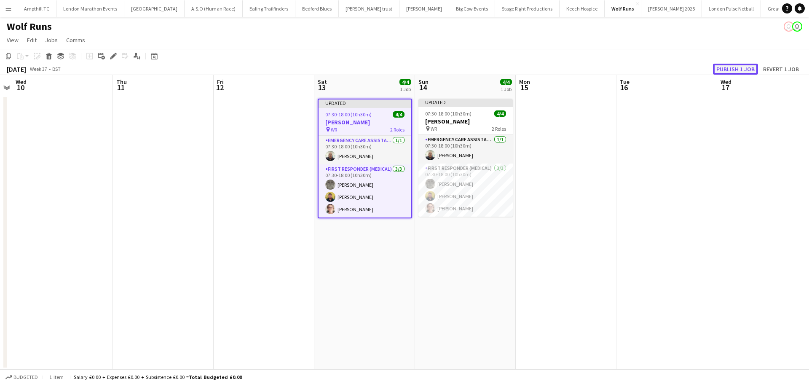
click at [728, 70] on button "Publish 1 job" at bounding box center [735, 69] width 45 height 11
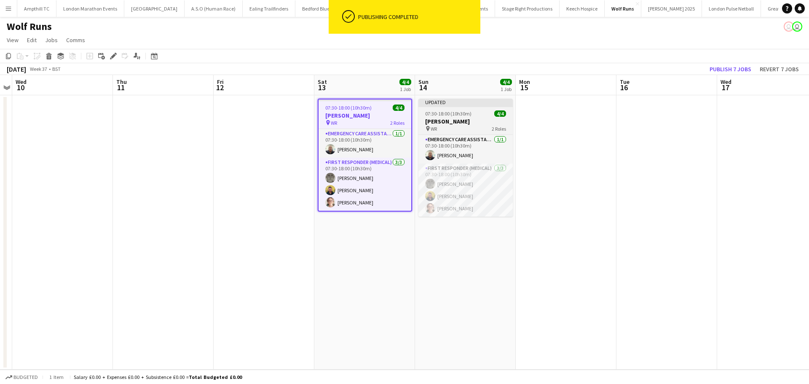
click at [464, 121] on h3 "Autumn Wolf" at bounding box center [465, 121] width 94 height 8
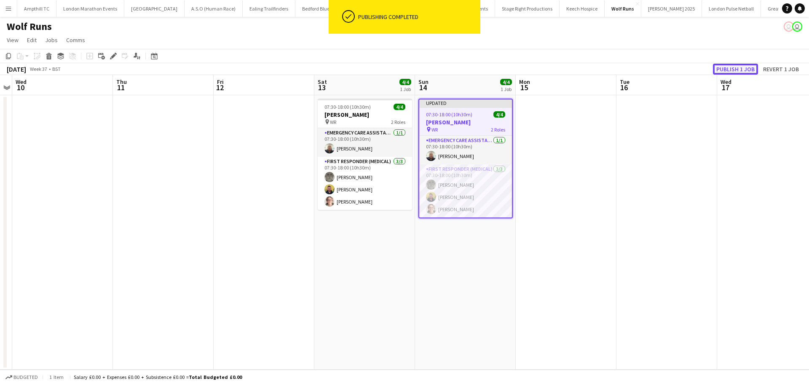
click at [742, 67] on button "Publish 1 job" at bounding box center [735, 69] width 45 height 11
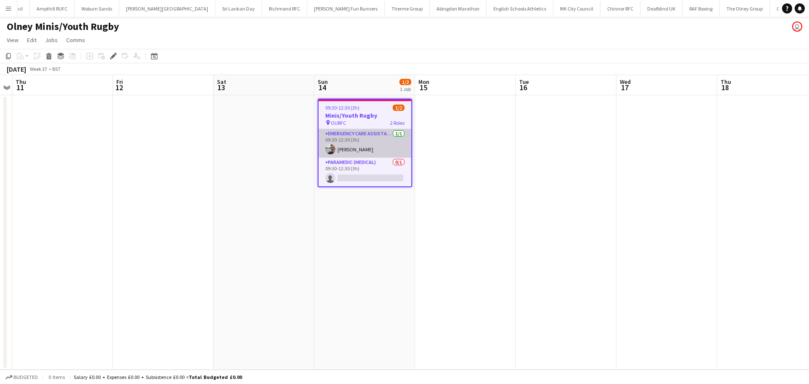
scroll to position [0, 1010]
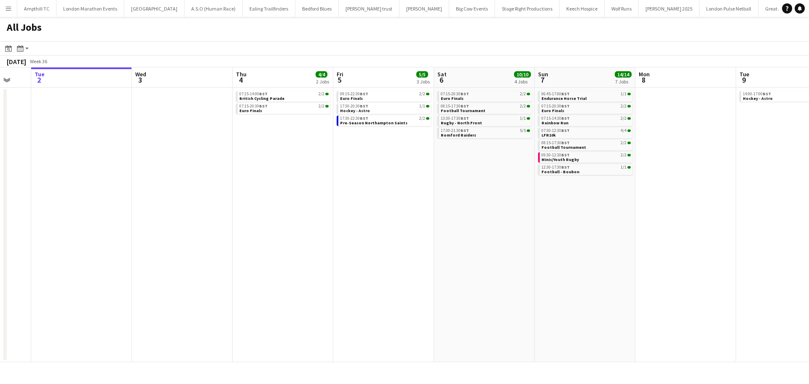
scroll to position [0, 286]
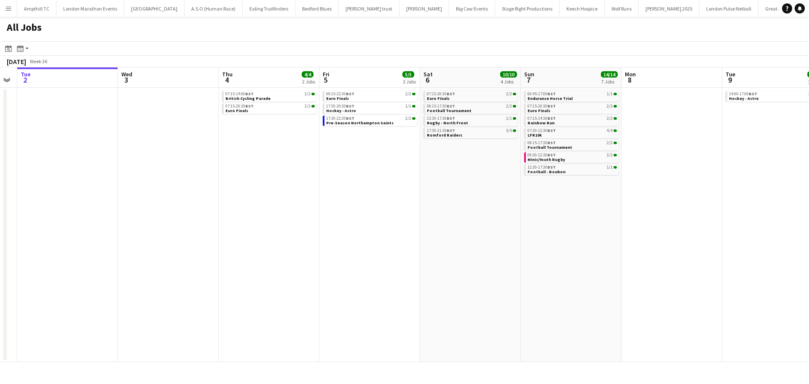
drag, startPoint x: 708, startPoint y: 231, endPoint x: 623, endPoint y: 231, distance: 85.1
click at [624, 231] on app-calendar-viewport "Sat 30 14/14 3 Jobs Sun 31 2/2 1 Job Mon 1 Tue 2 Wed 3 Thu 4 4/4 2 Jobs Fri 5 5…" at bounding box center [404, 214] width 809 height 294
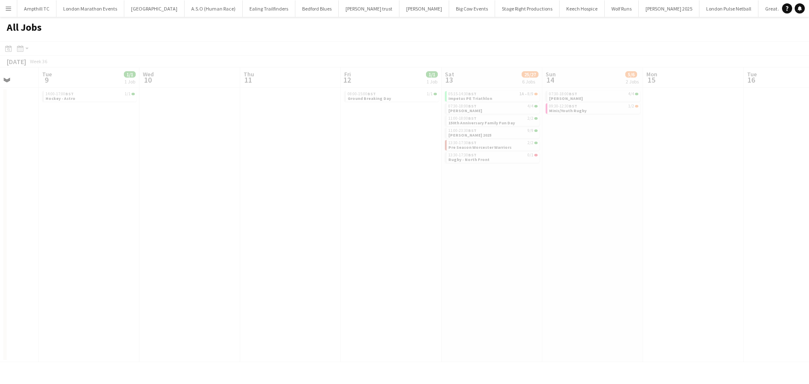
scroll to position [0, 220]
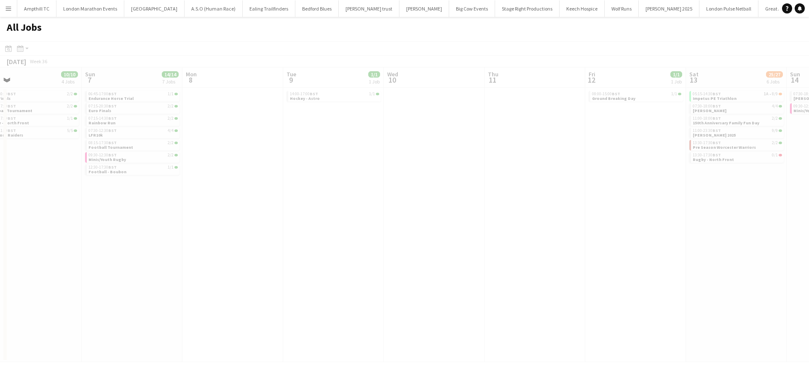
drag, startPoint x: 666, startPoint y: 178, endPoint x: 471, endPoint y: 185, distance: 195.1
click at [154, 188] on app-all-jobs "All Jobs Date picker SEP 2025 SEP 2025 Monday M Tuesday T Wednesday W Thursday …" at bounding box center [404, 189] width 809 height 345
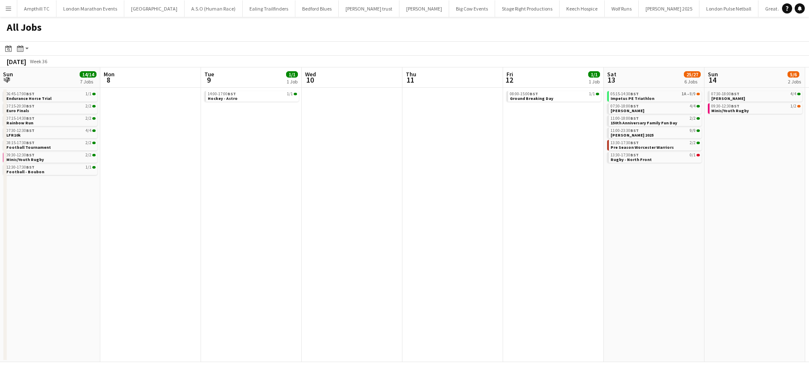
drag, startPoint x: 754, startPoint y: 177, endPoint x: 669, endPoint y: 179, distance: 84.7
click at [669, 179] on app-calendar-viewport "Thu 4 4/4 2 Jobs Fri 5 5/5 3 Jobs Sat 6 10/10 4 Jobs Sun 7 14/14 7 Jobs Mon 8 T…" at bounding box center [404, 214] width 809 height 294
click at [661, 158] on link "13:30-17:30 BST 0/1 Rugby - North Front" at bounding box center [652, 157] width 89 height 10
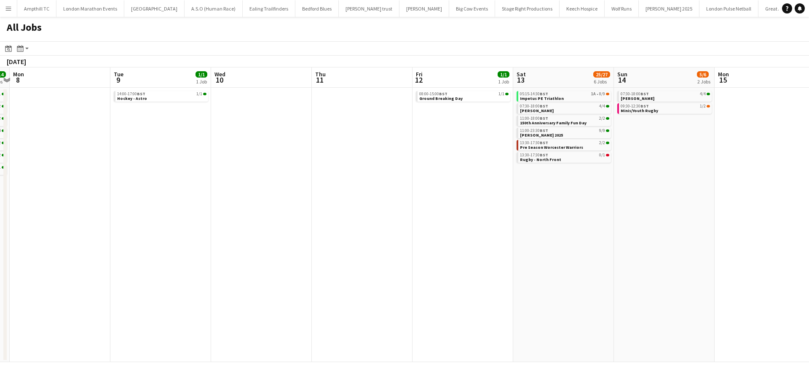
drag, startPoint x: 531, startPoint y: 189, endPoint x: 390, endPoint y: 198, distance: 141.4
click at [389, 198] on app-calendar-viewport "Thu 4 4/4 2 Jobs Fri 5 5/5 3 Jobs Sat 6 10/10 4 Jobs Sun 7 14/14 7 Jobs Mon 8 T…" at bounding box center [404, 214] width 809 height 294
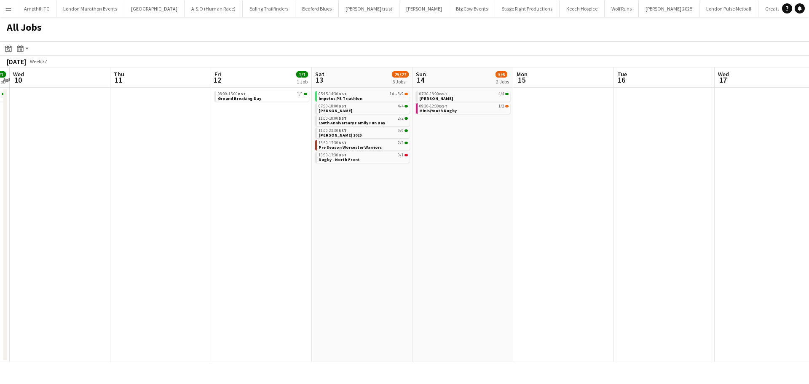
scroll to position [0, 246]
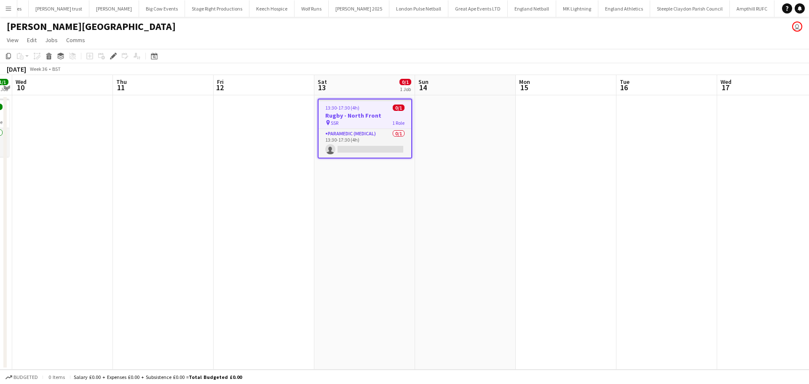
scroll to position [0, 332]
click at [339, 147] on app-card-role "Paramedic (Medical) 0/1 13:30-17:30 (4h) single-neutral-actions" at bounding box center [364, 143] width 93 height 29
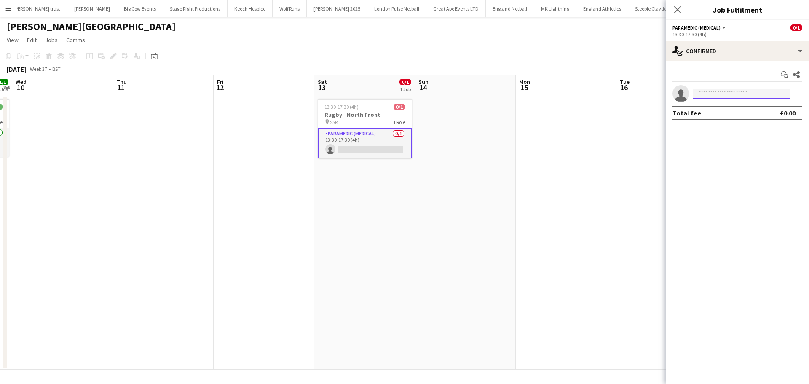
click at [720, 92] on input at bounding box center [741, 93] width 98 height 10
type input "****"
click at [737, 117] on span "[PHONE_NUMBER]" at bounding box center [741, 119] width 84 height 7
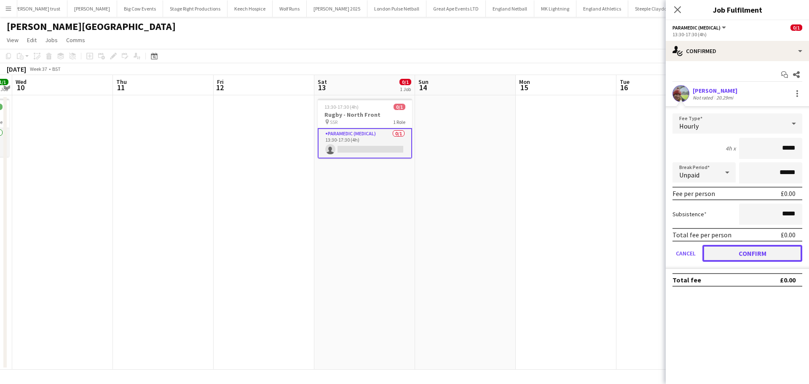
click at [721, 248] on button "Confirm" at bounding box center [752, 253] width 100 height 17
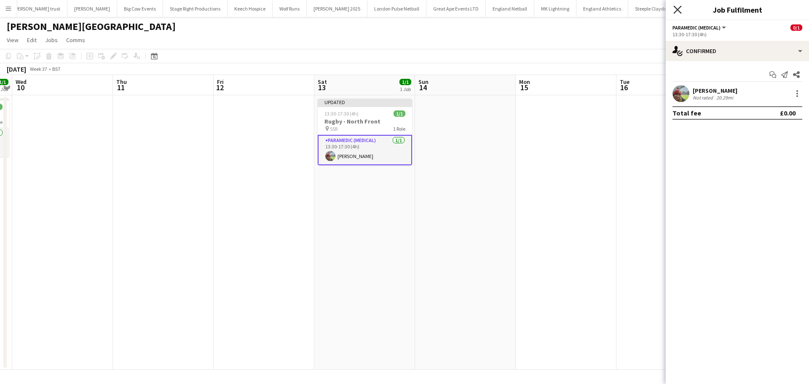
click at [676, 6] on icon "Close pop-in" at bounding box center [677, 9] width 8 height 8
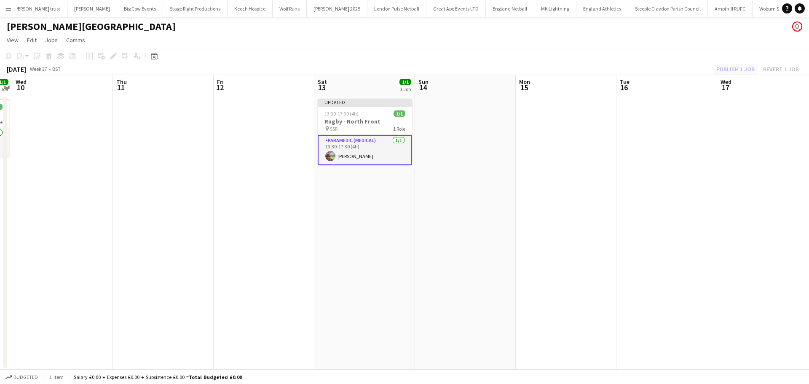
drag, startPoint x: 707, startPoint y: 65, endPoint x: 718, endPoint y: 68, distance: 12.2
click at [707, 65] on div "Publish 1 job Revert 1 job" at bounding box center [757, 69] width 103 height 11
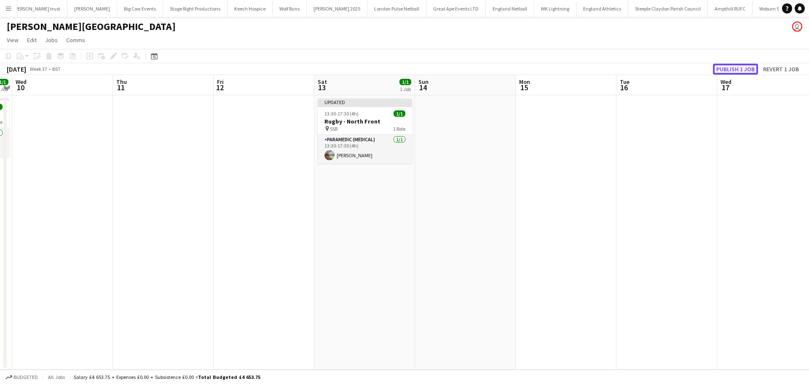
click at [729, 69] on button "Publish 1 job" at bounding box center [735, 69] width 45 height 11
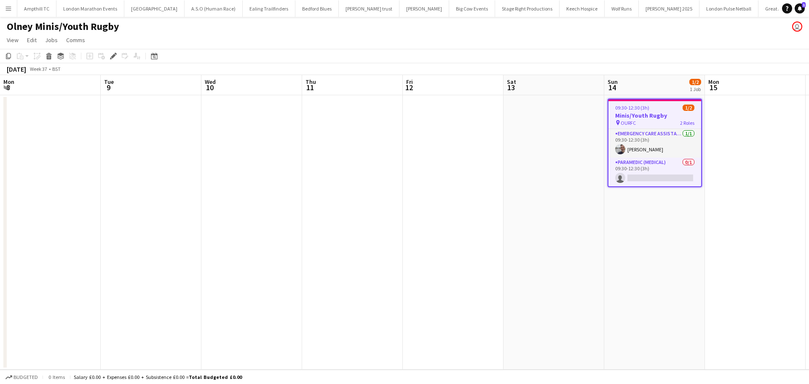
scroll to position [0, 290]
